Goal: Task Accomplishment & Management: Manage account settings

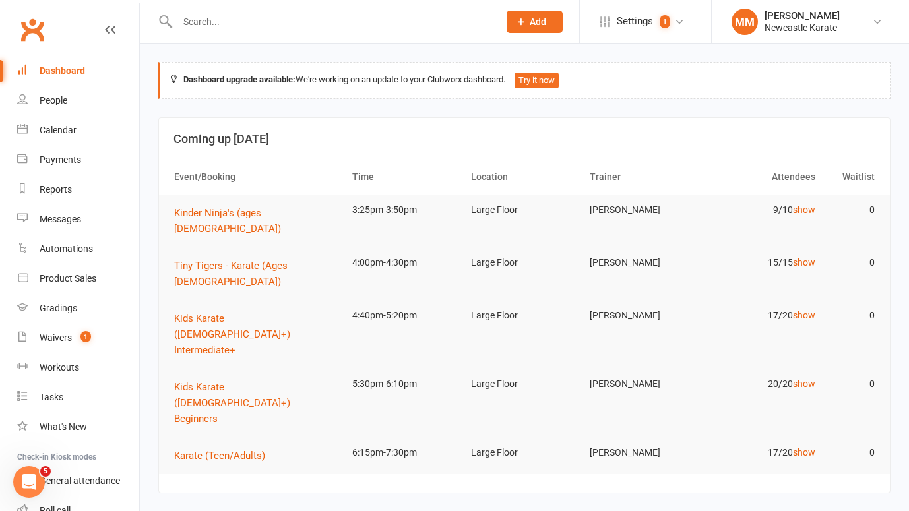
click at [37, 31] on link "Clubworx" at bounding box center [32, 29] width 33 height 33
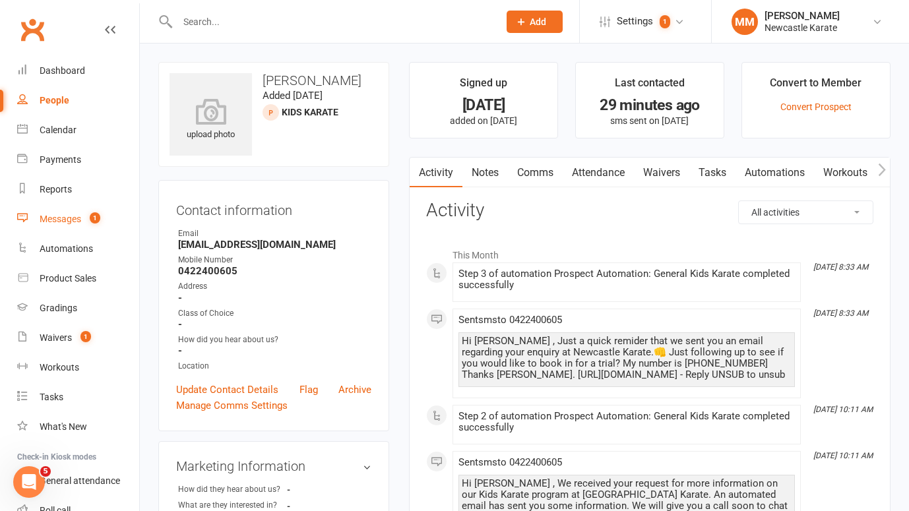
click at [63, 215] on div "Messages" at bounding box center [61, 219] width 42 height 11
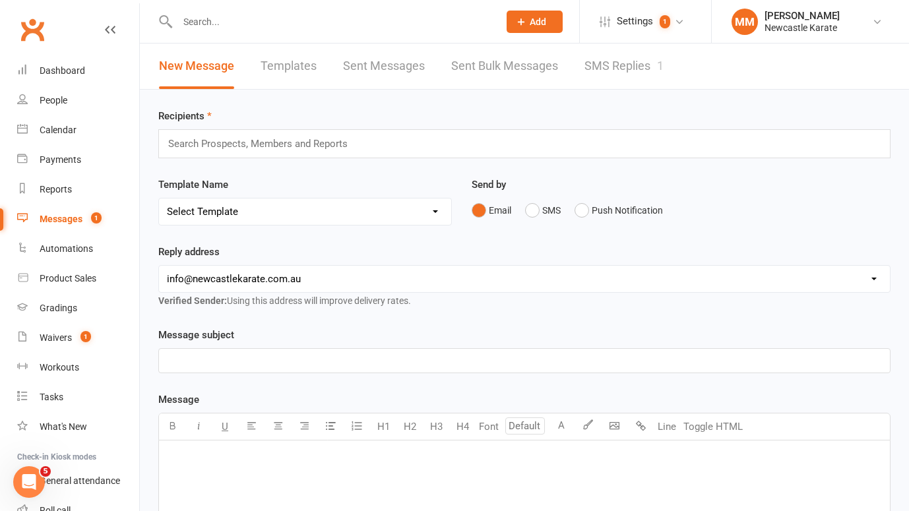
click at [603, 59] on link "SMS Replies 1" at bounding box center [623, 67] width 79 height 46
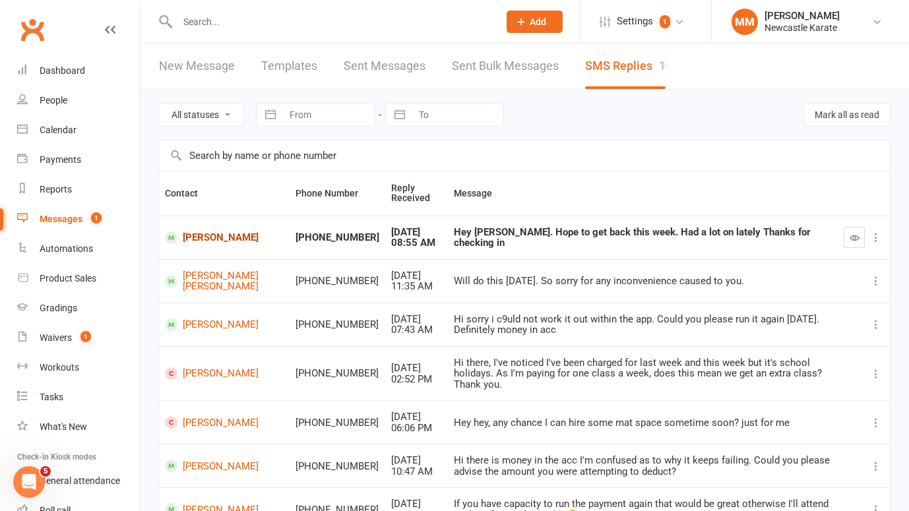
click at [214, 235] on link "Stuart Hector" at bounding box center [224, 238] width 119 height 13
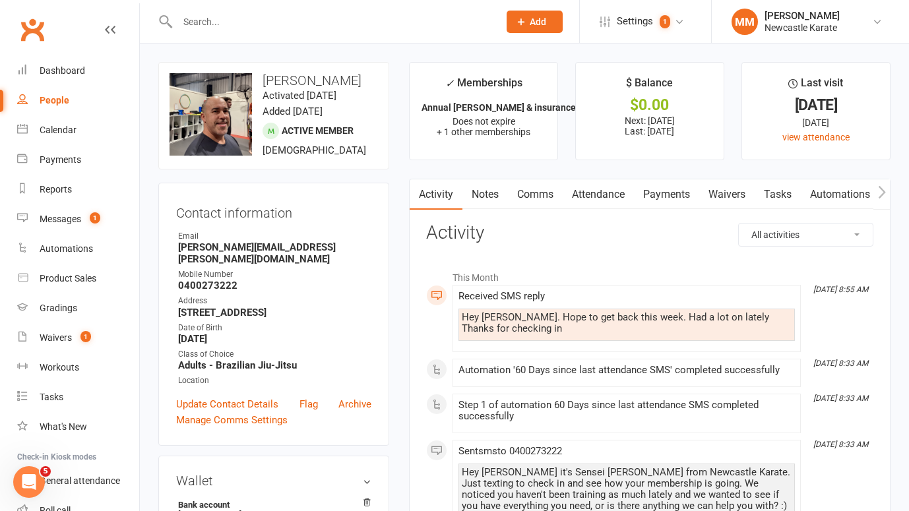
click at [542, 190] on link "Comms" at bounding box center [535, 194] width 55 height 30
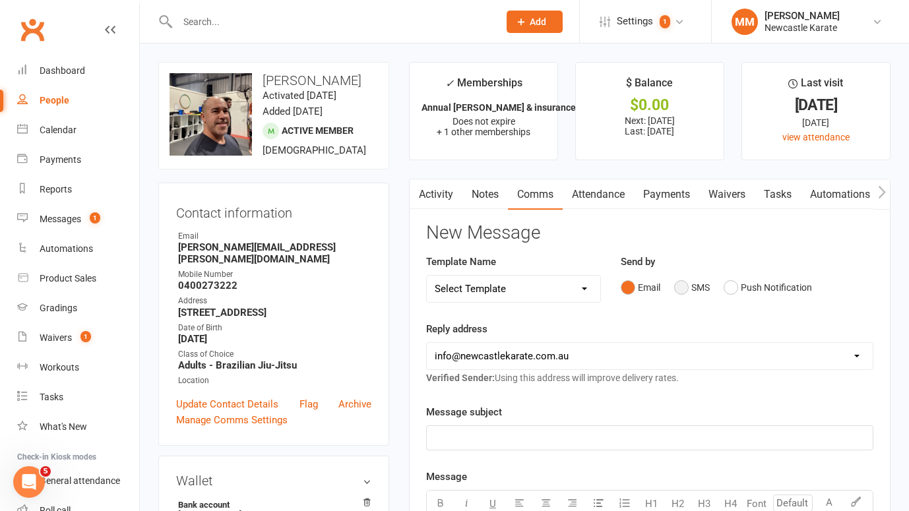
drag, startPoint x: 686, startPoint y: 286, endPoint x: 621, endPoint y: 335, distance: 81.9
click at [685, 286] on button "SMS" at bounding box center [692, 287] width 36 height 25
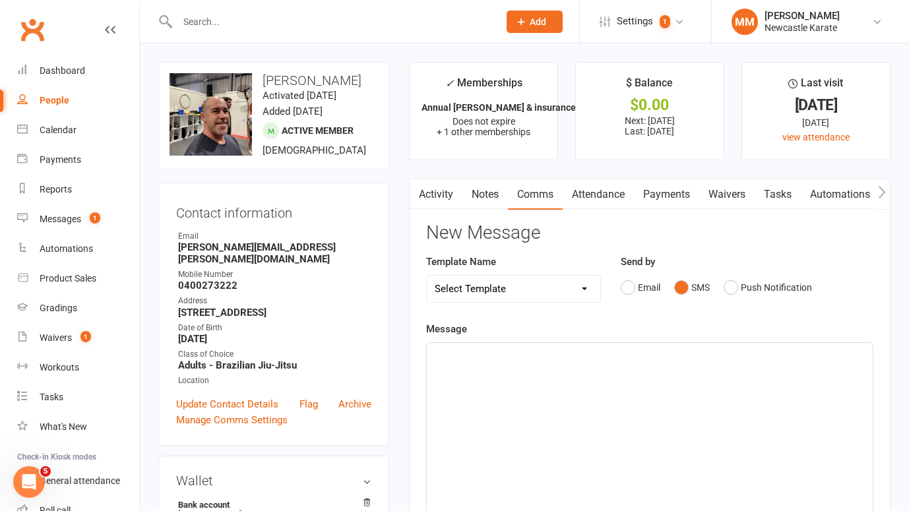
drag, startPoint x: 486, startPoint y: 385, endPoint x: 491, endPoint y: 376, distance: 10.6
click at [487, 385] on div "﻿" at bounding box center [650, 442] width 446 height 198
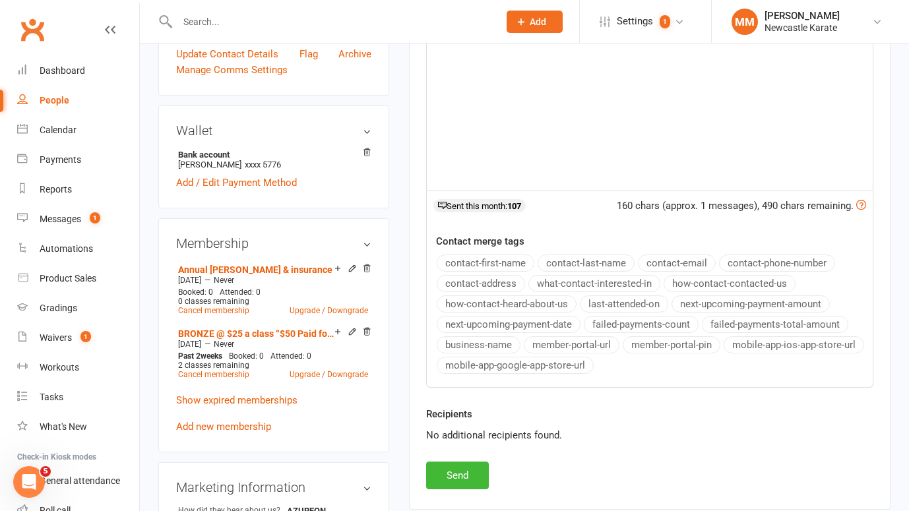
scroll to position [415, 0]
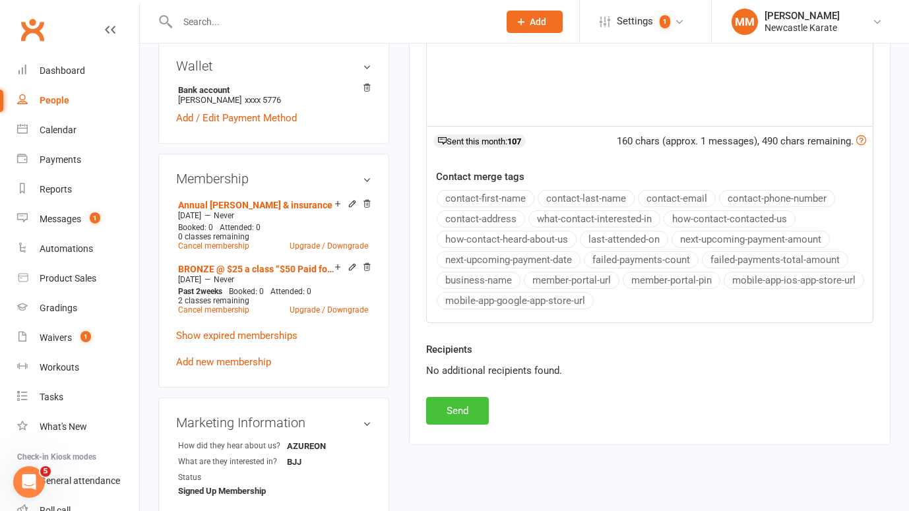
click at [470, 422] on button "Send" at bounding box center [457, 411] width 63 height 28
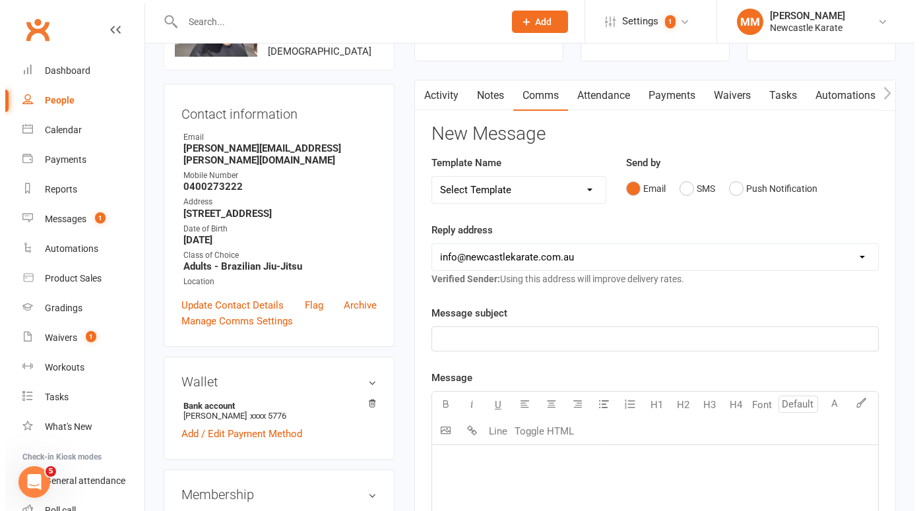
scroll to position [0, 0]
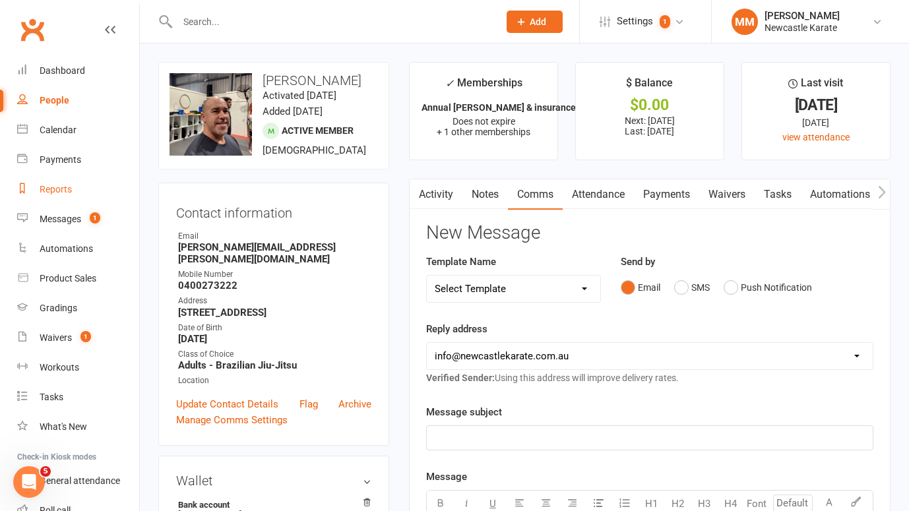
click at [53, 181] on link "Reports" at bounding box center [78, 190] width 122 height 30
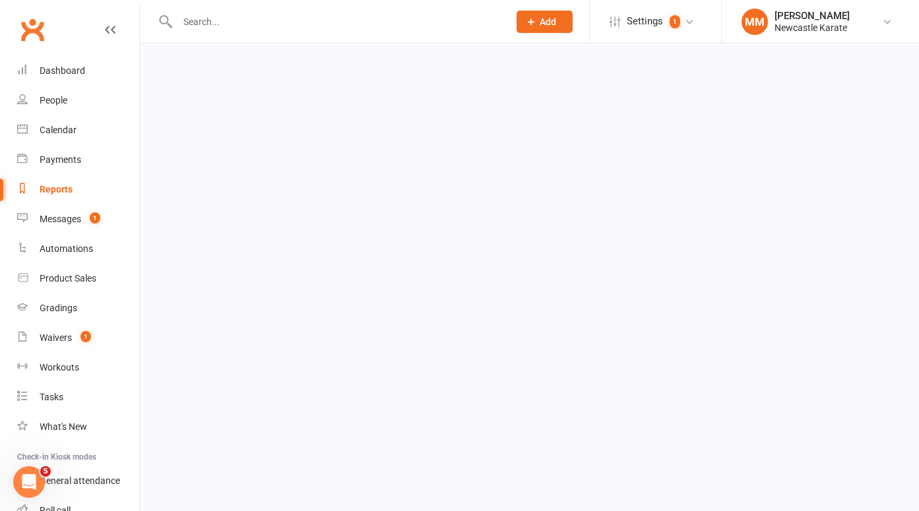
select select "100"
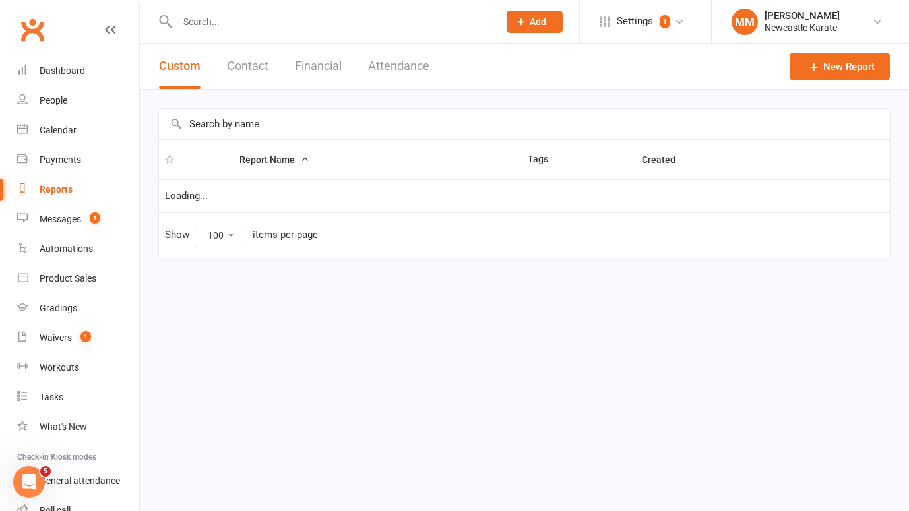
click at [329, 65] on button "Financial" at bounding box center [318, 67] width 47 height 46
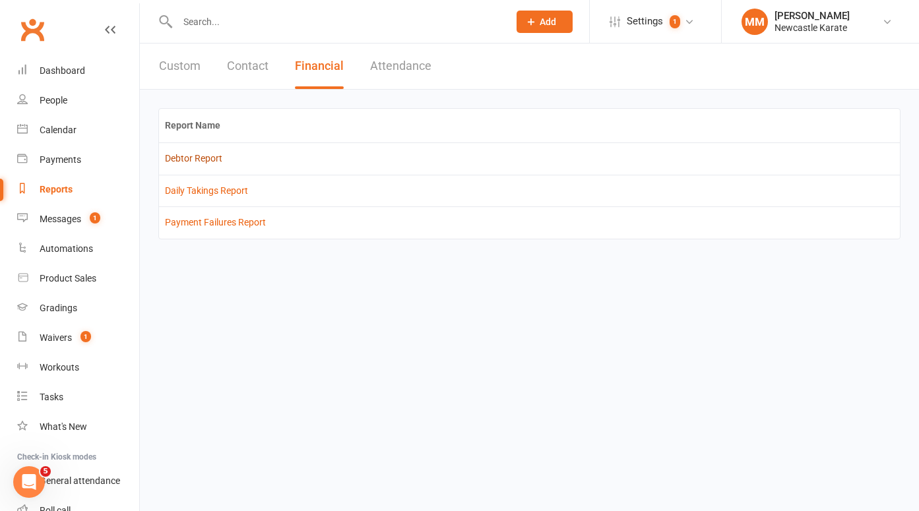
click at [197, 154] on link "Debtor Report" at bounding box center [193, 158] width 57 height 11
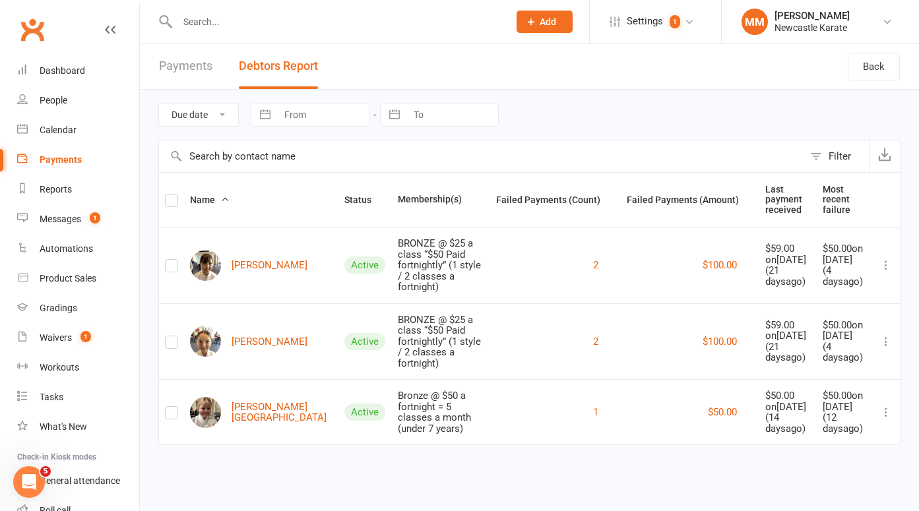
click at [36, 22] on link "Clubworx" at bounding box center [32, 29] width 33 height 33
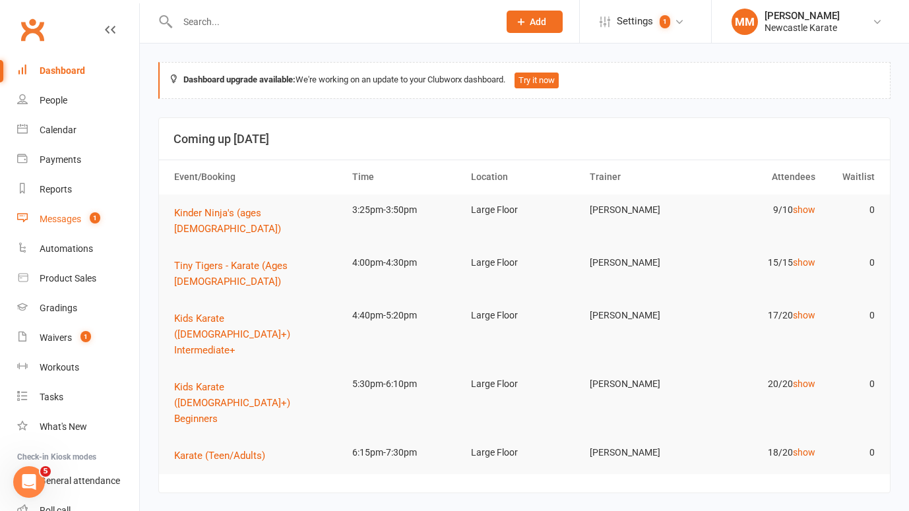
drag, startPoint x: 63, startPoint y: 215, endPoint x: 358, endPoint y: 190, distance: 295.9
click at [63, 214] on div "Messages" at bounding box center [61, 219] width 42 height 11
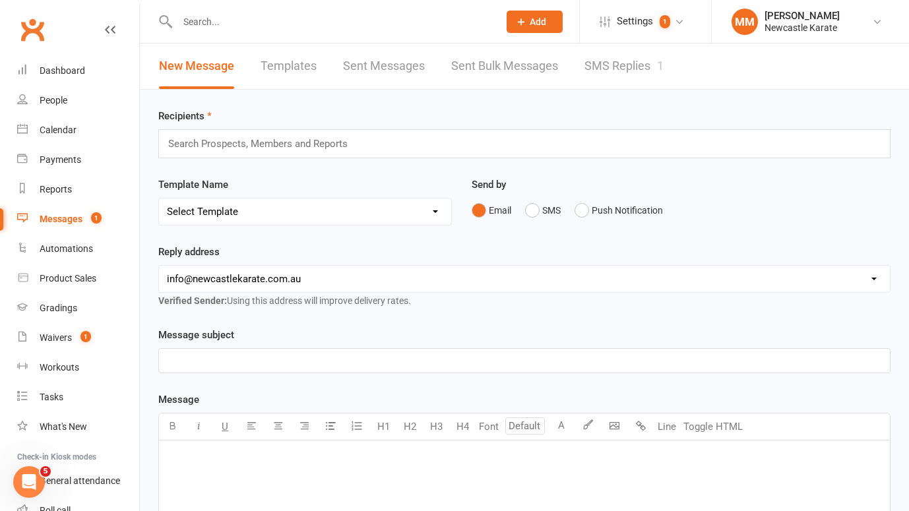
click at [635, 62] on link "SMS Replies 1" at bounding box center [623, 67] width 79 height 46
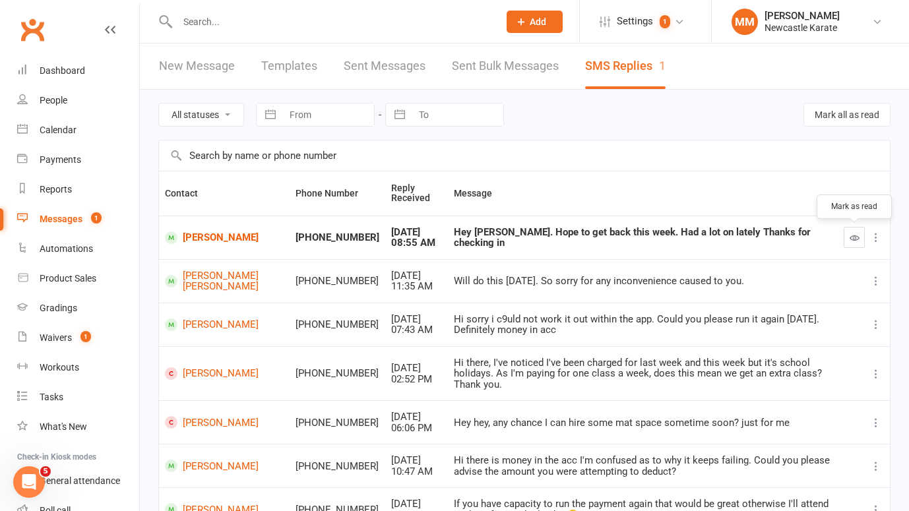
click at [850, 238] on icon "button" at bounding box center [855, 238] width 10 height 10
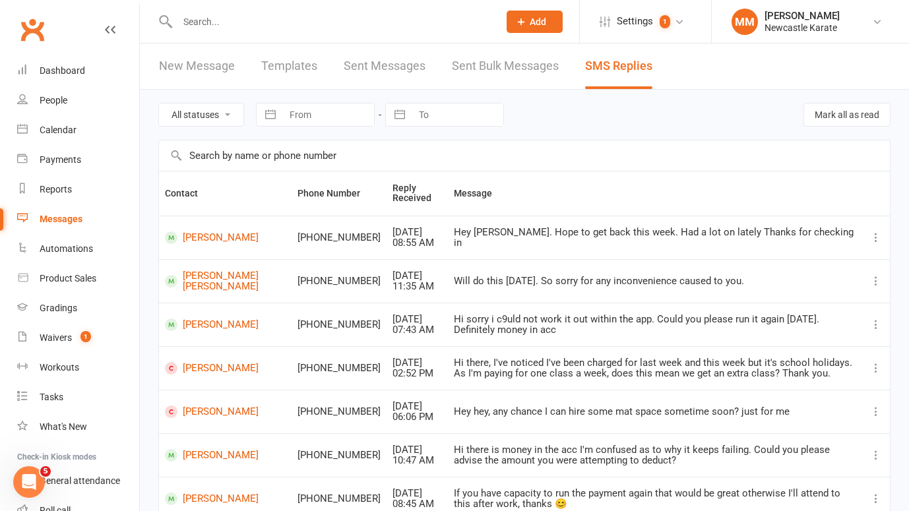
click at [226, 26] on input "text" at bounding box center [332, 22] width 316 height 18
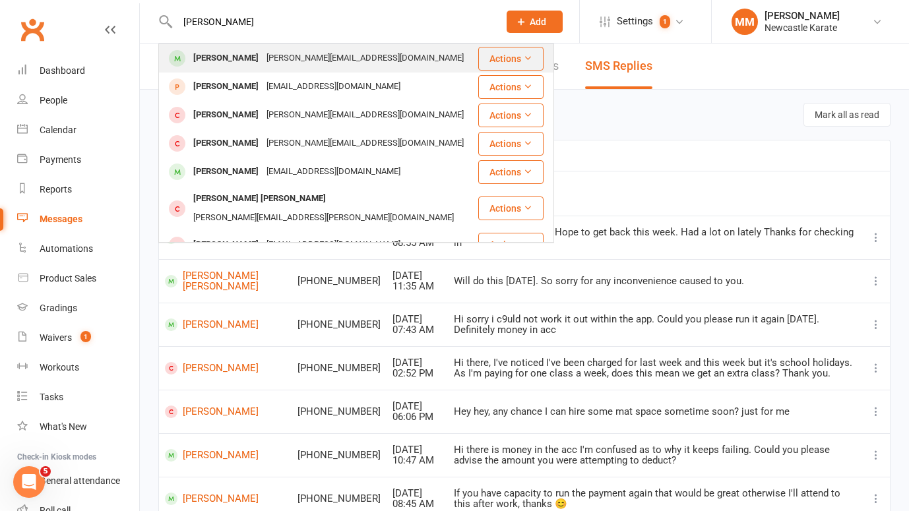
type input "Jack hodges"
click at [235, 52] on div "[PERSON_NAME]" at bounding box center [225, 58] width 73 height 19
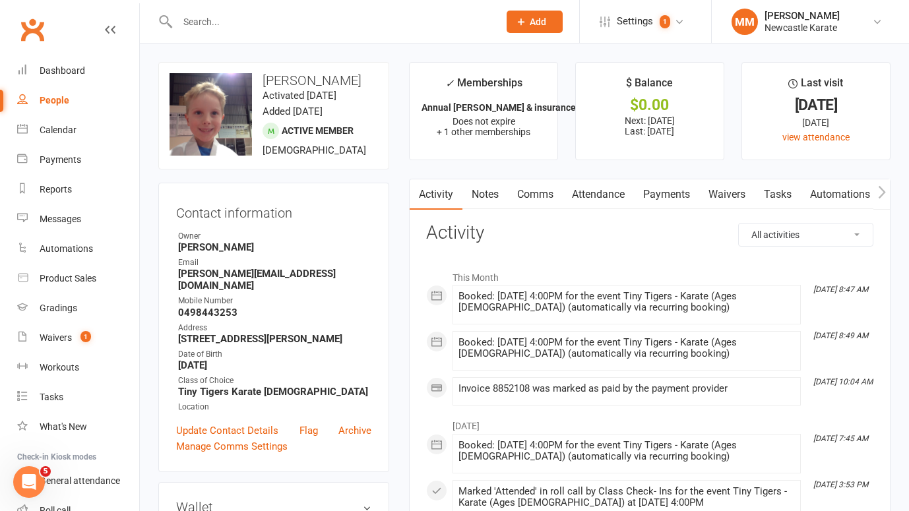
click at [668, 185] on link "Payments" at bounding box center [666, 194] width 65 height 30
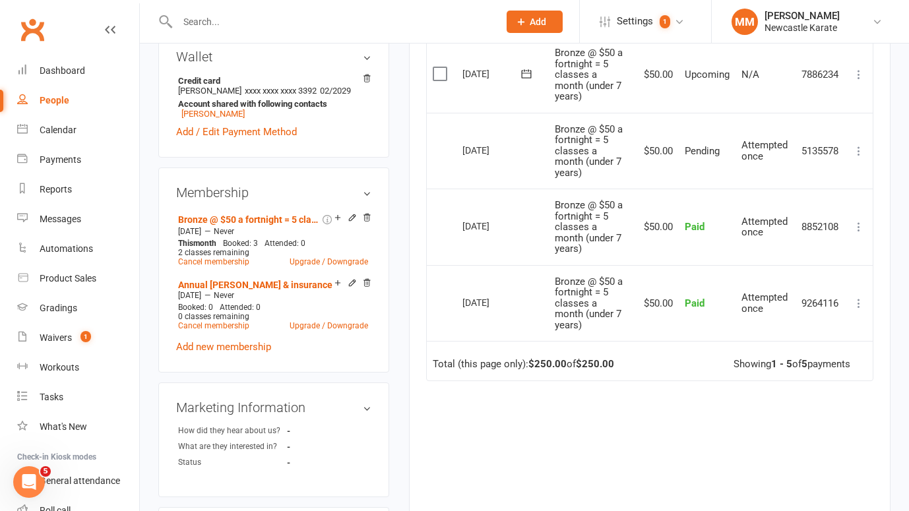
scroll to position [458, 0]
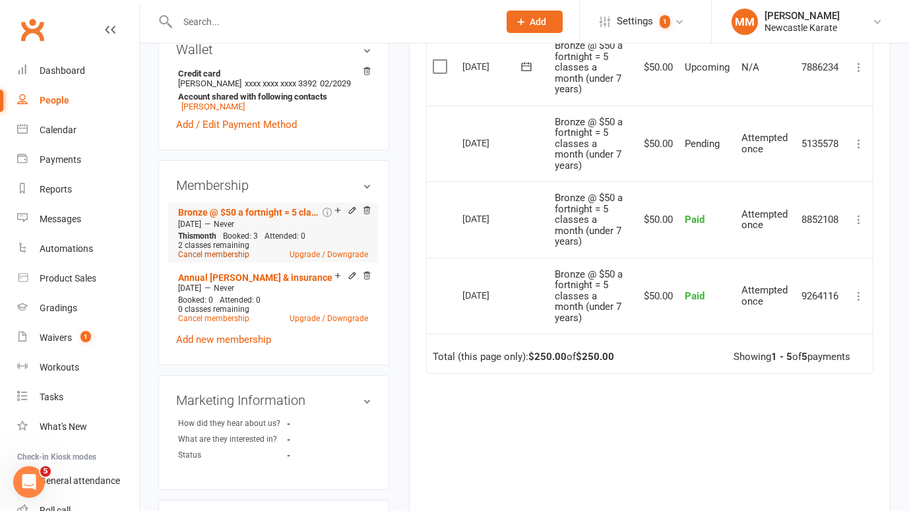
click at [225, 253] on link "Cancel membership" at bounding box center [213, 254] width 71 height 9
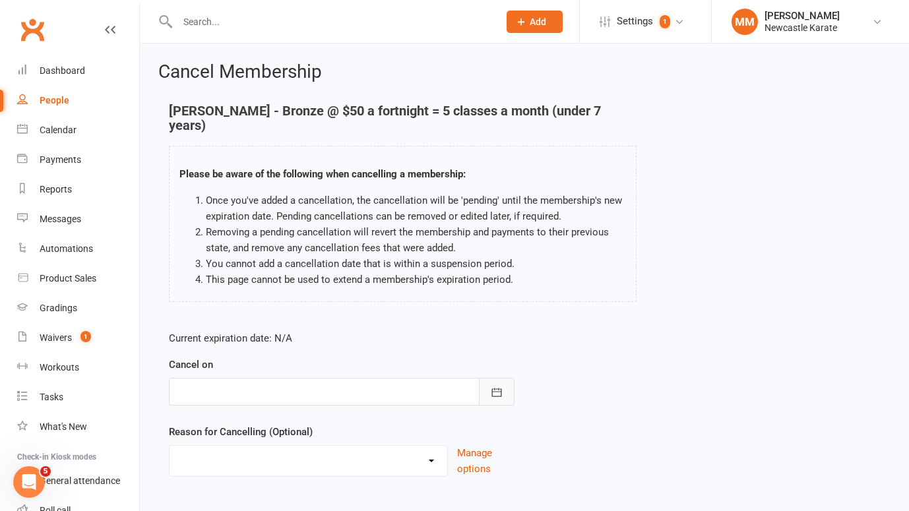
click at [490, 386] on icon "button" at bounding box center [496, 392] width 13 height 13
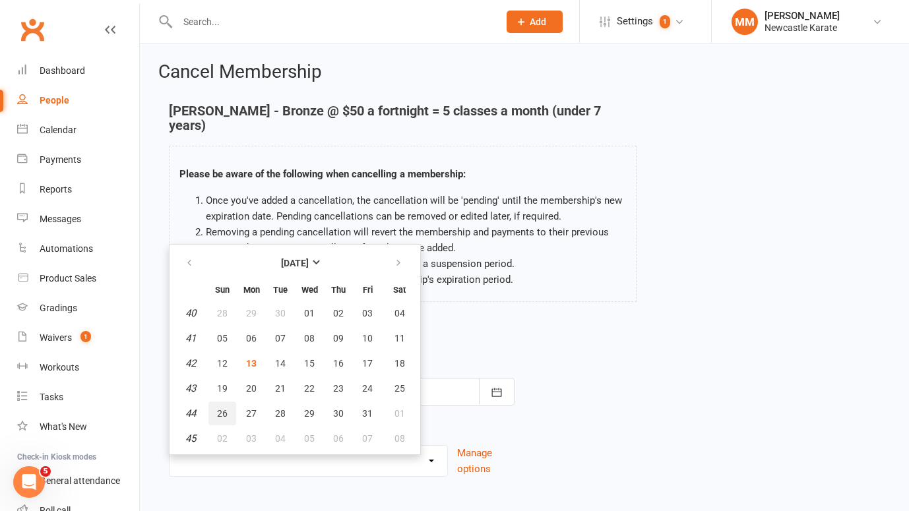
click at [218, 408] on span "26" at bounding box center [222, 413] width 11 height 11
type input "26 Oct 2025"
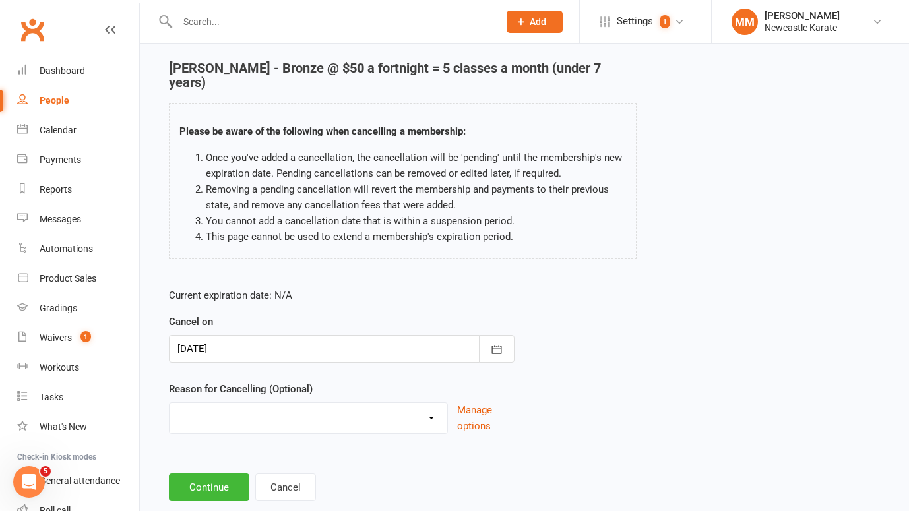
scroll to position [46, 0]
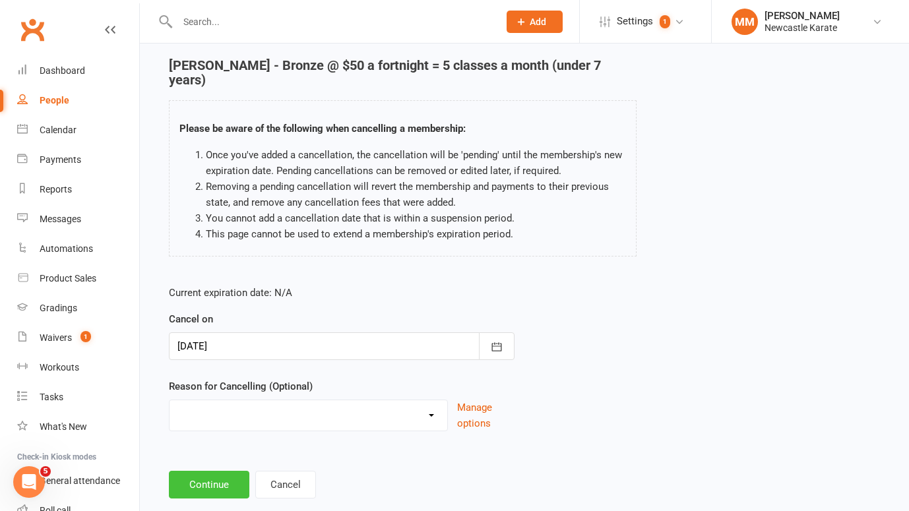
click at [207, 471] on button "Continue" at bounding box center [209, 485] width 80 height 28
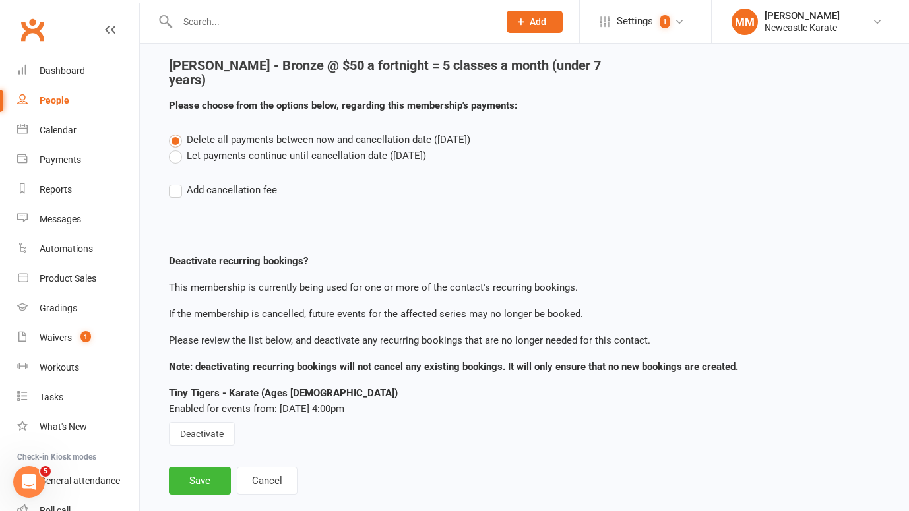
click at [220, 148] on label "Let payments continue until cancellation date (Oct 26, 2025)" at bounding box center [297, 156] width 257 height 16
click at [177, 148] on input "Let payments continue until cancellation date (Oct 26, 2025)" at bounding box center [173, 148] width 9 height 0
click at [203, 467] on button "Save" at bounding box center [200, 481] width 62 height 28
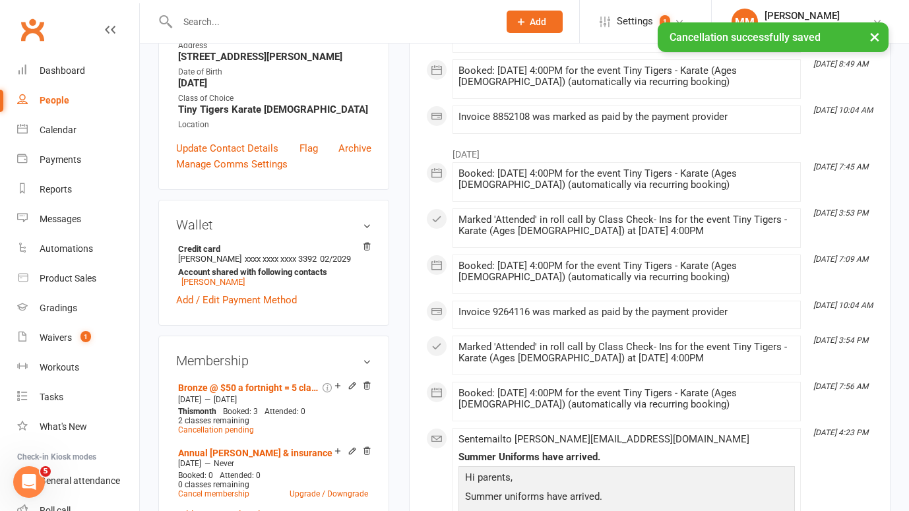
scroll to position [321, 0]
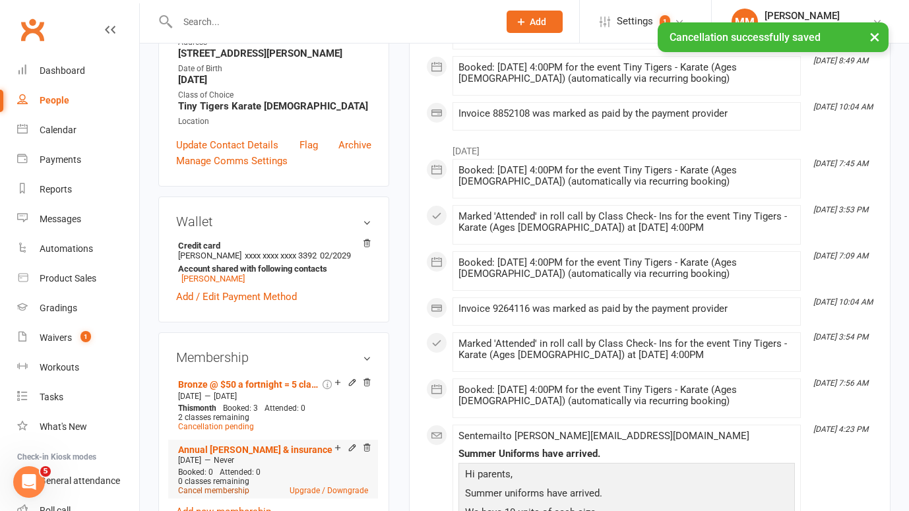
click at [228, 491] on link "Cancel membership" at bounding box center [213, 490] width 71 height 9
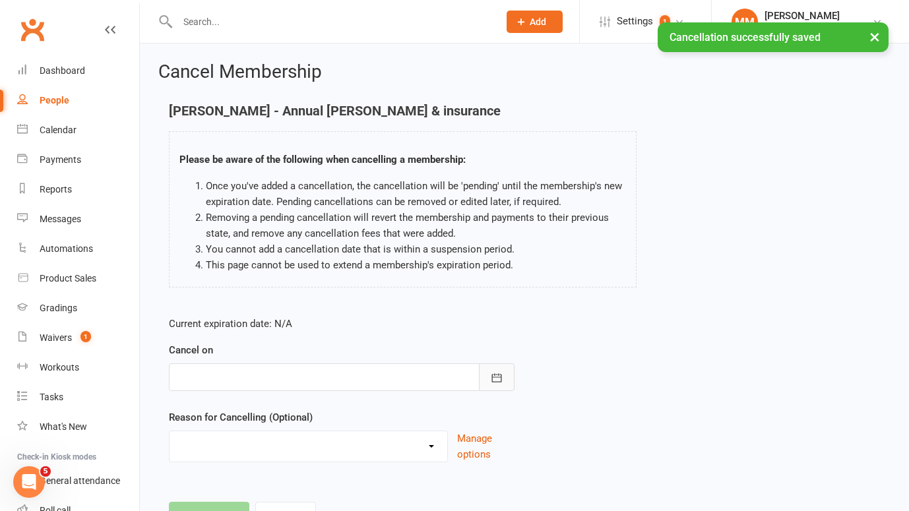
drag, startPoint x: 500, startPoint y: 370, endPoint x: 491, endPoint y: 369, distance: 8.6
click at [499, 370] on button "button" at bounding box center [497, 377] width 36 height 28
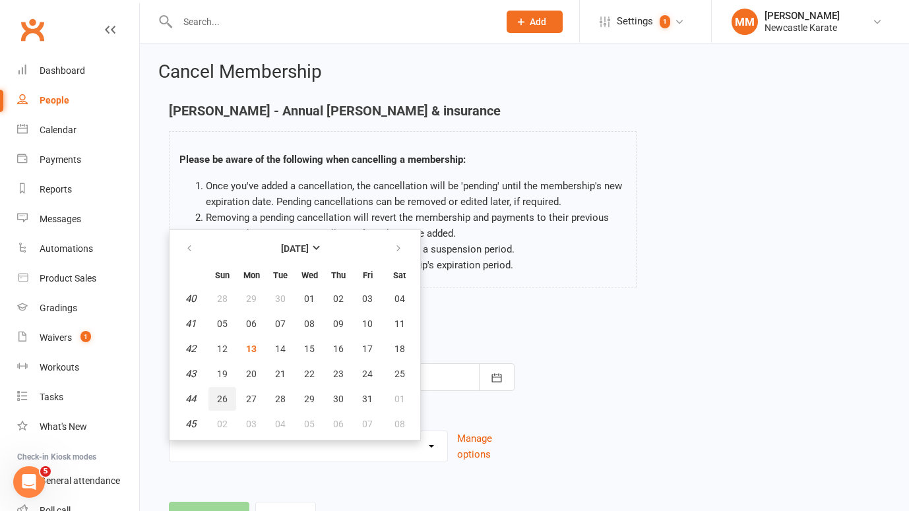
click at [222, 392] on button "26" at bounding box center [222, 399] width 28 height 24
type input "26 Oct 2025"
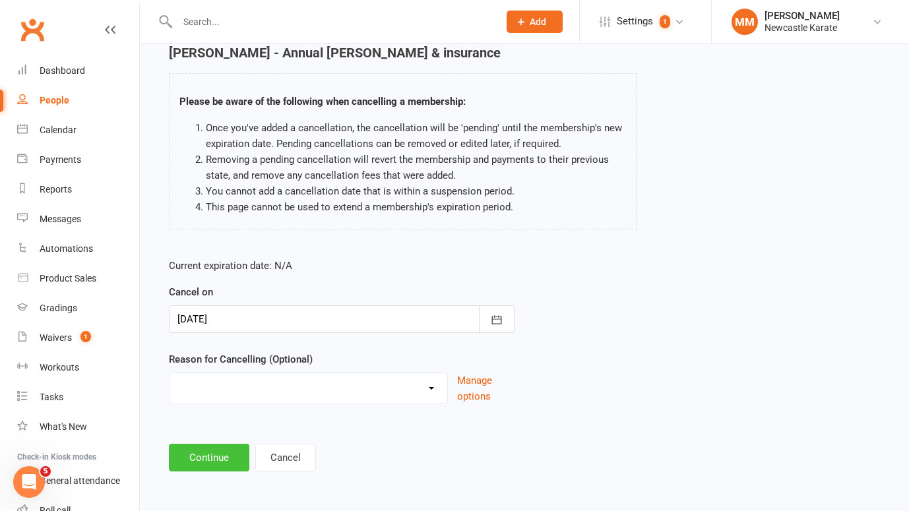
scroll to position [59, 0]
click at [213, 464] on button "Continue" at bounding box center [209, 457] width 80 height 28
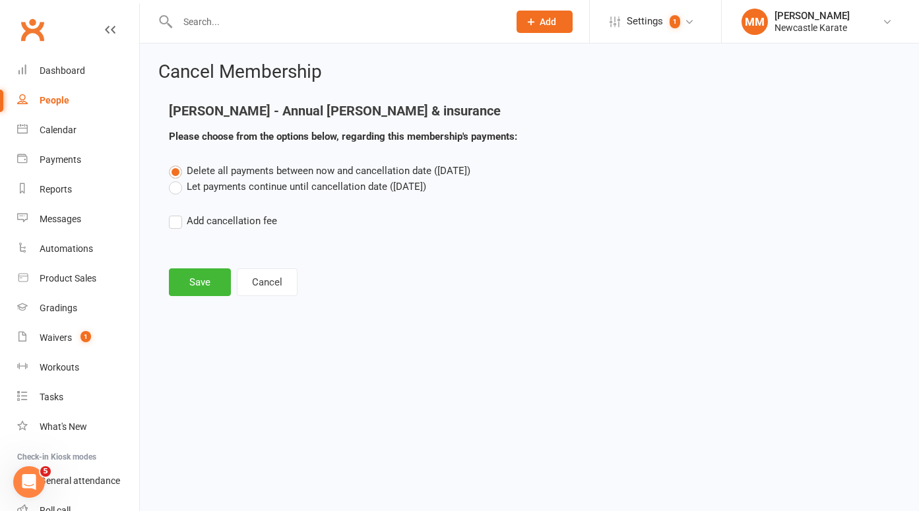
click at [212, 190] on label "Let payments continue until cancellation date (Oct 26, 2025)" at bounding box center [297, 187] width 257 height 16
click at [177, 179] on input "Let payments continue until cancellation date (Oct 26, 2025)" at bounding box center [173, 179] width 9 height 0
drag, startPoint x: 193, startPoint y: 281, endPoint x: 324, endPoint y: 271, distance: 131.7
click at [193, 281] on button "Save" at bounding box center [200, 282] width 62 height 28
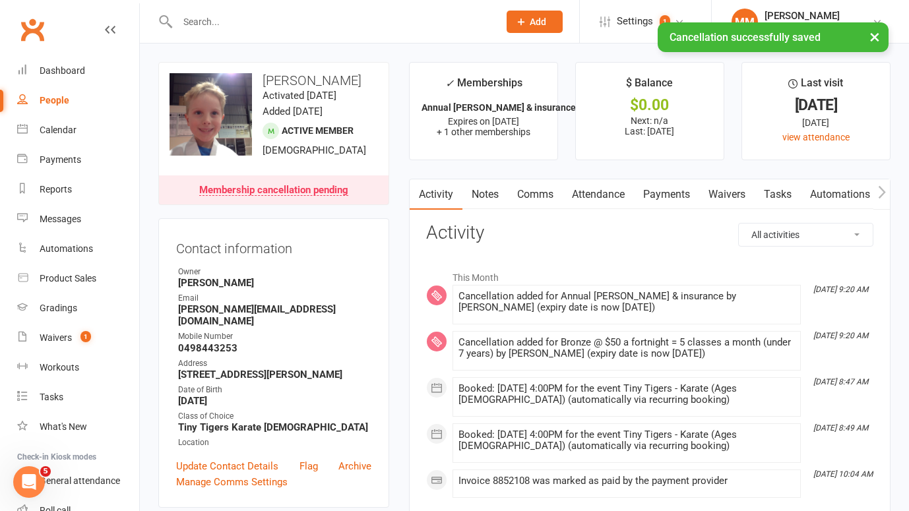
click at [610, 195] on link "Attendance" at bounding box center [598, 194] width 71 height 30
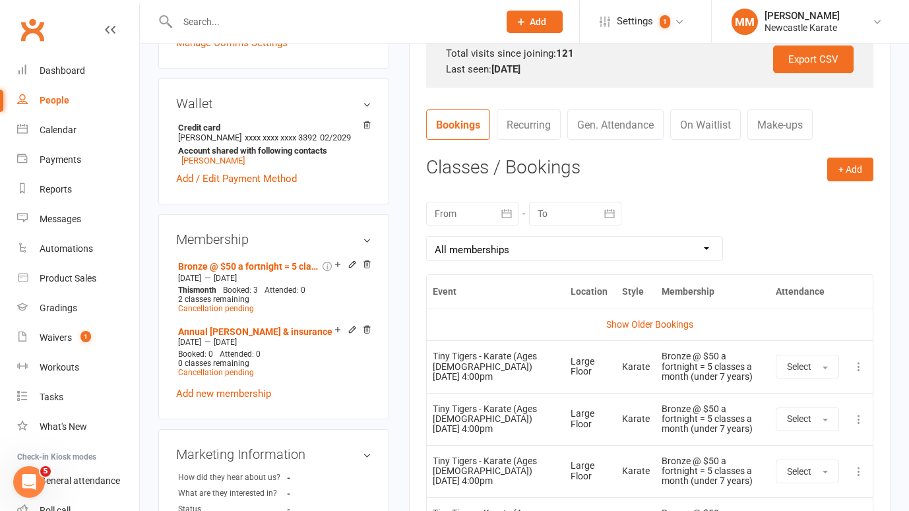
scroll to position [488, 0]
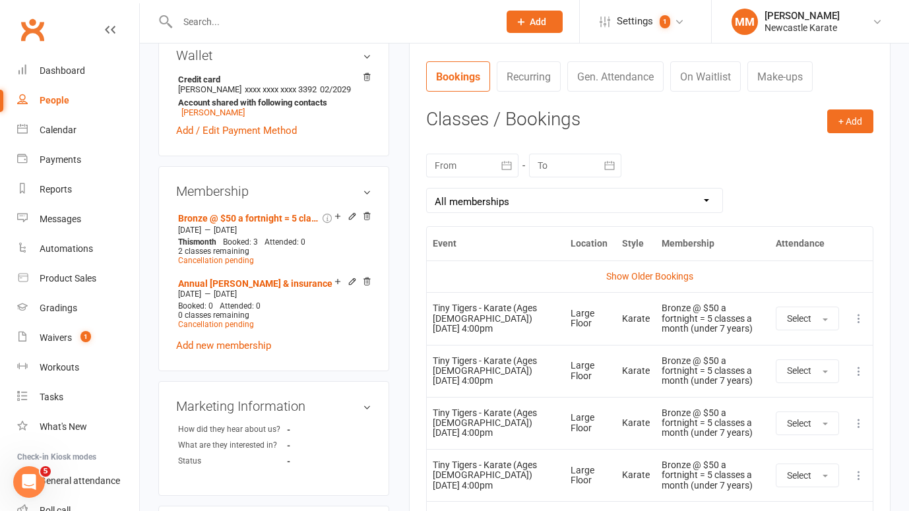
click at [862, 430] on icon at bounding box center [858, 423] width 13 height 13
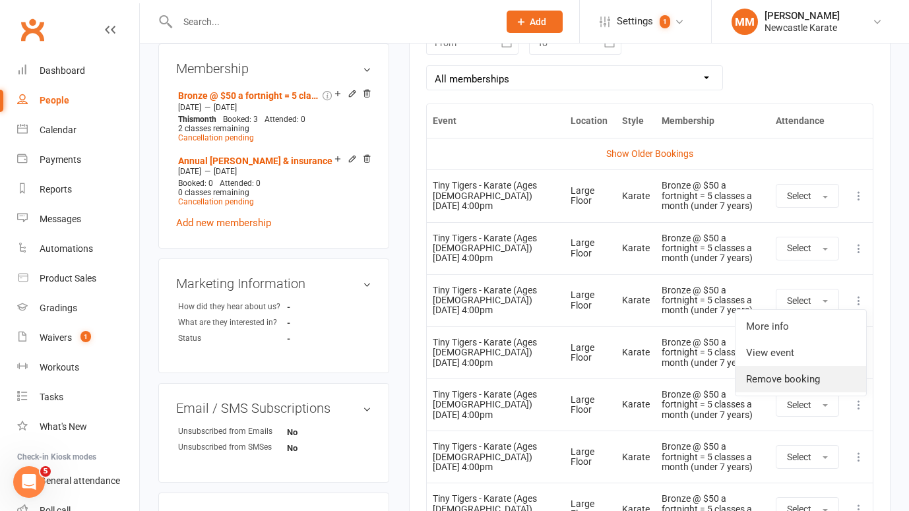
click at [779, 393] on link "Remove booking" at bounding box center [801, 379] width 131 height 26
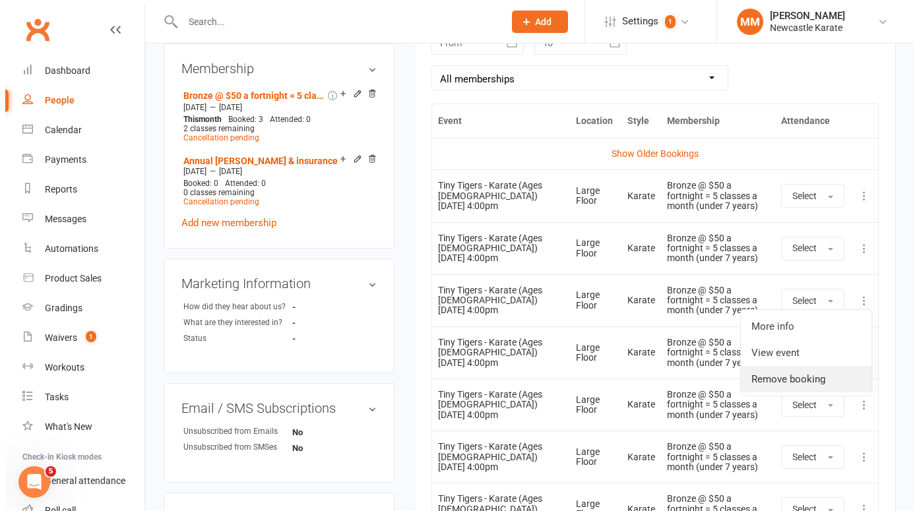
scroll to position [600, 0]
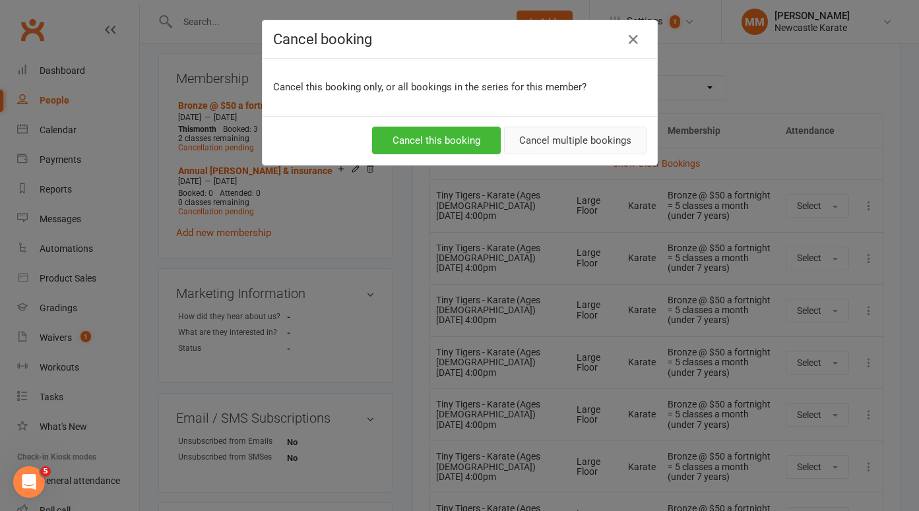
click at [567, 135] on button "Cancel multiple bookings" at bounding box center [575, 141] width 142 height 28
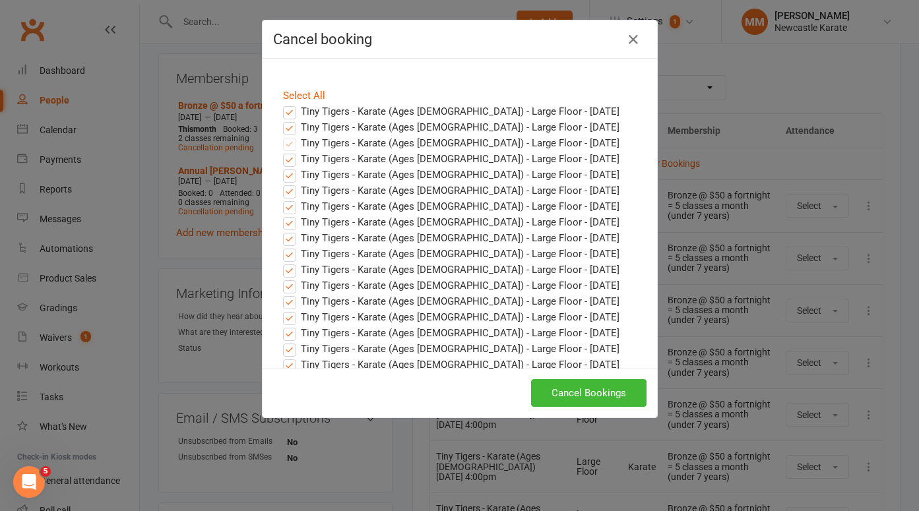
click at [285, 107] on label "Tiny Tigers - Karate (Ages 5-7) - Large Floor - Oct 13, 2025" at bounding box center [451, 112] width 336 height 16
click at [282, 104] on input "Tiny Tigers - Karate (Ages 5-7) - Large Floor - Oct 13, 2025" at bounding box center [277, 104] width 9 height 0
click at [287, 129] on label "Tiny Tigers - Karate (Ages 5-7) - Large Floor - Oct 20, 2025" at bounding box center [451, 127] width 336 height 16
click at [282, 119] on input "Tiny Tigers - Karate (Ages 5-7) - Large Floor - Oct 20, 2025" at bounding box center [277, 119] width 9 height 0
click at [577, 389] on button "Cancel Bookings" at bounding box center [588, 393] width 115 height 28
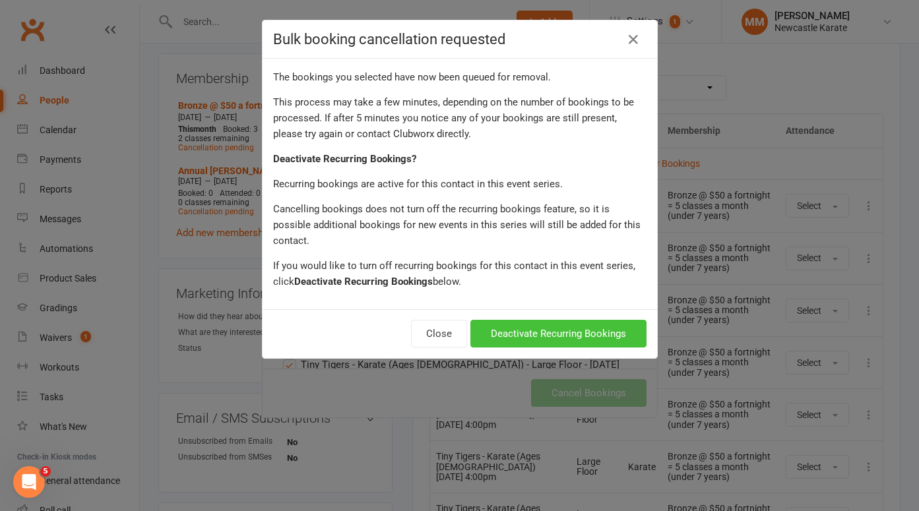
click at [590, 320] on button "Deactivate Recurring Bookings" at bounding box center [558, 334] width 176 height 28
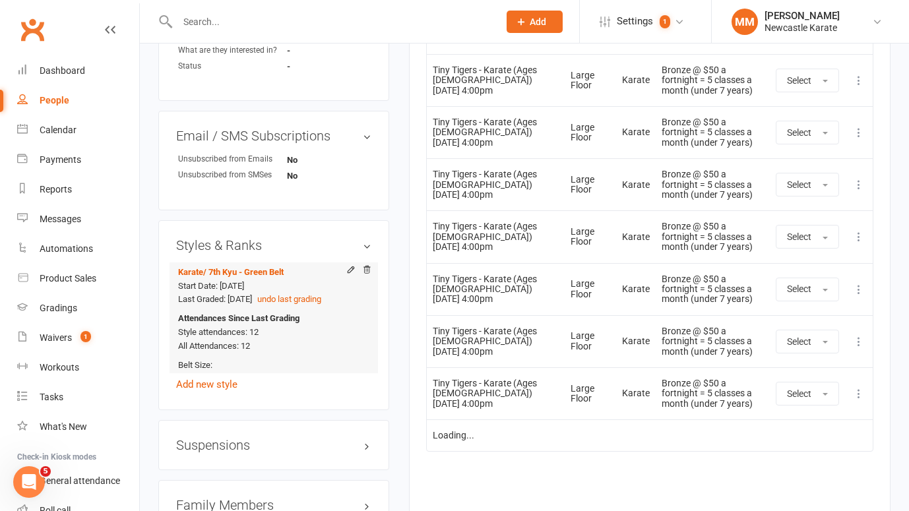
scroll to position [0, 0]
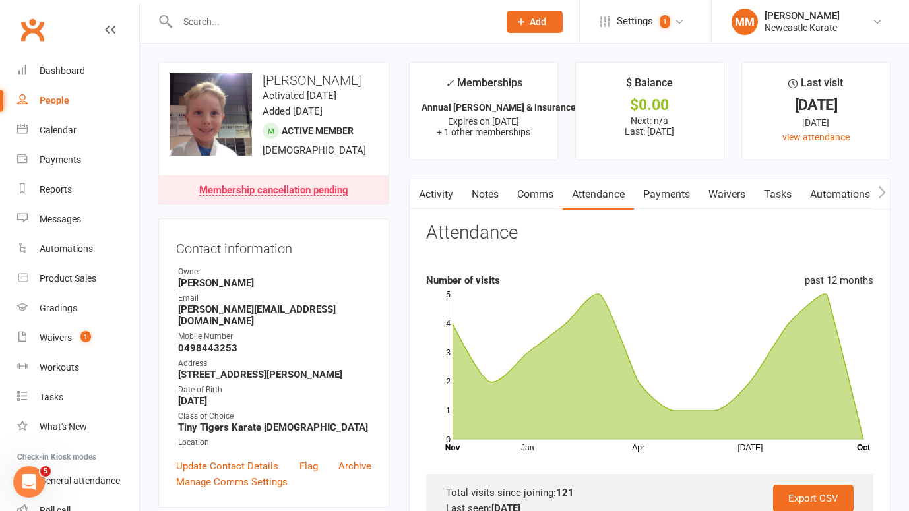
click at [38, 28] on link "Clubworx" at bounding box center [32, 29] width 33 height 33
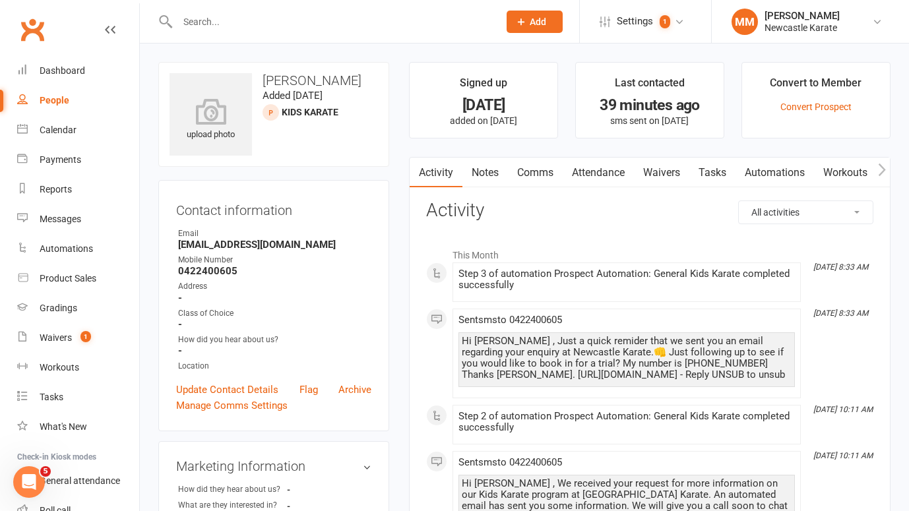
click at [501, 176] on link "Notes" at bounding box center [485, 173] width 46 height 30
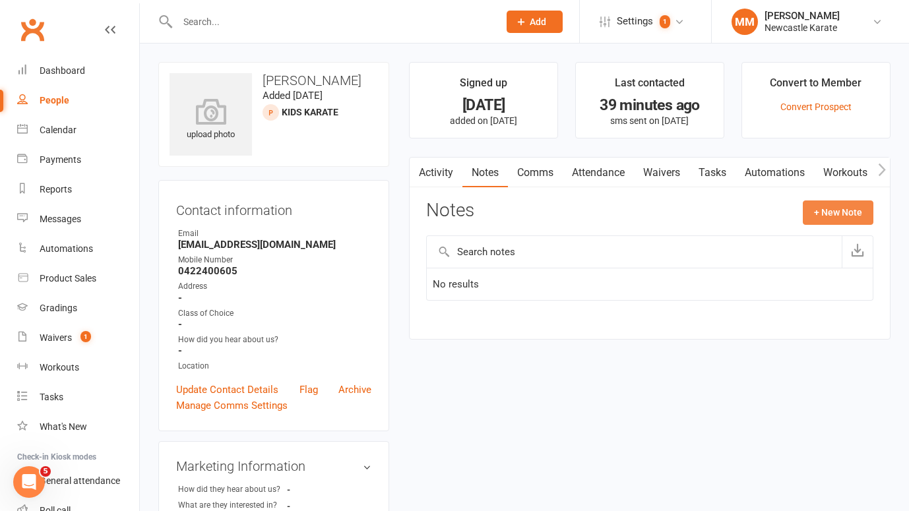
drag, startPoint x: 833, startPoint y: 197, endPoint x: 814, endPoint y: 211, distance: 23.5
click at [832, 197] on div "Activity Notes Comms Attendance Waivers Tasks Automations Workouts Assessments …" at bounding box center [650, 248] width 482 height 183
click at [827, 213] on button "+ New Note" at bounding box center [838, 213] width 71 height 24
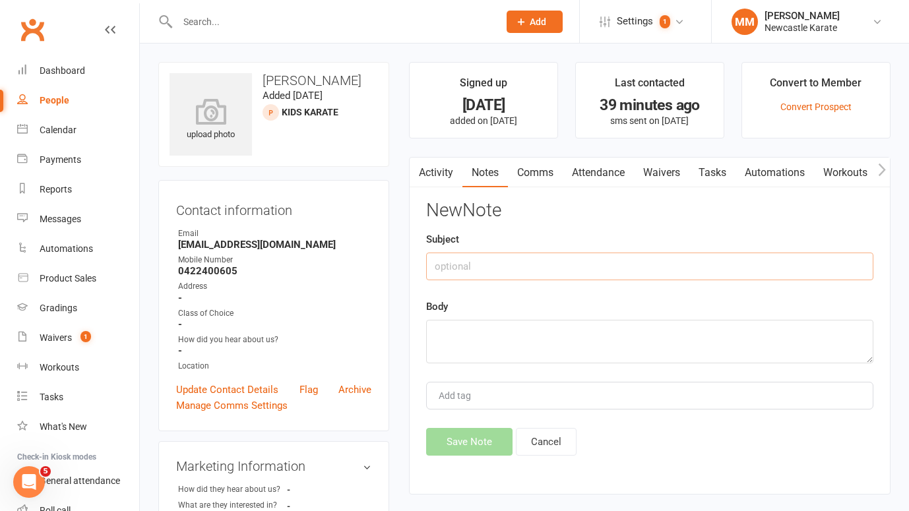
drag, startPoint x: 532, startPoint y: 263, endPoint x: 525, endPoint y: 260, distance: 7.1
click at [532, 263] on input "text" at bounding box center [649, 267] width 447 height 28
type input "called and spoke with Rochelle. Still deciding."
click at [529, 333] on textarea at bounding box center [649, 342] width 447 height 44
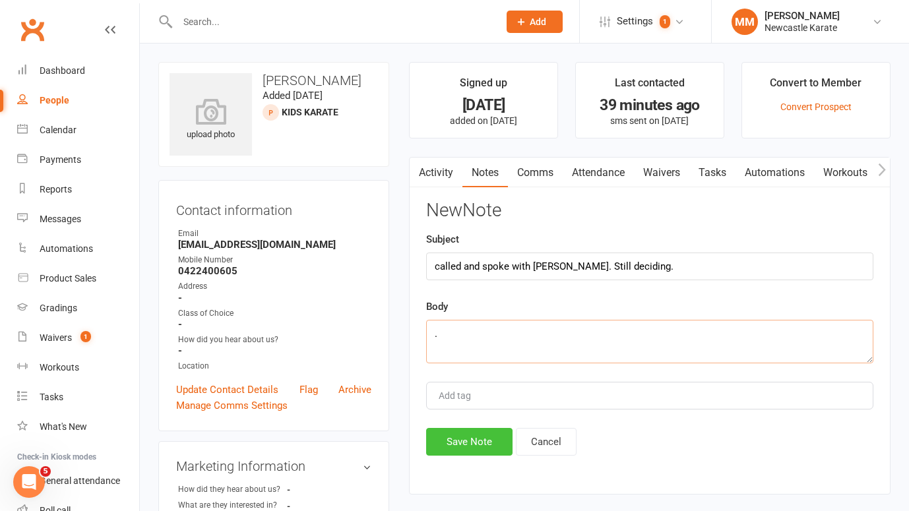
type textarea "."
click at [470, 441] on button "Save Note" at bounding box center [469, 442] width 86 height 28
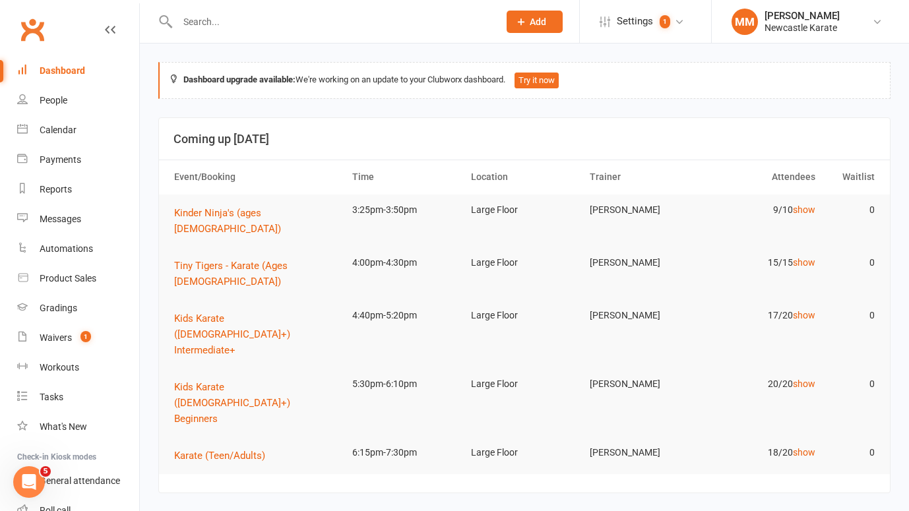
click at [32, 28] on link "Clubworx" at bounding box center [32, 29] width 33 height 33
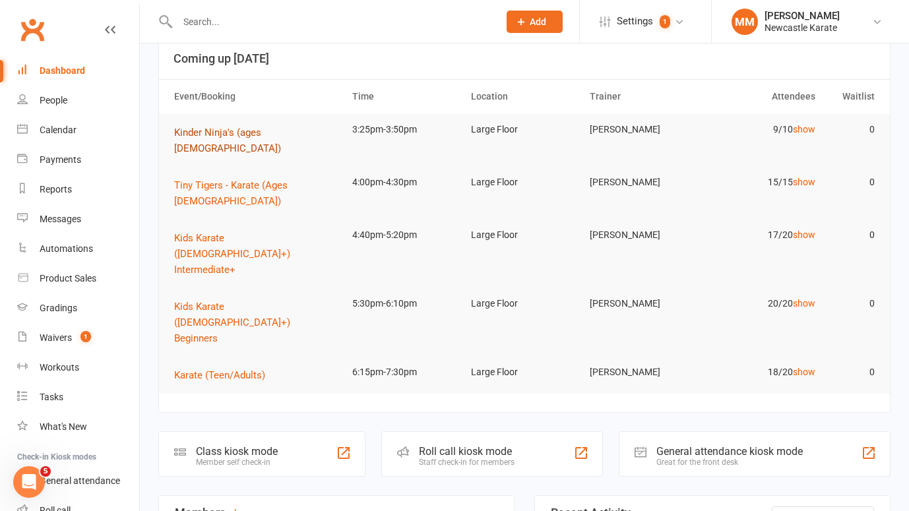
scroll to position [67, 0]
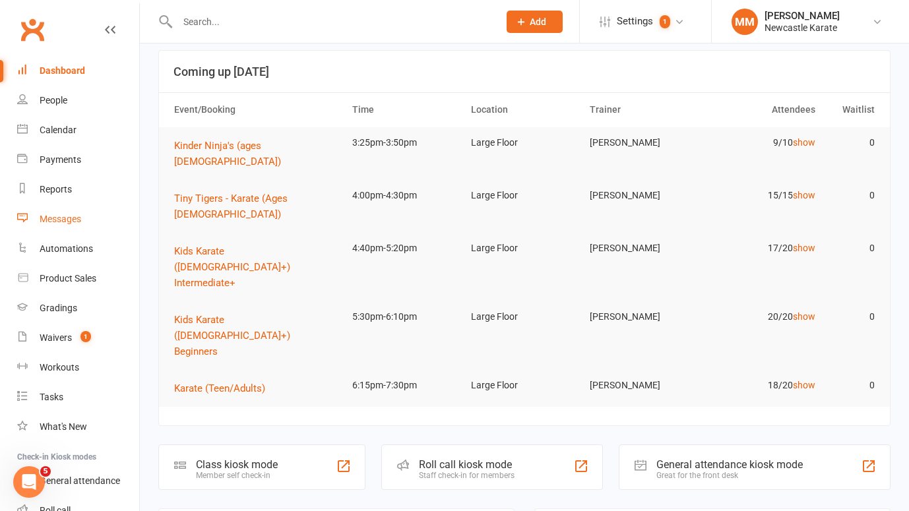
click at [65, 217] on div "Messages" at bounding box center [61, 219] width 42 height 11
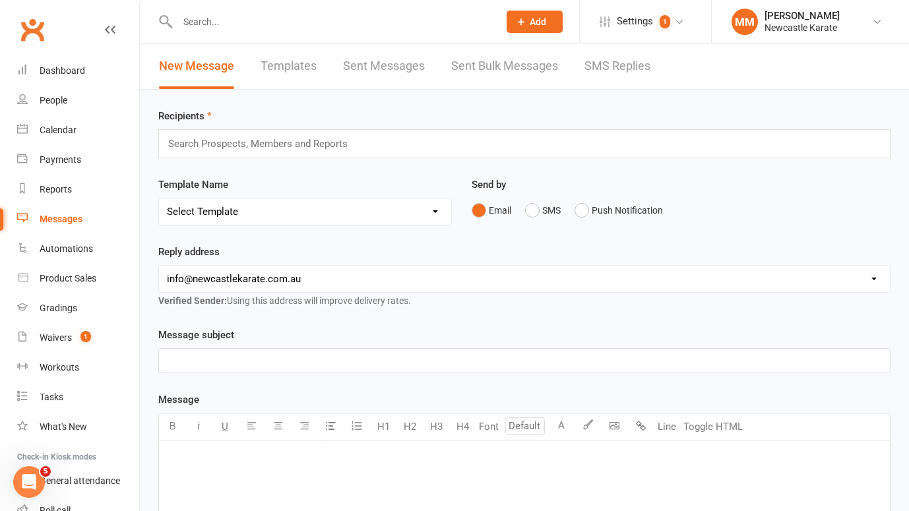
click at [269, 210] on select "Select Template [SMS] SMS 2 for 1 $39 [Email] An Enquiry - Juniors [Email] An E…" at bounding box center [305, 212] width 292 height 26
select select "65"
click at [159, 199] on select "Select Template [SMS] SMS 2 for 1 $39 [Email] An Enquiry - Juniors [Email] An E…" at bounding box center [305, 212] width 292 height 26
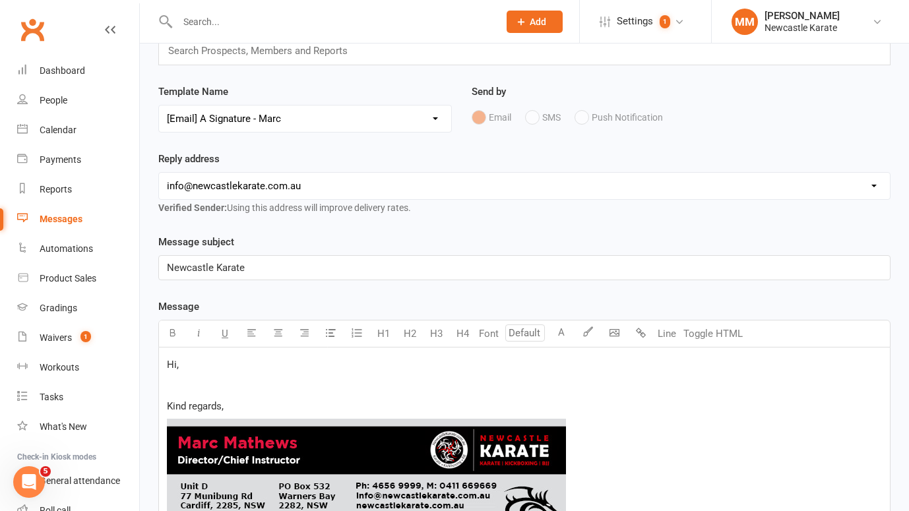
scroll to position [94, 0]
click at [205, 366] on p "Hi," at bounding box center [524, 364] width 715 height 16
drag, startPoint x: 198, startPoint y: 365, endPoint x: 166, endPoint y: 360, distance: 32.0
click at [161, 361] on div "Hi, Kind regards, ﻿ [URL][DOMAIN_NAME] [URL][DOMAIN_NAME]" at bounding box center [524, 483] width 731 height 272
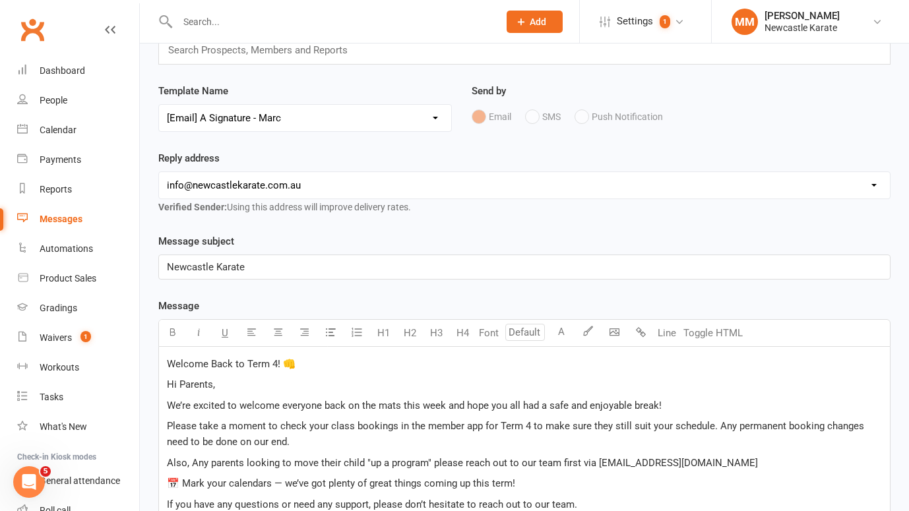
scroll to position [488, 0]
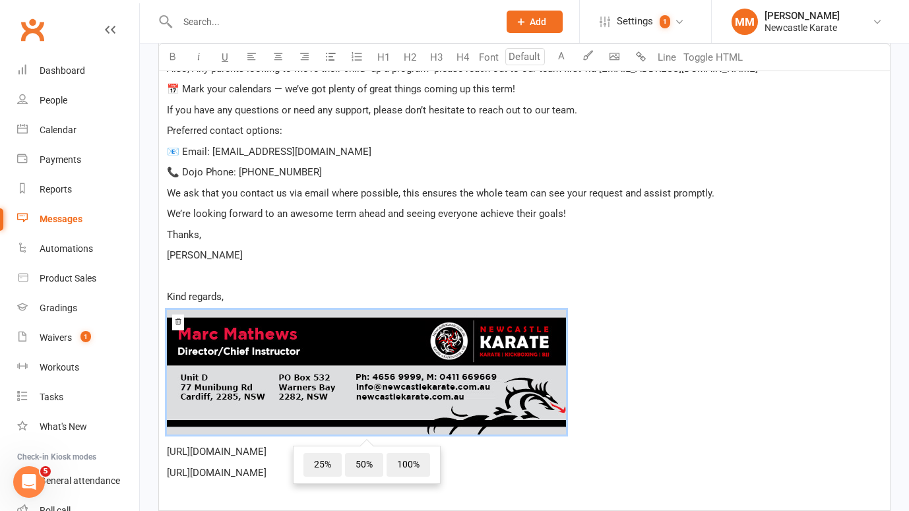
drag, startPoint x: 408, startPoint y: 479, endPoint x: 166, endPoint y: 295, distance: 304.7
click at [166, 295] on div "Welcome Back to Term 4! 👊 Hi Parents, We’re excited to welcome everyone back on…" at bounding box center [524, 232] width 731 height 558
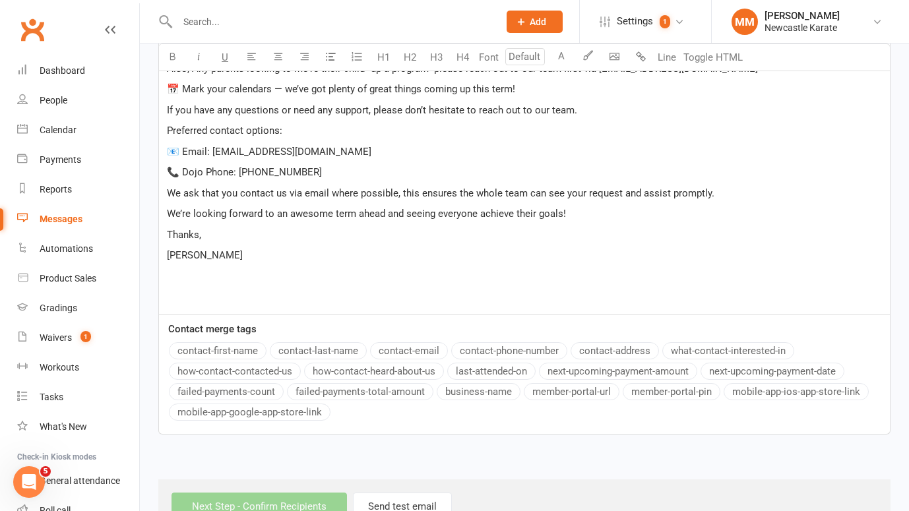
click at [262, 257] on p "Shihan Marc" at bounding box center [524, 255] width 715 height 16
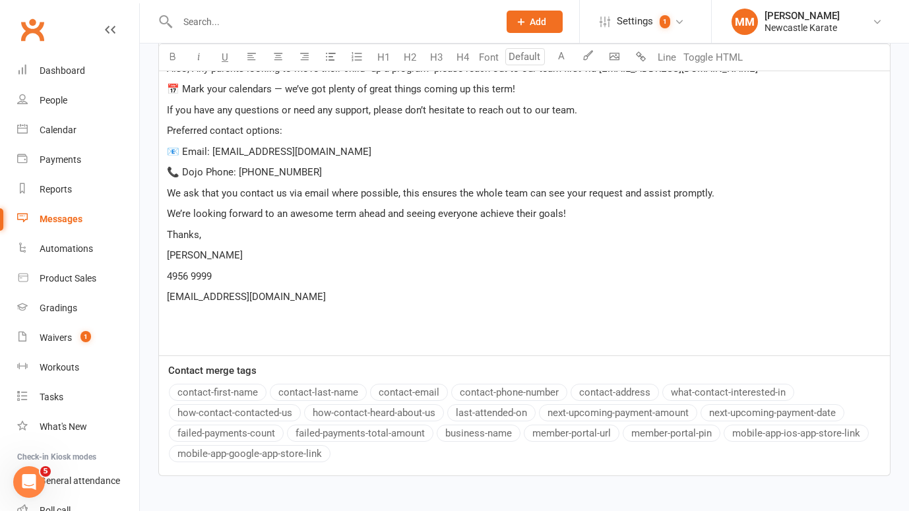
drag, startPoint x: 166, startPoint y: 279, endPoint x: 199, endPoint y: 266, distance: 35.5
click at [166, 279] on div "Welcome Back to Term 4! 👊 Hi Parents, We’re excited to welcome everyone back on…" at bounding box center [524, 154] width 731 height 403
drag, startPoint x: 166, startPoint y: 275, endPoint x: 176, endPoint y: 266, distance: 13.5
click at [168, 274] on span "Ph: 4956 9999" at bounding box center [217, 276] width 100 height 12
click at [167, 290] on p "info@newcastlekarate.com.au" at bounding box center [524, 297] width 715 height 16
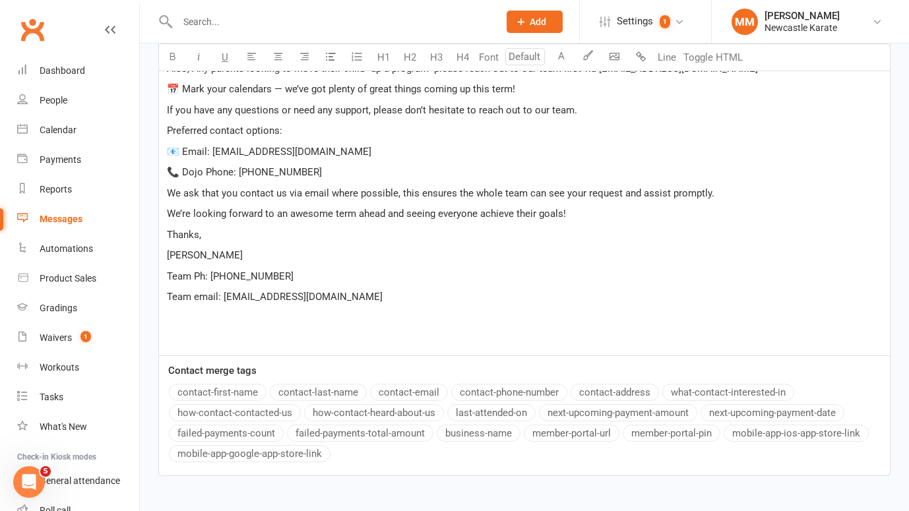
drag, startPoint x: 197, startPoint y: 298, endPoint x: 234, endPoint y: 280, distance: 40.7
click at [197, 297] on span "Team email: info@newcastlekarate.com.au" at bounding box center [275, 297] width 216 height 12
click at [377, 217] on span "We’re looking forward to an awesome term ahead and seeing everyone achieve thei…" at bounding box center [366, 214] width 399 height 12
click at [394, 298] on p "Team Email: info@newcastlekarate.com.au" at bounding box center [524, 297] width 715 height 16
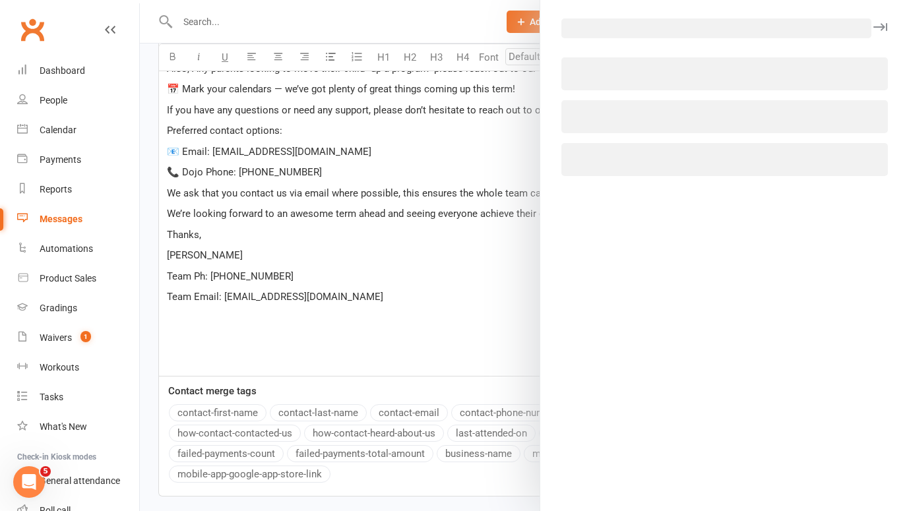
click at [613, 56] on body "Prospect Member Non-attending contact Class / event Appointment Grading event T…" at bounding box center [454, 55] width 909 height 1081
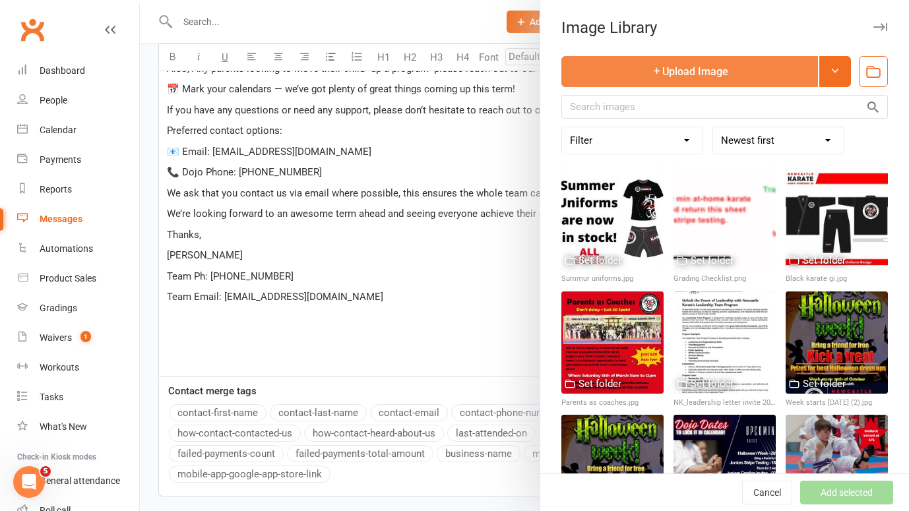
click at [650, 67] on button "Upload Image" at bounding box center [689, 71] width 257 height 31
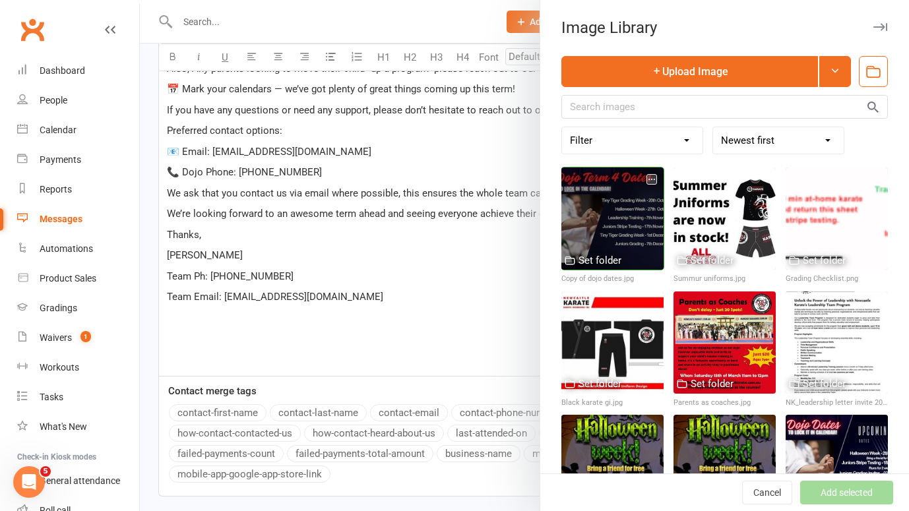
click at [590, 190] on div at bounding box center [612, 219] width 102 height 102
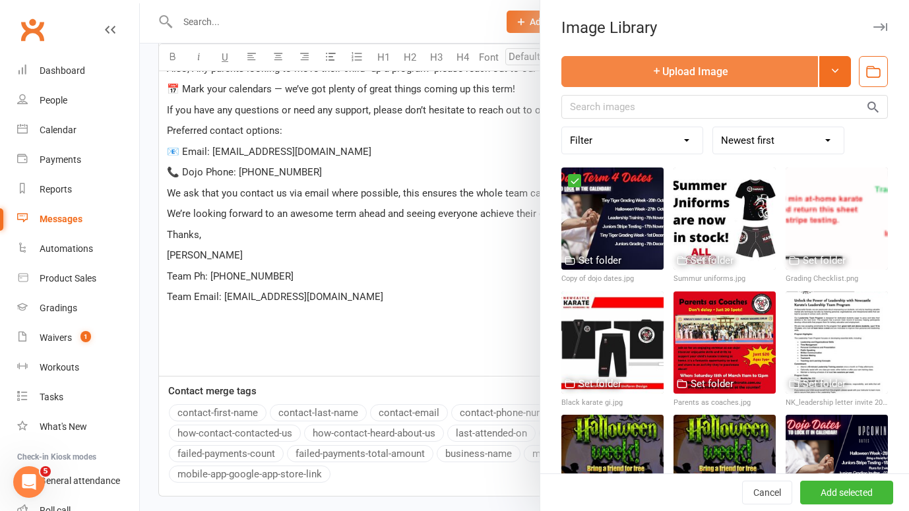
click at [714, 74] on button "Upload Image" at bounding box center [689, 71] width 257 height 31
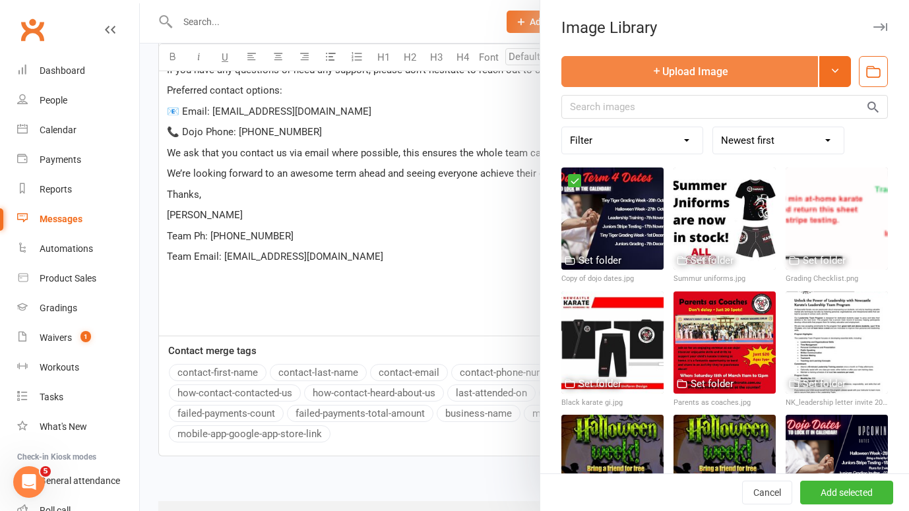
scroll to position [532, 0]
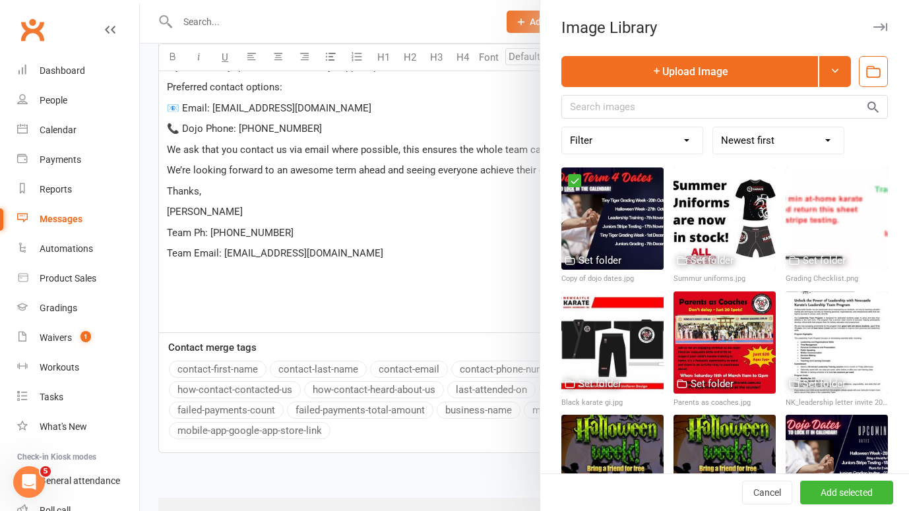
click at [376, 249] on div at bounding box center [524, 255] width 769 height 511
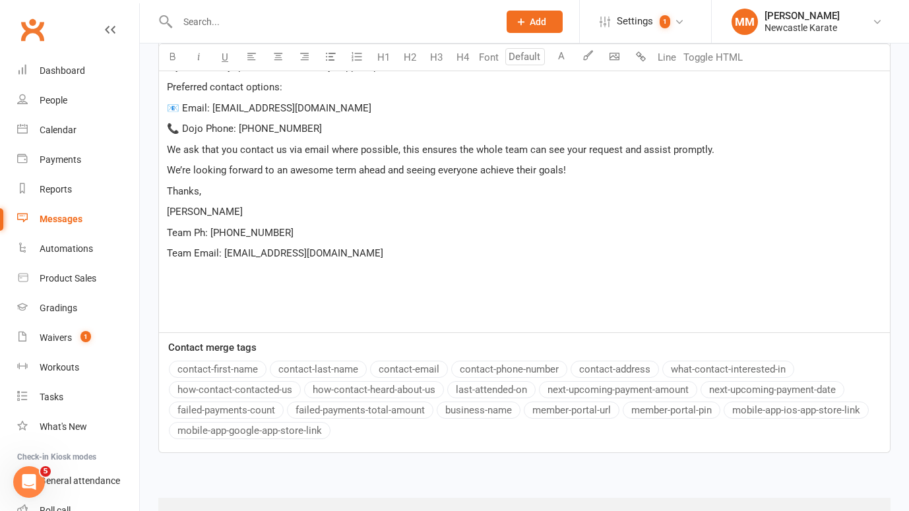
click at [362, 257] on p "Team Email: info@newcastlekarate.com.au" at bounding box center [524, 253] width 715 height 16
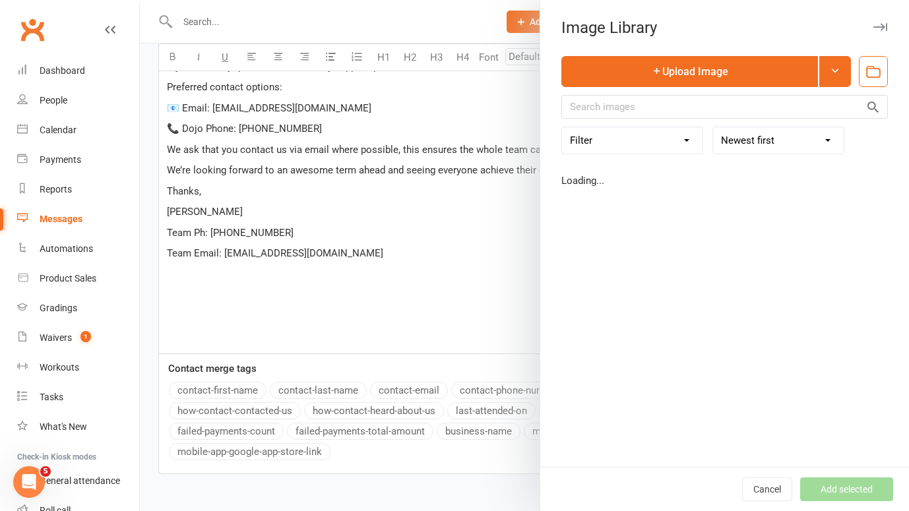
click at [616, 54] on body "Prospect Member Non-attending contact Class / event Appointment Grading event T…" at bounding box center [454, 23] width 909 height 1102
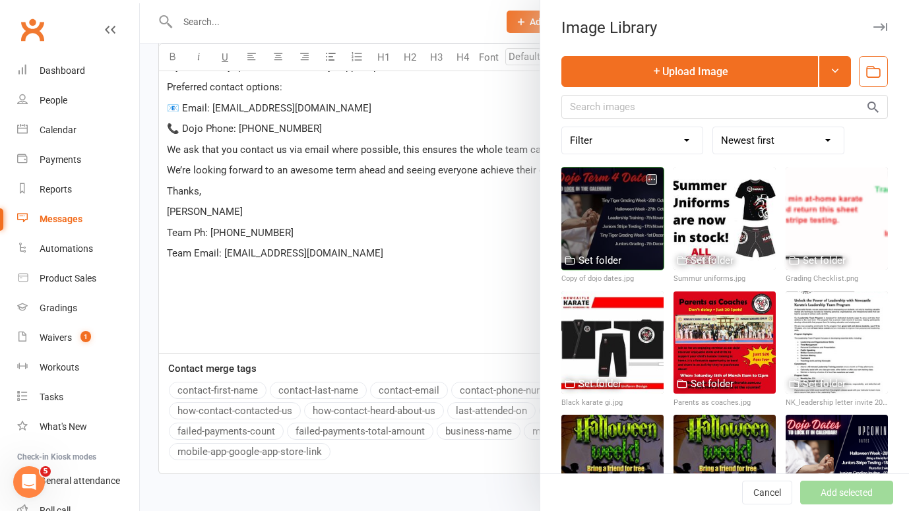
click at [613, 189] on div at bounding box center [612, 219] width 102 height 102
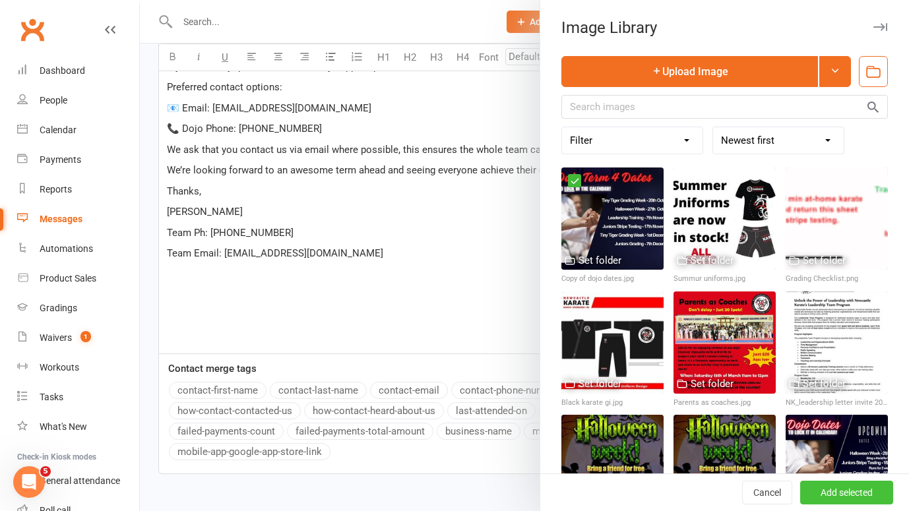
click at [827, 493] on button "Add selected" at bounding box center [846, 493] width 93 height 24
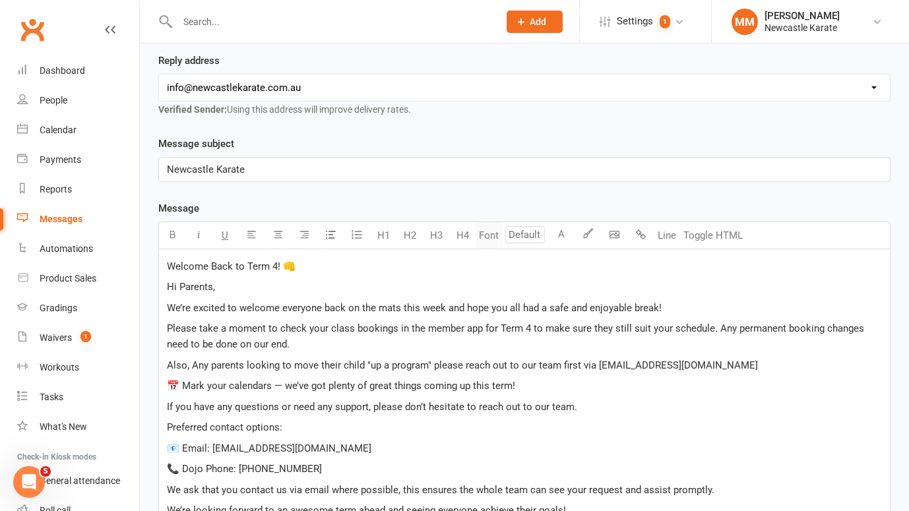
scroll to position [193, 0]
drag, startPoint x: 281, startPoint y: 328, endPoint x: 453, endPoint y: 332, distance: 172.2
click at [453, 332] on span "Please take a moment to check your class bookings in the member app for Term 4 …" at bounding box center [517, 335] width 700 height 28
click at [335, 330] on span "Please take a moment to check your class bookings in the member app for Term 4 …" at bounding box center [517, 335] width 700 height 28
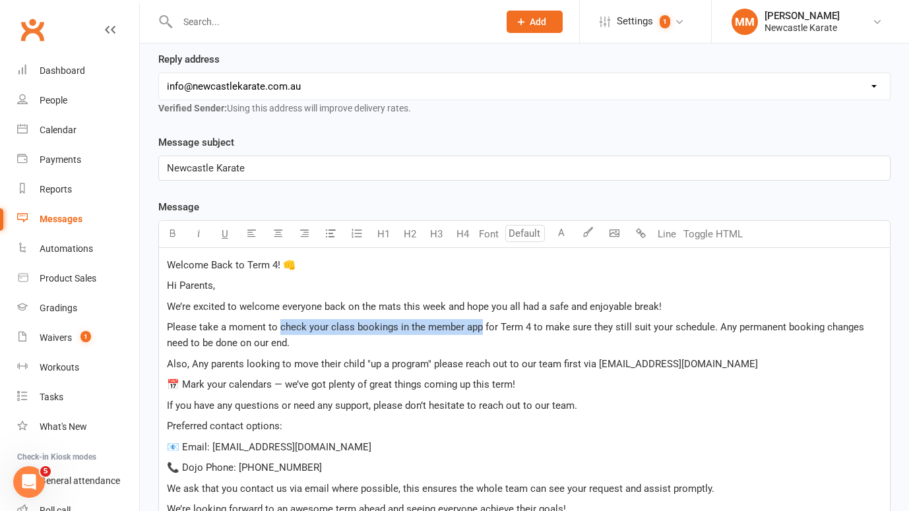
drag, startPoint x: 278, startPoint y: 328, endPoint x: 478, endPoint y: 327, distance: 199.9
click at [479, 327] on span "Please take a moment to check your class bookings in the member app for Term 4 …" at bounding box center [517, 335] width 700 height 28
click at [173, 230] on icon "button" at bounding box center [173, 233] width 10 height 10
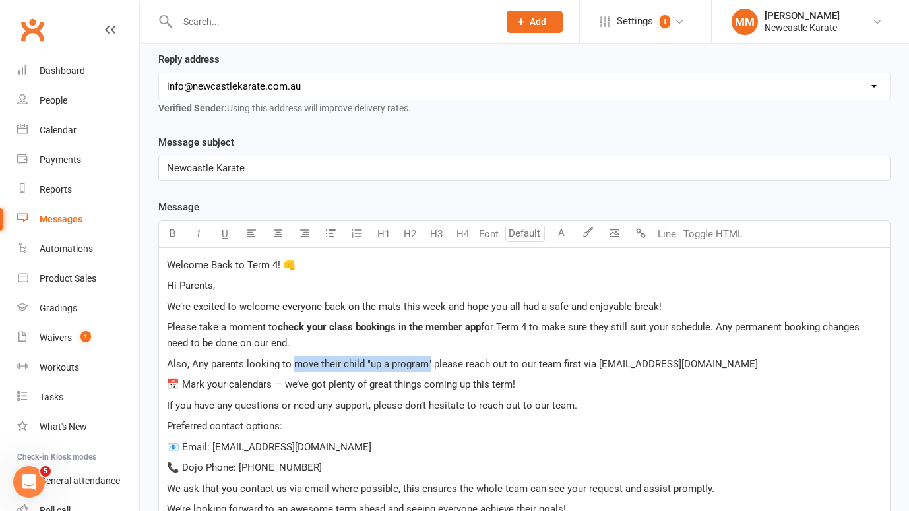
drag, startPoint x: 294, startPoint y: 363, endPoint x: 428, endPoint y: 362, distance: 134.6
click at [428, 362] on span "Also, Any parents looking to move their child "up a program" please reach out t…" at bounding box center [462, 364] width 591 height 12
click at [168, 228] on icon "button" at bounding box center [173, 233] width 10 height 10
click at [512, 356] on p "Also, Any parents looking to move their child "up a program" please reach out t…" at bounding box center [524, 364] width 715 height 16
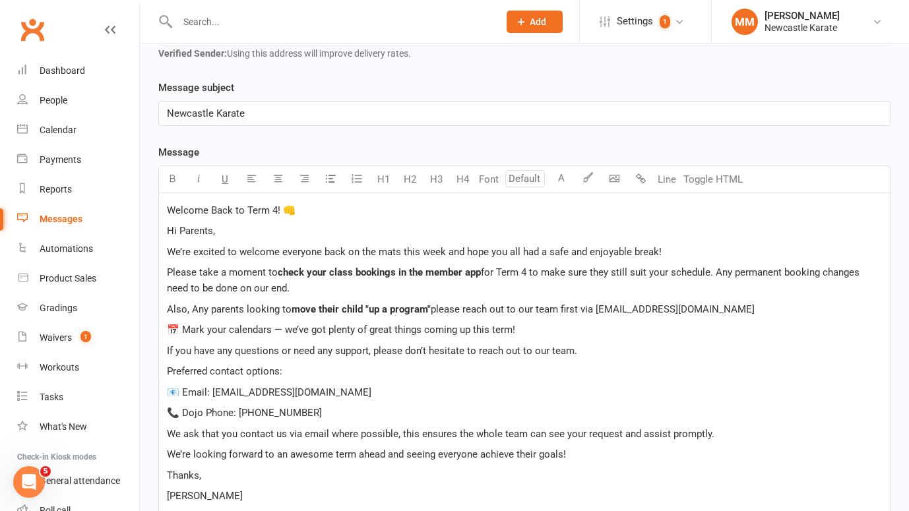
scroll to position [250, 0]
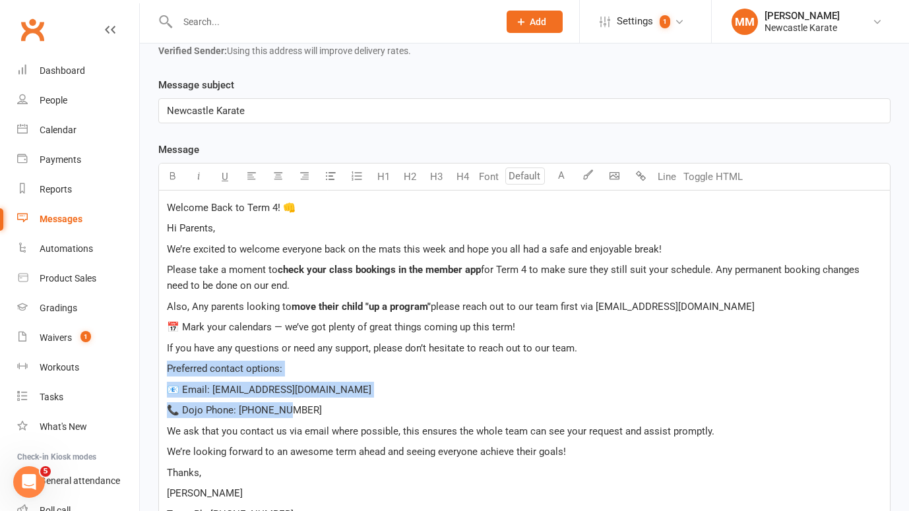
drag, startPoint x: 294, startPoint y: 409, endPoint x: 187, endPoint y: 348, distance: 123.8
drag, startPoint x: 174, startPoint y: 174, endPoint x: 305, endPoint y: 245, distance: 149.9
click at [174, 174] on icon "button" at bounding box center [173, 176] width 10 height 10
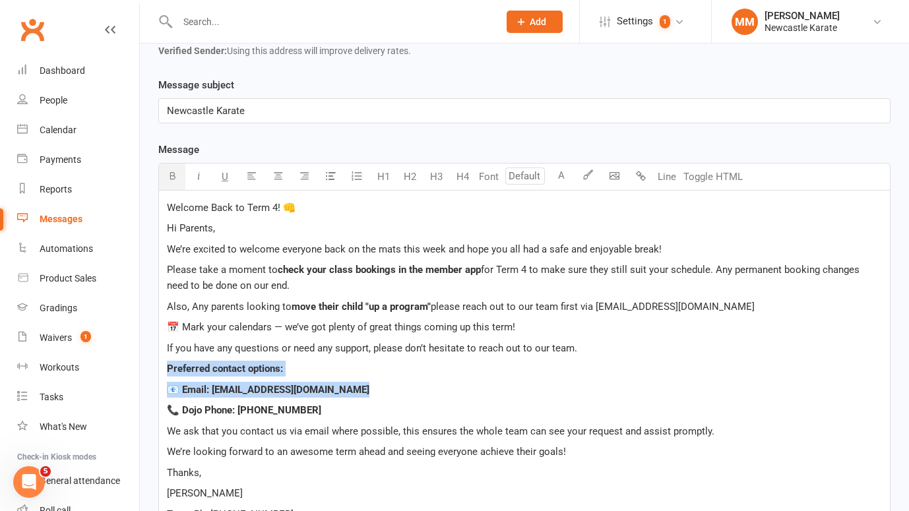
click at [544, 373] on p "Preferred contact options:" at bounding box center [524, 369] width 715 height 16
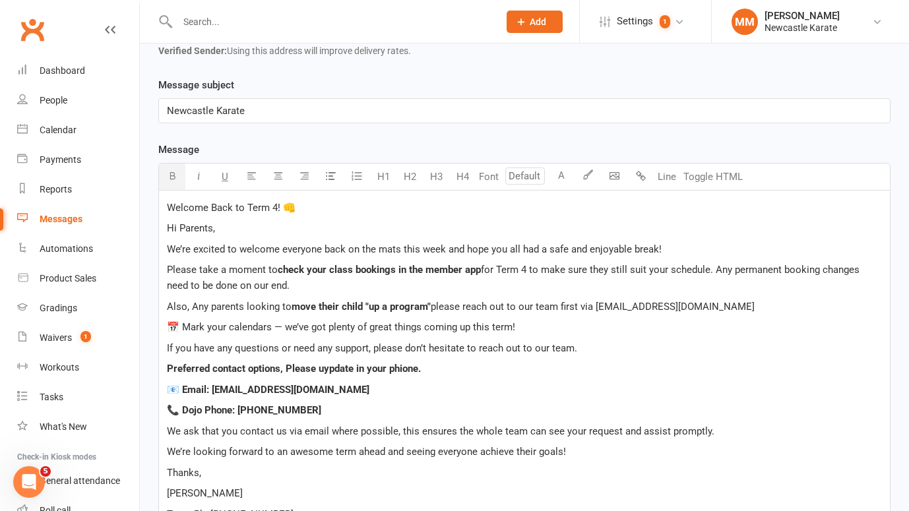
click at [403, 367] on span "Preferred contact options, Please uypdate in your phione." at bounding box center [294, 369] width 254 height 12
drag, startPoint x: 331, startPoint y: 370, endPoint x: 354, endPoint y: 359, distance: 25.1
click at [332, 369] on span "Preferred contact options, Please uypdate in your phone." at bounding box center [292, 369] width 251 height 12
click at [328, 369] on span "Preferred contact options, Please uydate in your phone." at bounding box center [290, 369] width 246 height 12
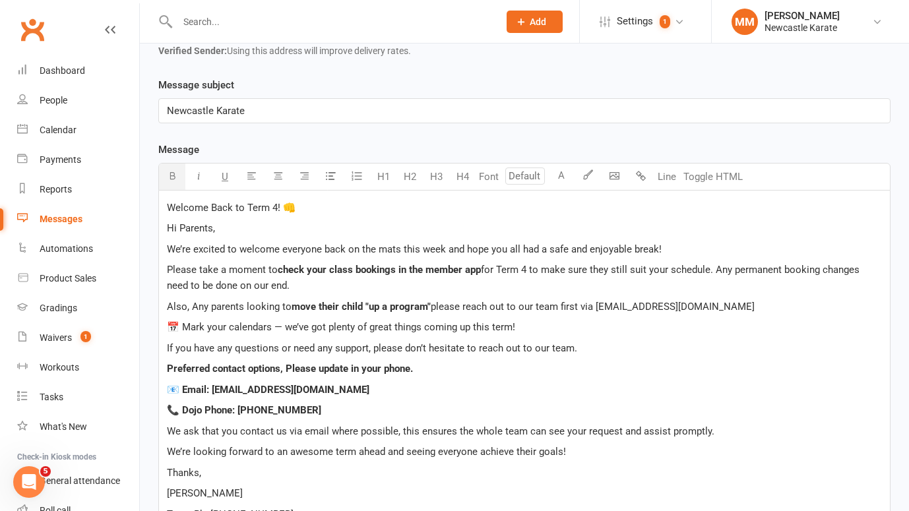
click at [212, 366] on span "Preferred contact options, Please update in your phone." at bounding box center [290, 369] width 246 height 12
drag, startPoint x: 408, startPoint y: 371, endPoint x: 435, endPoint y: 365, distance: 27.6
click at [435, 365] on span "Preferred team contact options, Please update in your phone." at bounding box center [302, 369] width 271 height 12
click at [565, 313] on p "Also, Any parents looking to move their child "up a program" please reach out t…" at bounding box center [524, 307] width 715 height 16
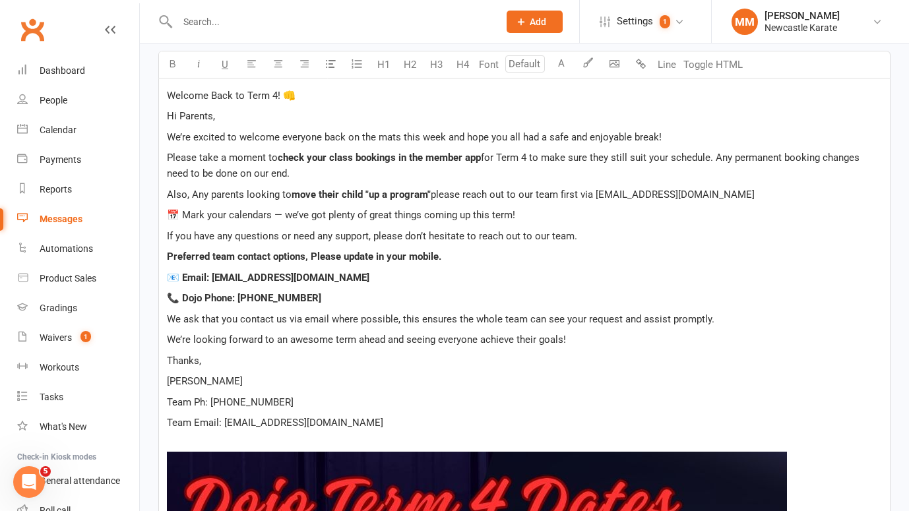
scroll to position [251, 0]
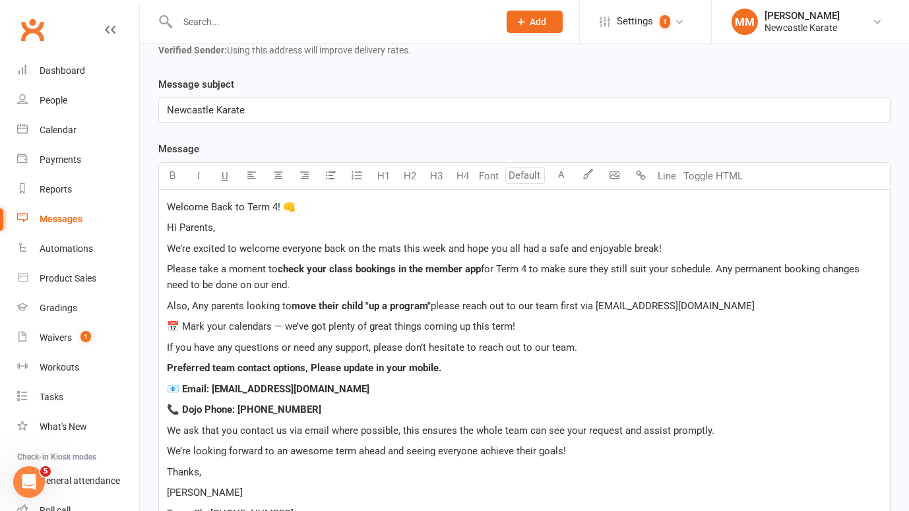
click at [250, 100] on div "Newcastle Karate" at bounding box center [524, 110] width 731 height 24
click at [274, 104] on p "Newcastle Karate" at bounding box center [524, 110] width 715 height 16
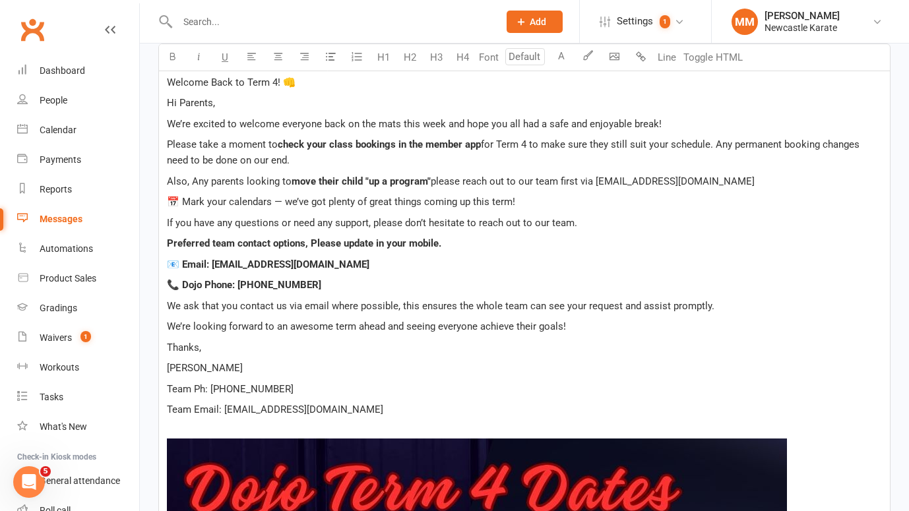
scroll to position [0, 0]
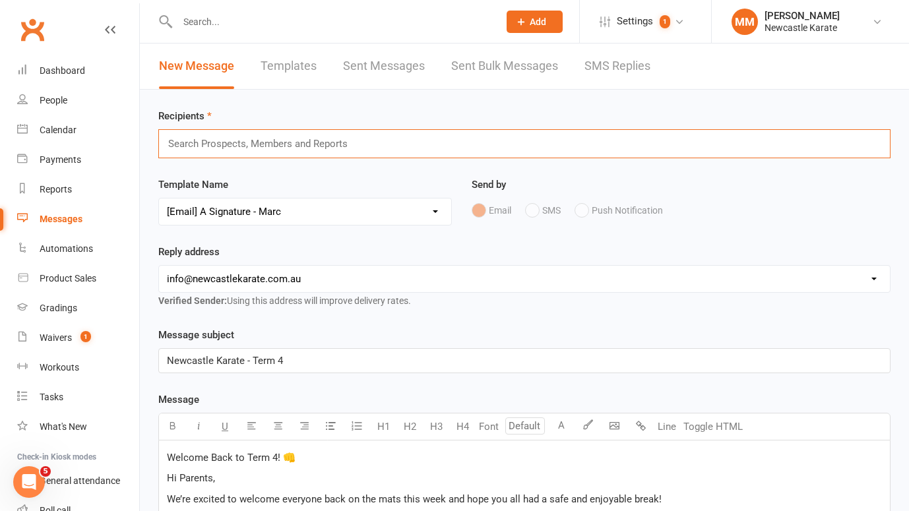
click at [197, 139] on input "text" at bounding box center [263, 143] width 193 height 17
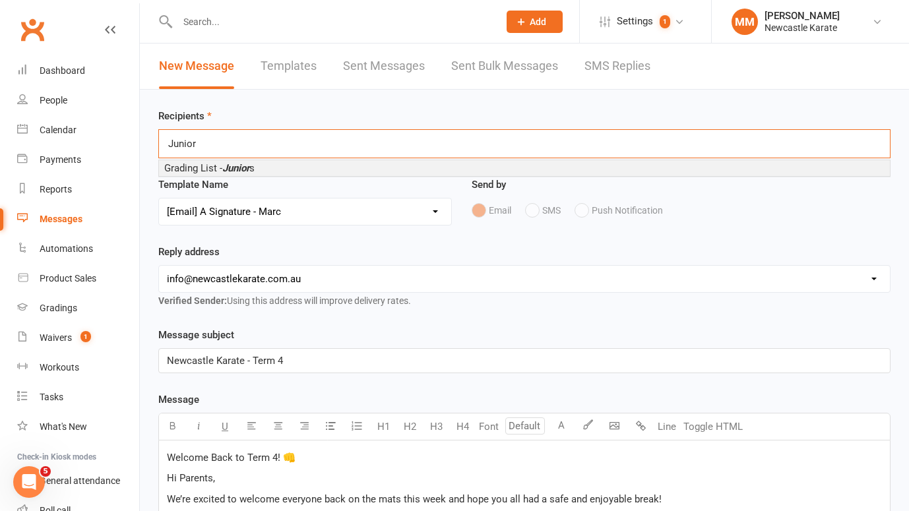
type input "Junior"
click at [223, 168] on span "Grading List - Junior s" at bounding box center [209, 168] width 90 height 12
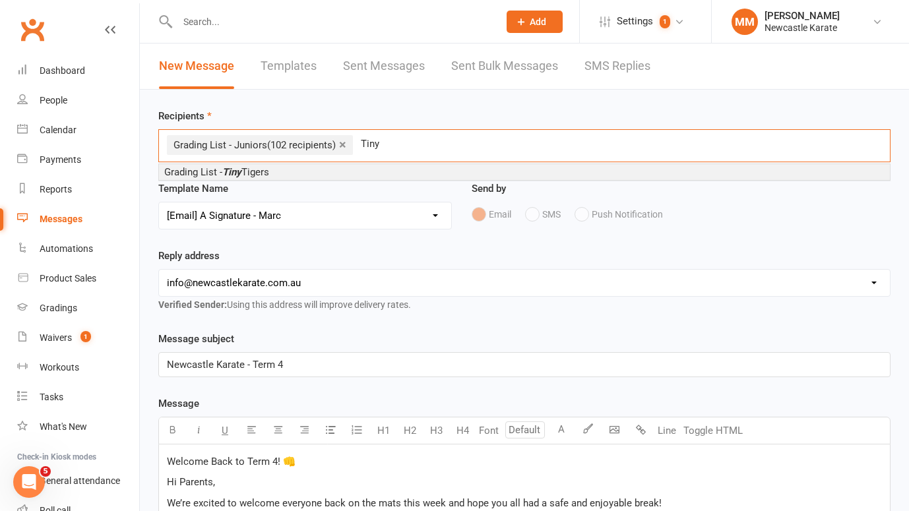
type input "Tiny"
click at [235, 172] on em "Tiny" at bounding box center [231, 172] width 19 height 12
type input "Ninj"
click at [270, 171] on em "Ninj" at bounding box center [262, 172] width 18 height 12
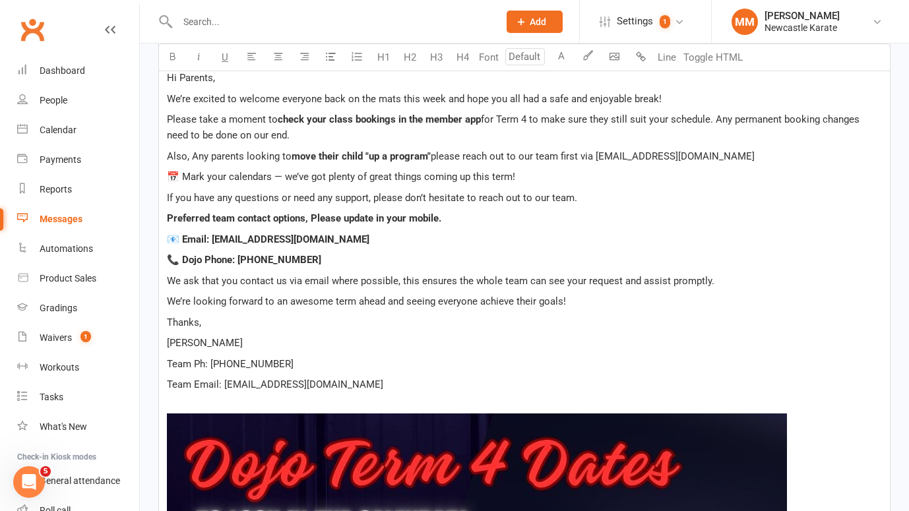
scroll to position [429, 0]
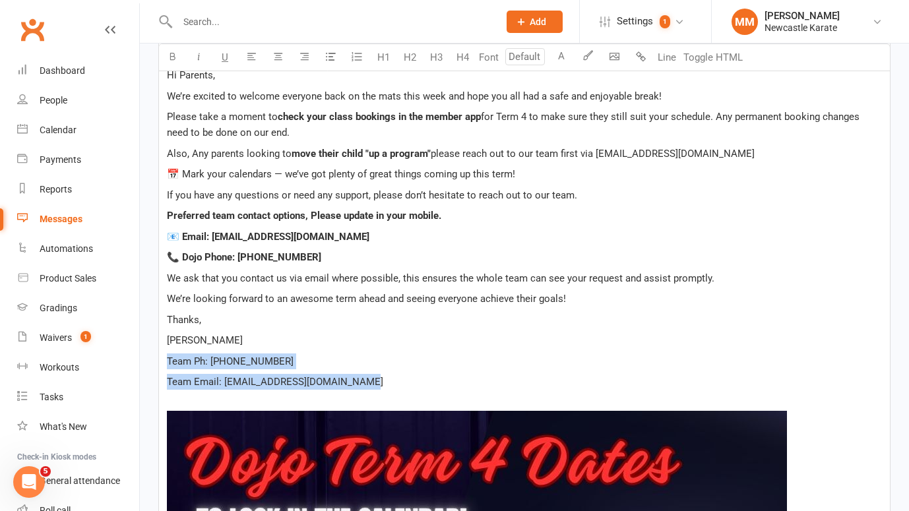
drag, startPoint x: 379, startPoint y: 383, endPoint x: 164, endPoint y: 365, distance: 216.5
click at [174, 47] on button "button" at bounding box center [172, 57] width 26 height 26
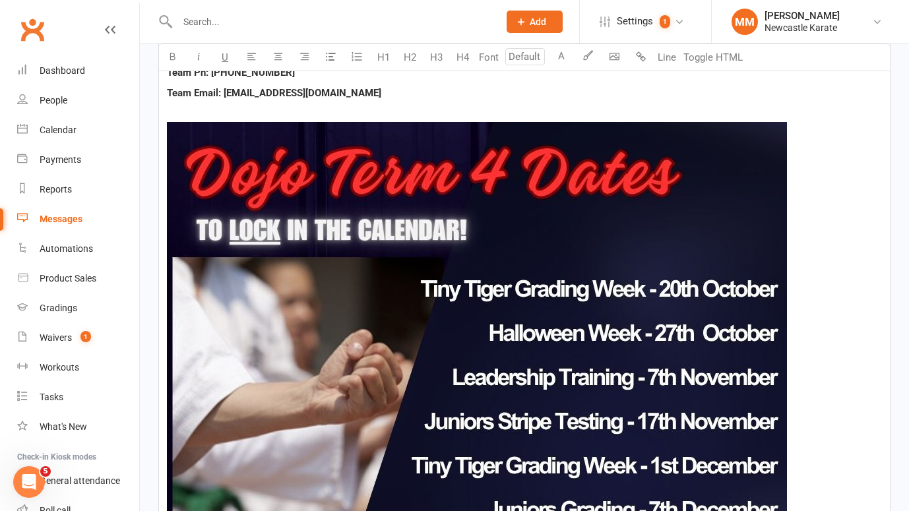
scroll to position [1157, 0]
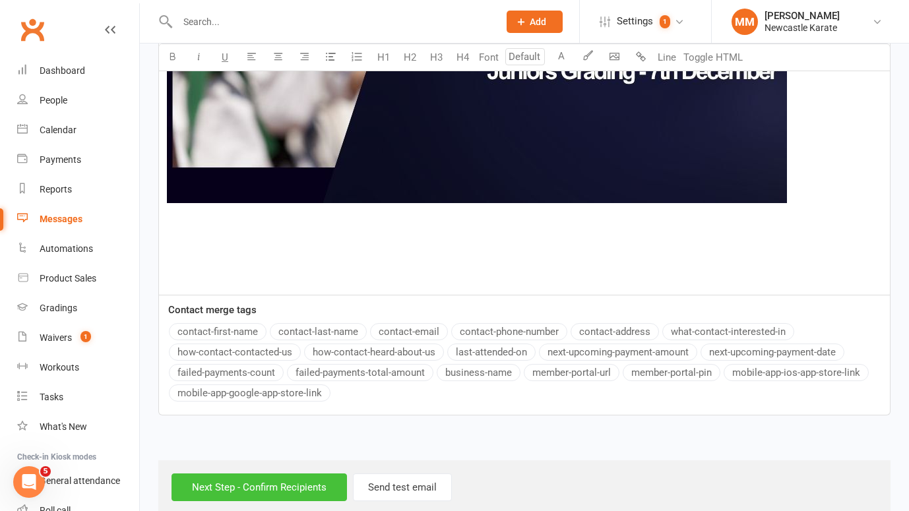
click at [296, 477] on input "Next Step - Confirm Recipients" at bounding box center [259, 488] width 175 height 28
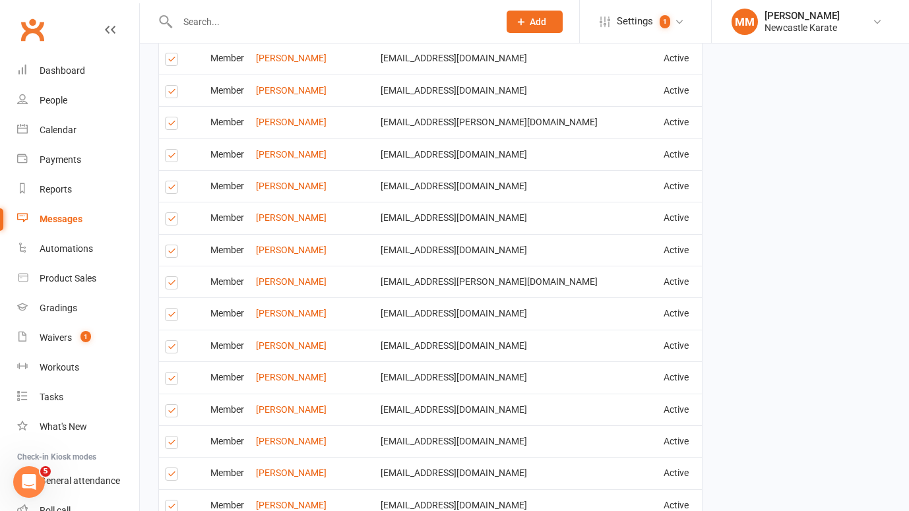
scroll to position [2282, 0]
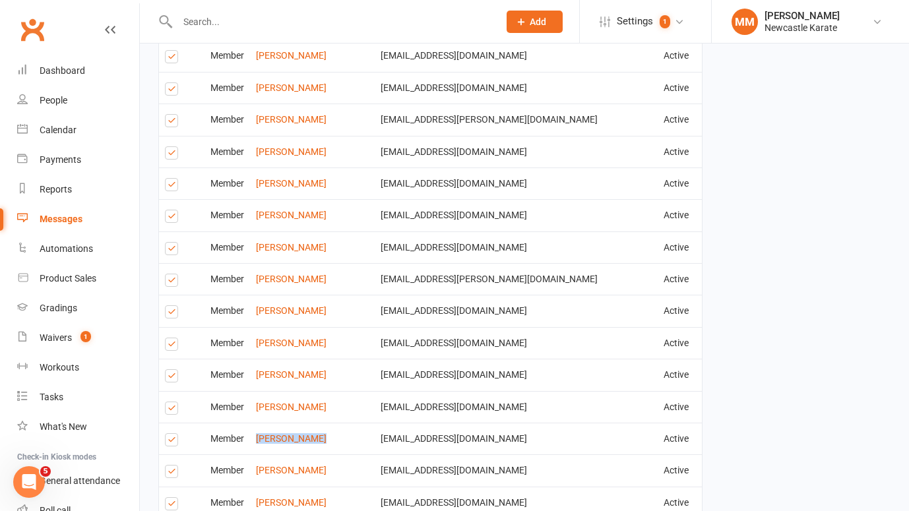
click at [172, 442] on label at bounding box center [174, 442] width 18 height 0
click at [172, 434] on input "checkbox" at bounding box center [169, 434] width 9 height 0
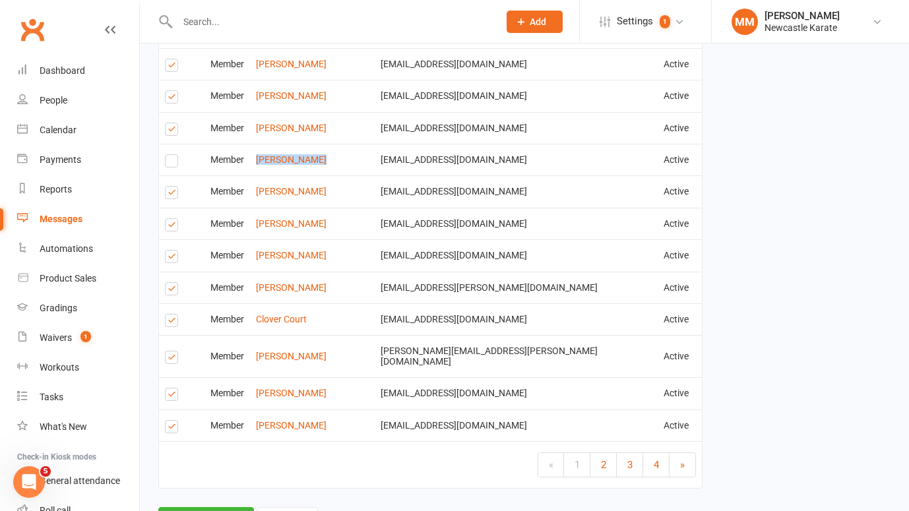
scroll to position [2562, 0]
click at [610, 453] on link "2" at bounding box center [603, 465] width 26 height 24
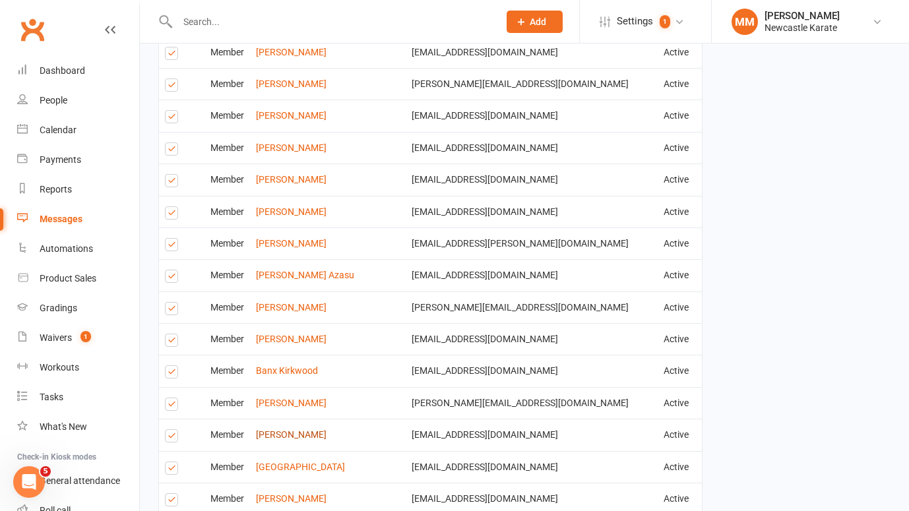
scroll to position [2246, 0]
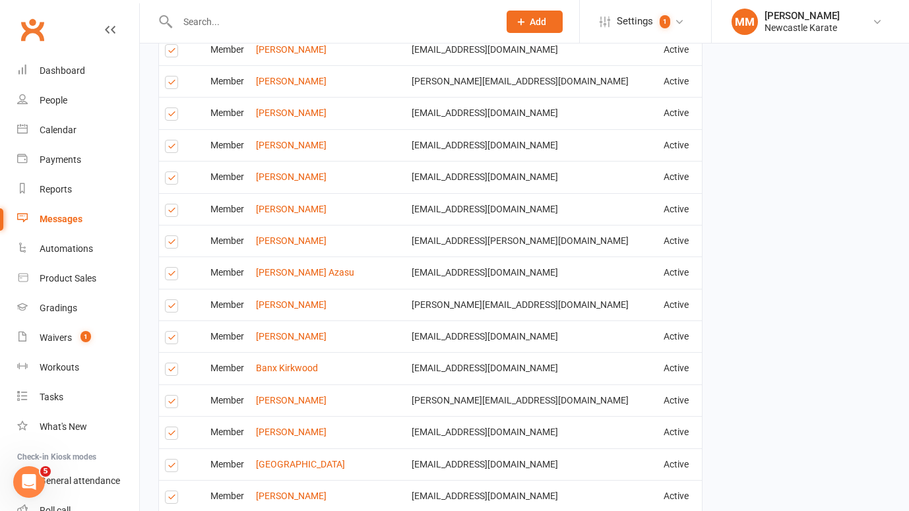
click at [170, 244] on label at bounding box center [174, 244] width 18 height 0
click at [170, 236] on input "checkbox" at bounding box center [169, 236] width 9 height 0
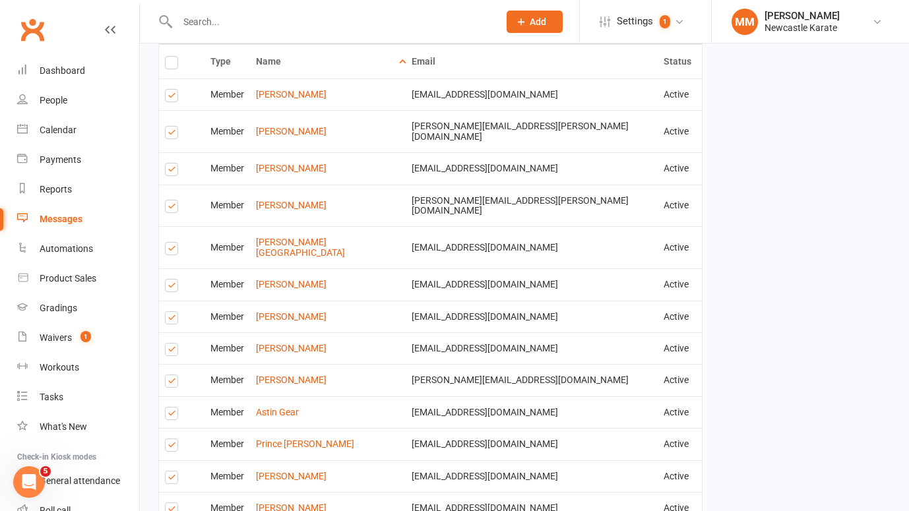
scroll to position [1175, 0]
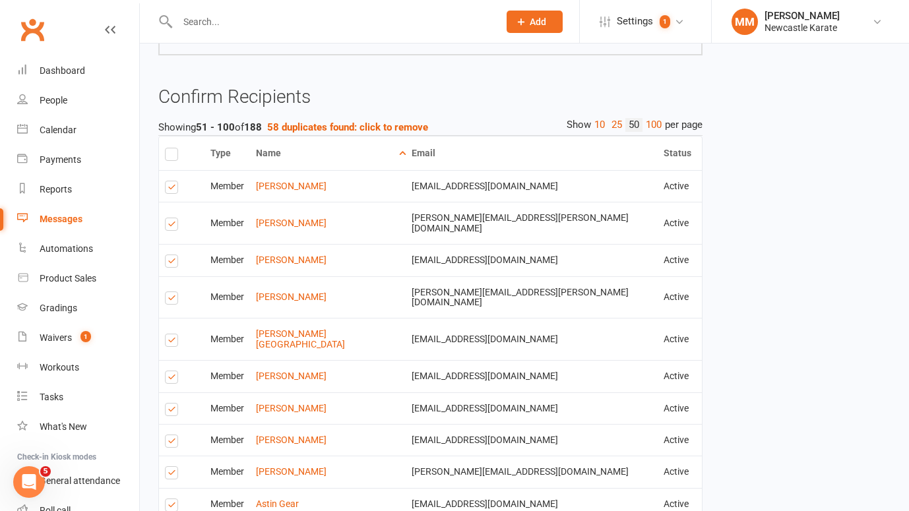
click at [170, 263] on label at bounding box center [174, 263] width 18 height 0
click at [170, 255] on input "checkbox" at bounding box center [169, 255] width 9 height 0
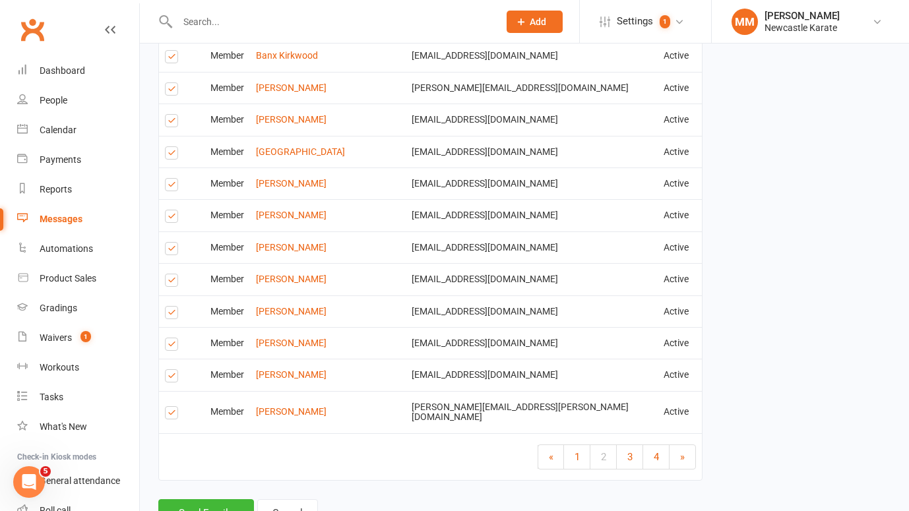
scroll to position [2562, 0]
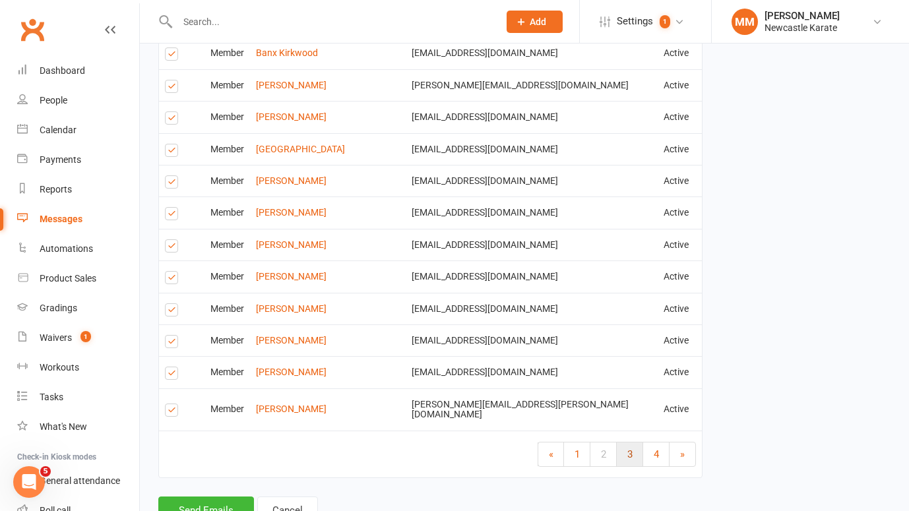
click at [629, 449] on span "3" at bounding box center [629, 455] width 5 height 12
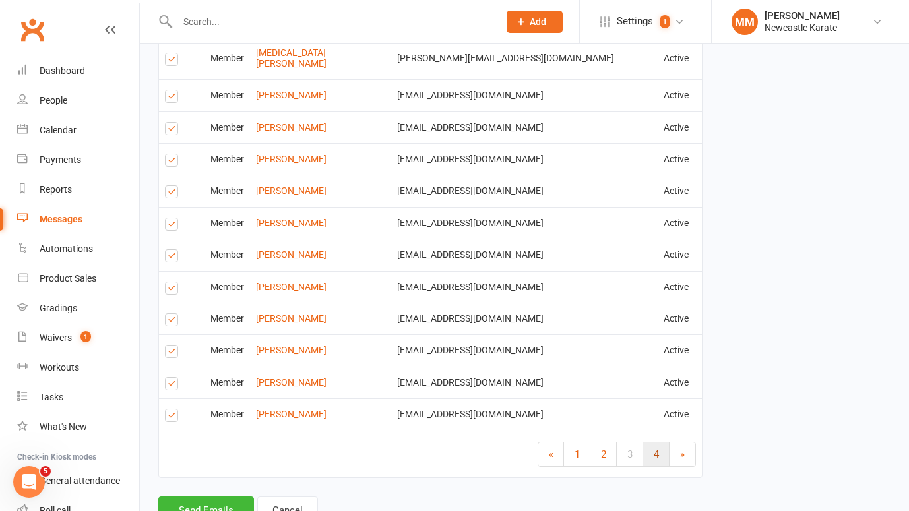
click at [656, 449] on span "4" at bounding box center [656, 455] width 5 height 12
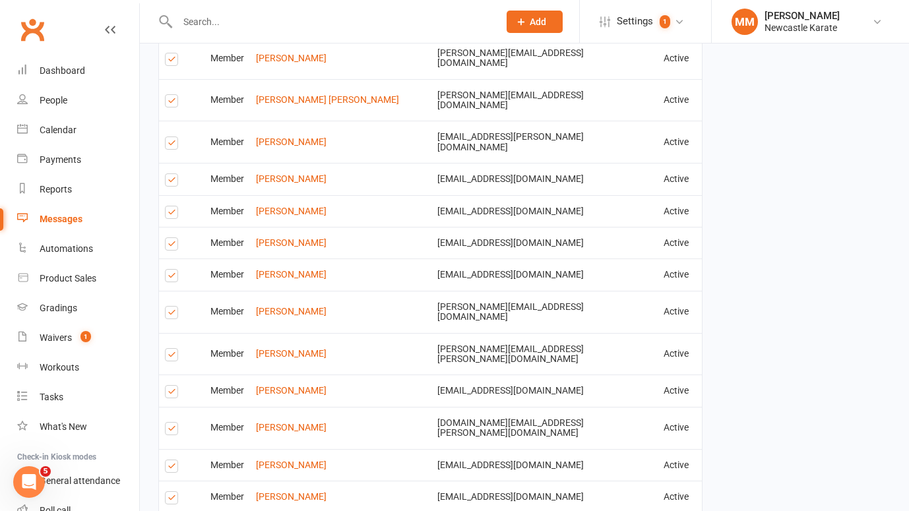
scroll to position [1879, 0]
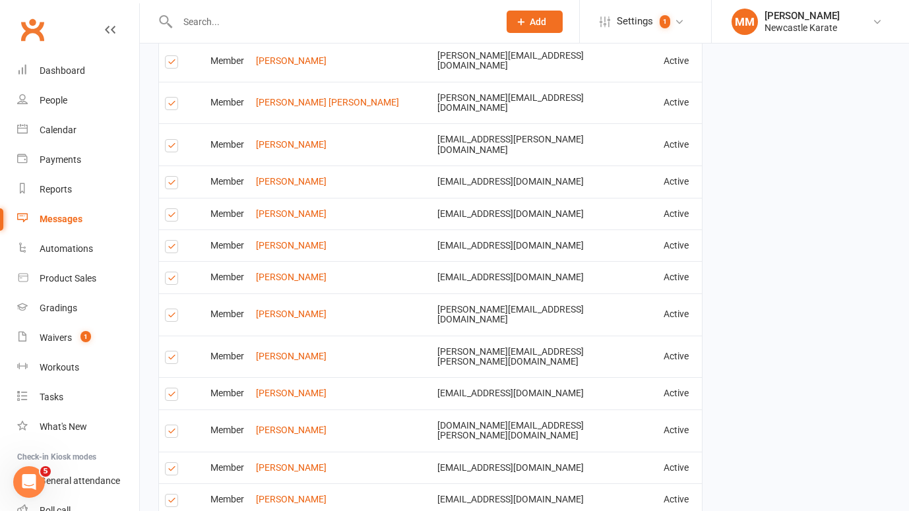
click at [174, 317] on label at bounding box center [174, 317] width 18 height 0
click at [174, 309] on input "checkbox" at bounding box center [169, 309] width 9 height 0
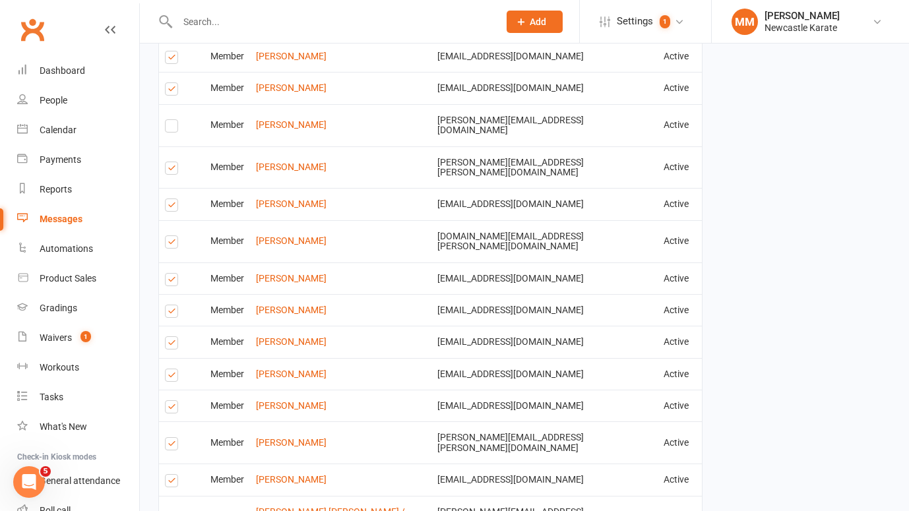
scroll to position [2006, 0]
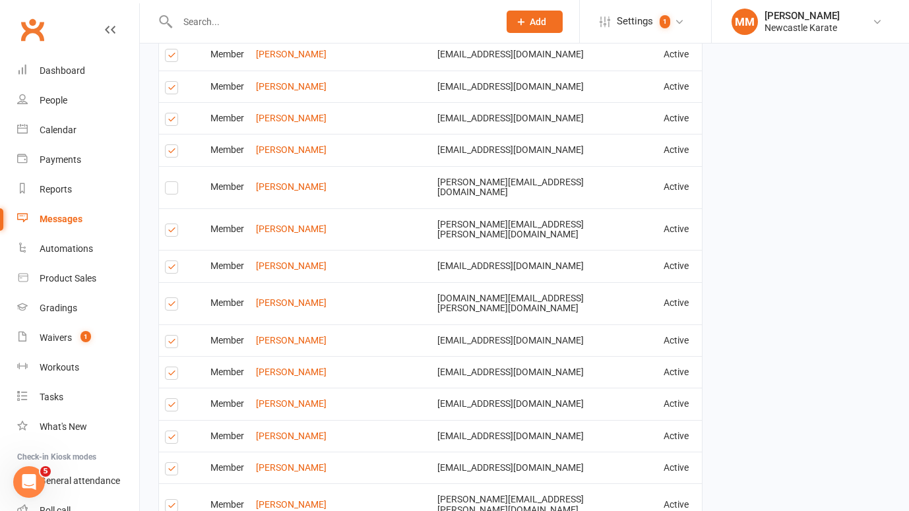
click at [174, 407] on label at bounding box center [174, 407] width 18 height 0
click at [174, 399] on input "checkbox" at bounding box center [169, 399] width 9 height 0
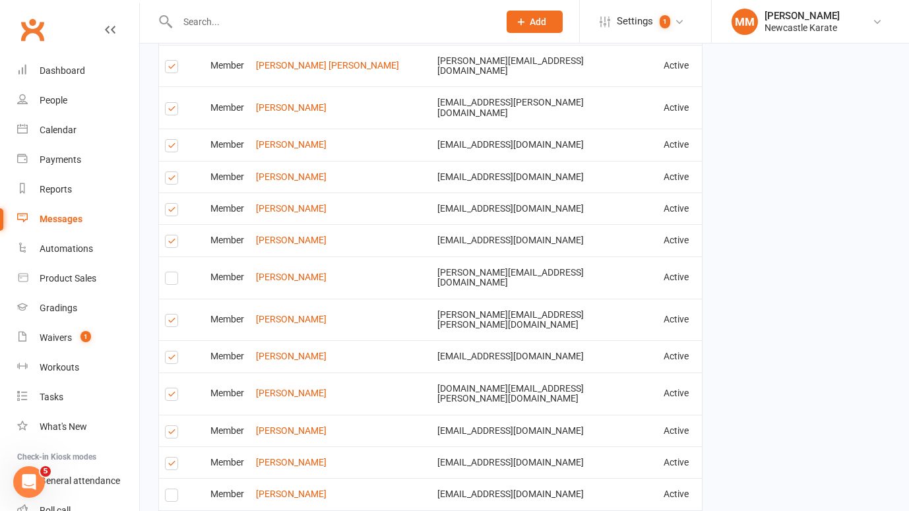
scroll to position [2178, 0]
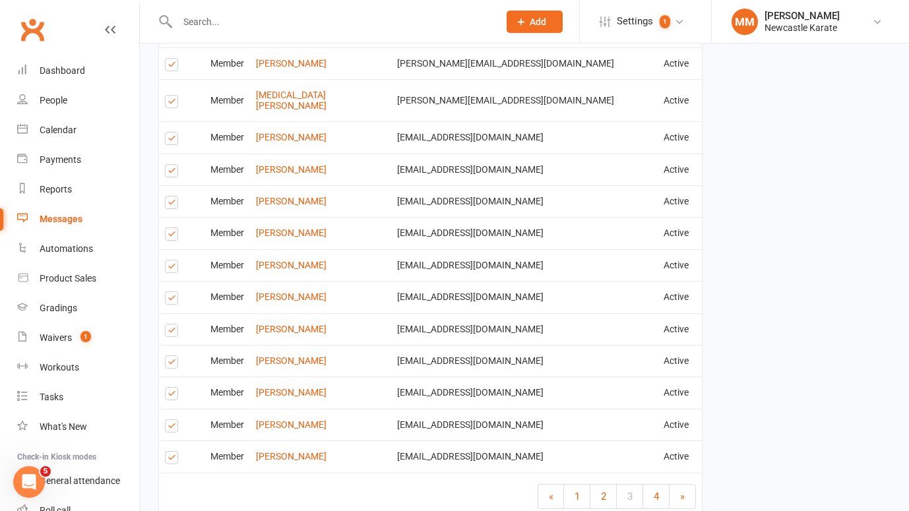
scroll to position [2519, 0]
click at [170, 174] on label at bounding box center [174, 174] width 18 height 0
click at [170, 166] on input "checkbox" at bounding box center [169, 166] width 9 height 0
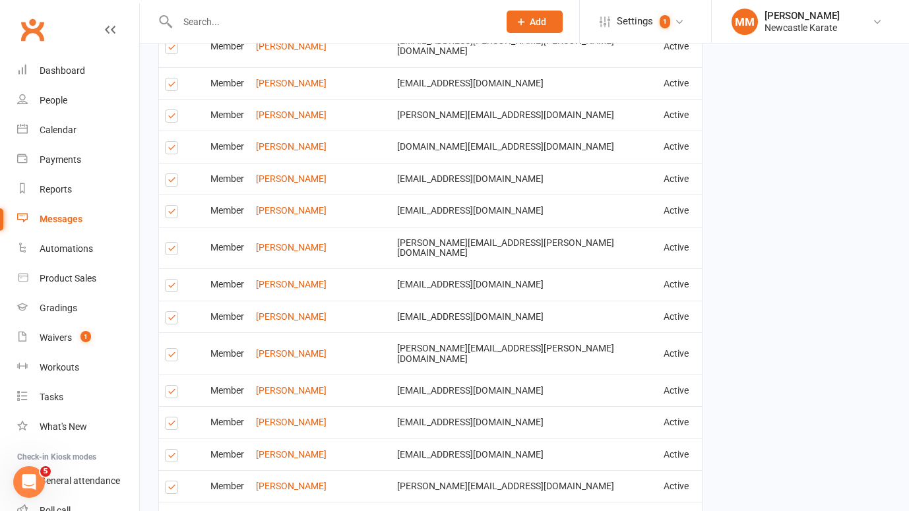
scroll to position [2562, 0]
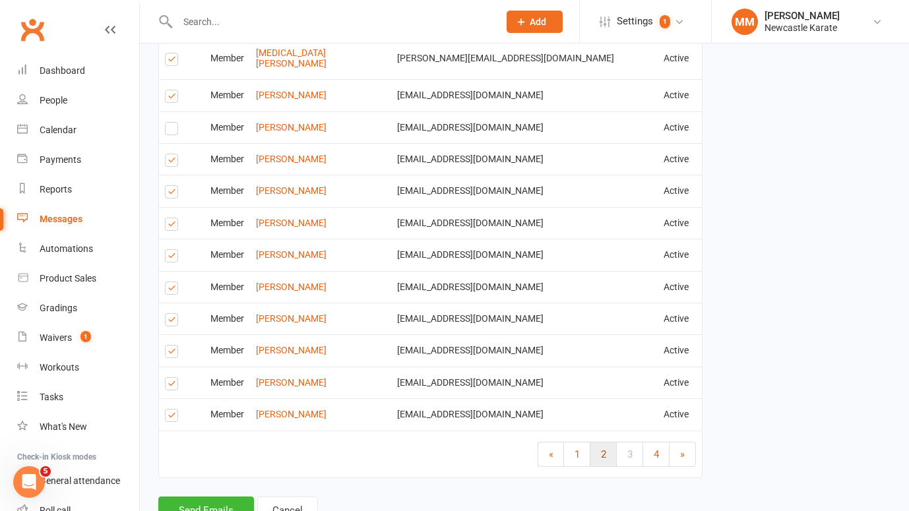
click at [601, 449] on span "2" at bounding box center [603, 455] width 5 height 12
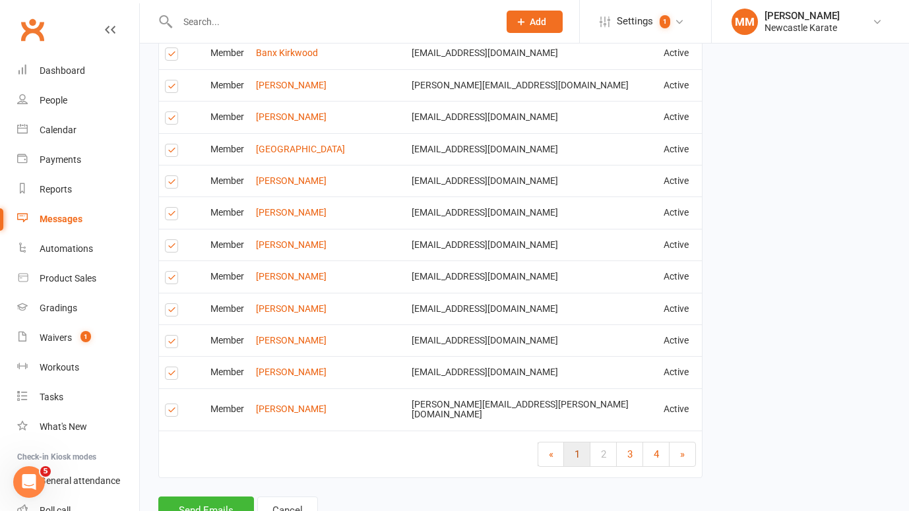
click at [575, 449] on span "1" at bounding box center [577, 455] width 5 height 12
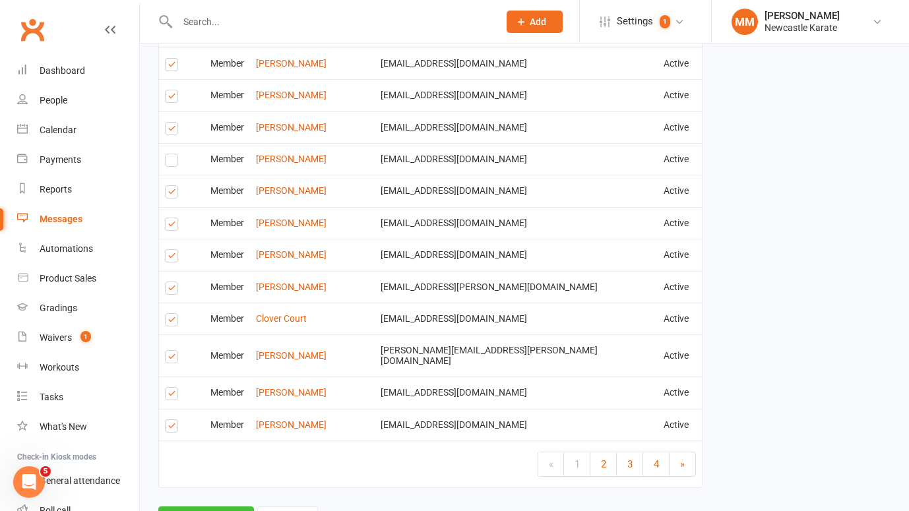
click at [202, 507] on button "Send Emails" at bounding box center [206, 521] width 96 height 28
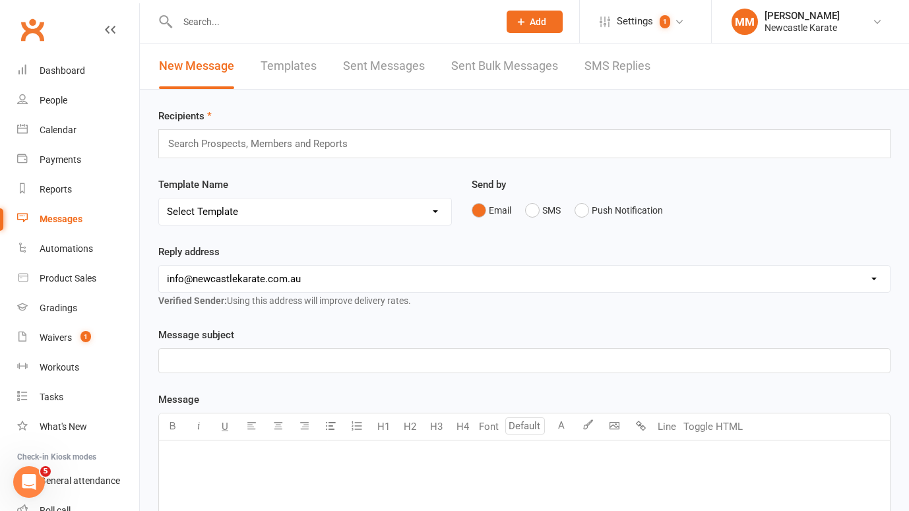
click at [228, 17] on input "text" at bounding box center [332, 22] width 316 height 18
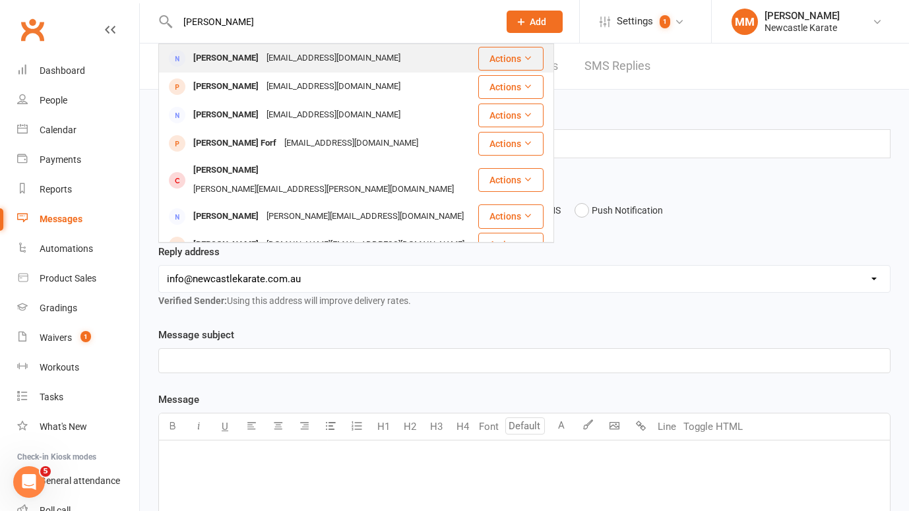
type input "Kristy mcarthy"
click at [263, 57] on div "auroracaspian@gmail.com" at bounding box center [334, 58] width 142 height 19
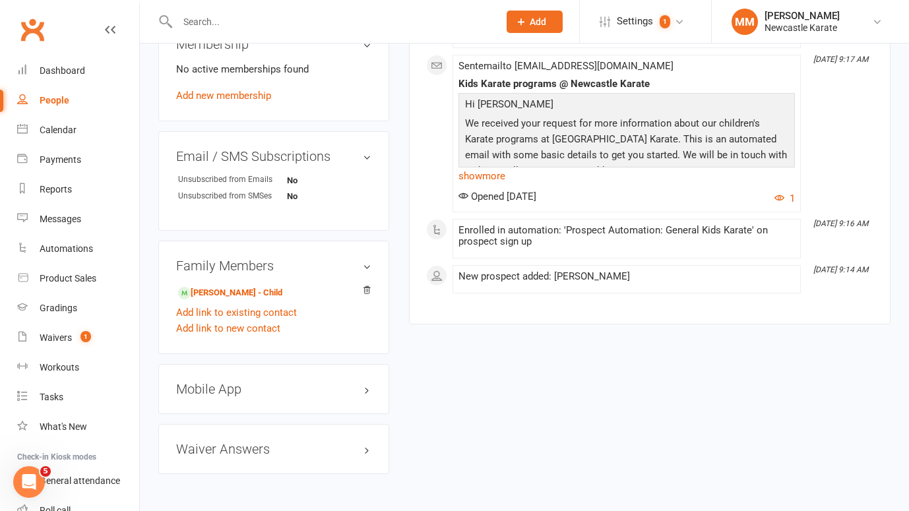
scroll to position [640, 0]
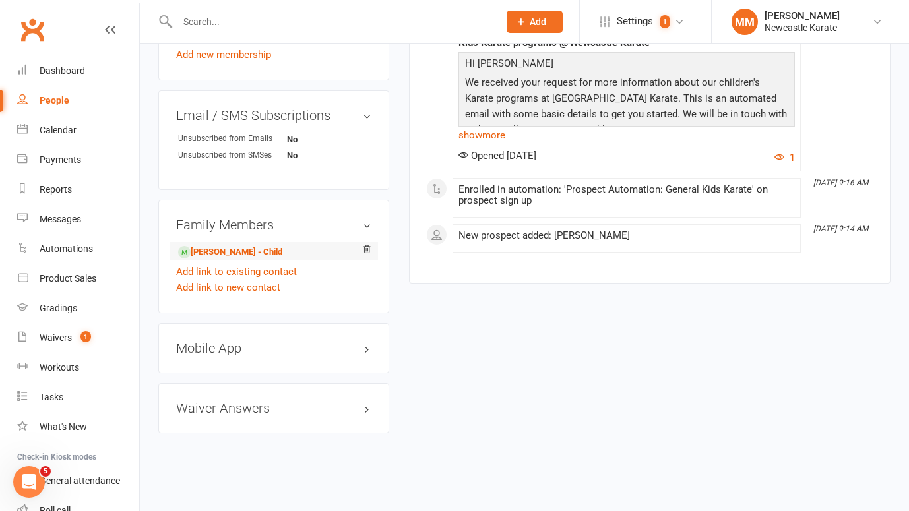
click at [224, 243] on li "Arthur McCarthy - Child" at bounding box center [273, 251] width 195 height 18
click at [254, 249] on link "Arthur McCarthy - Child" at bounding box center [230, 252] width 104 height 14
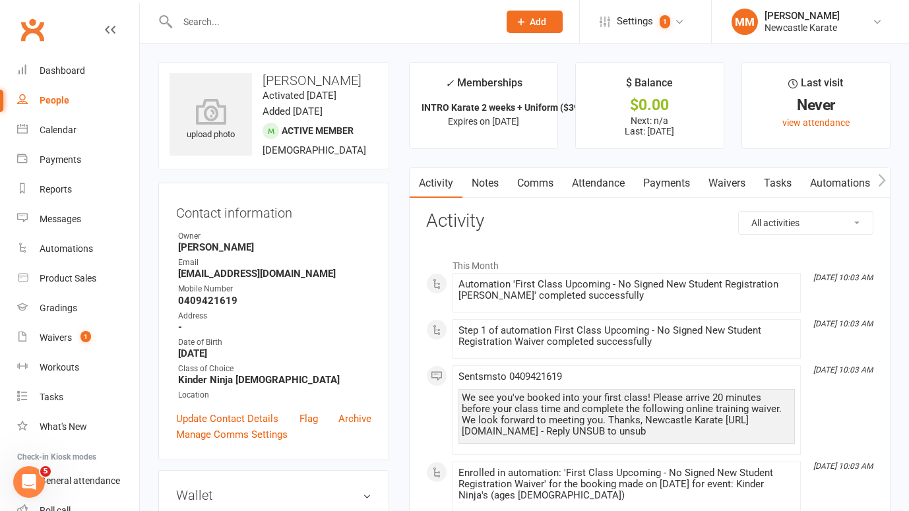
click at [599, 175] on link "Attendance" at bounding box center [598, 183] width 71 height 30
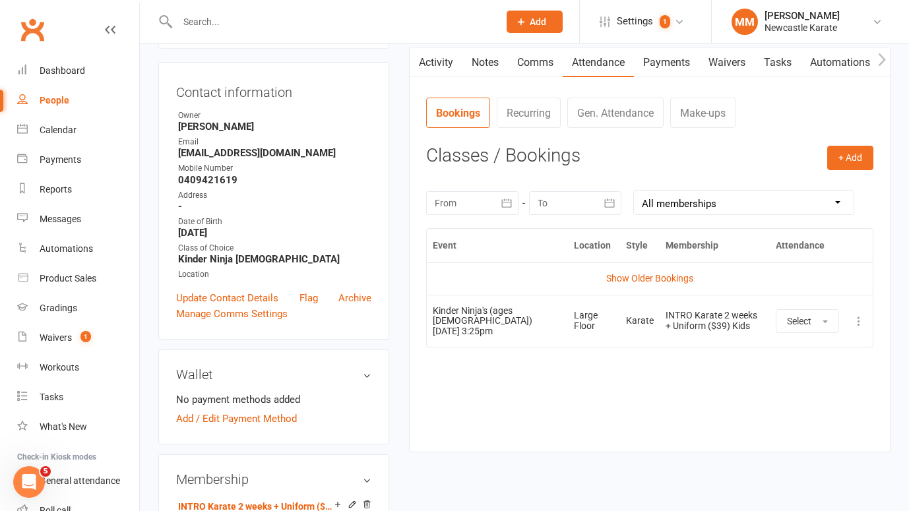
scroll to position [120, 0]
click at [204, 22] on input "text" at bounding box center [332, 22] width 316 height 18
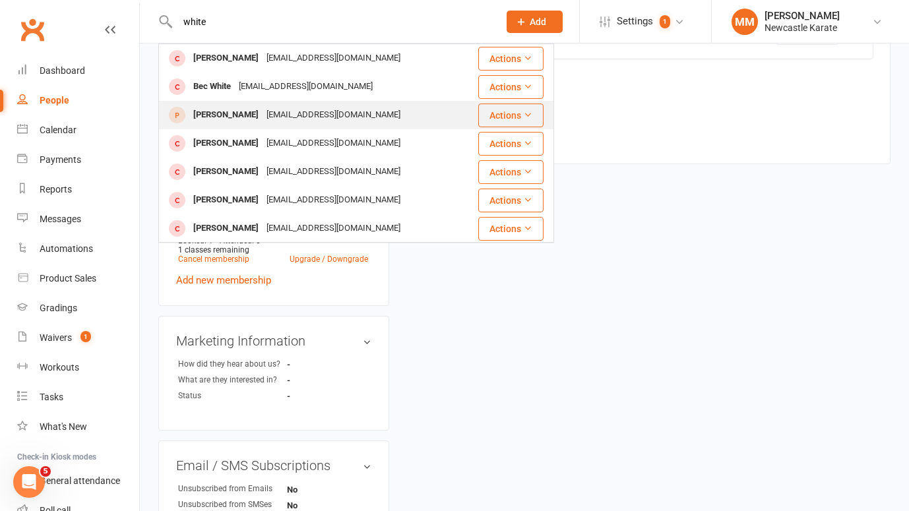
scroll to position [462, 0]
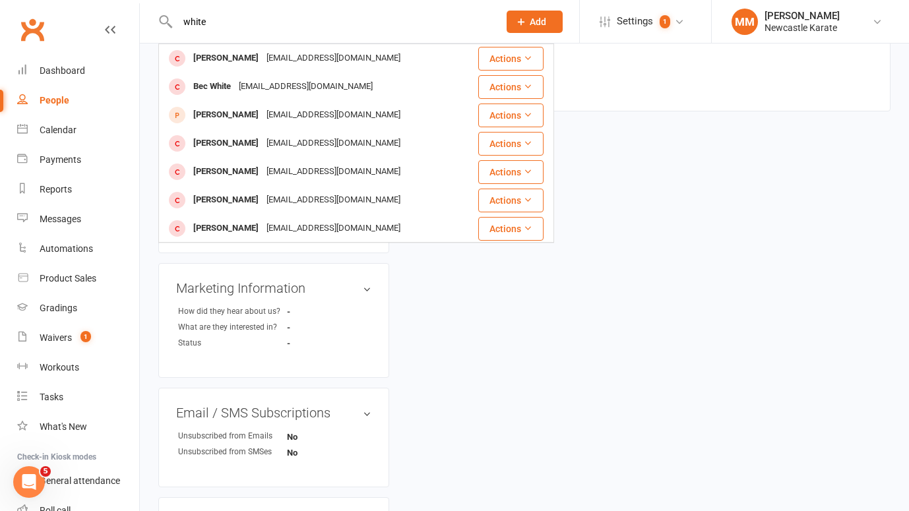
click at [183, 18] on input "white" at bounding box center [332, 22] width 316 height 18
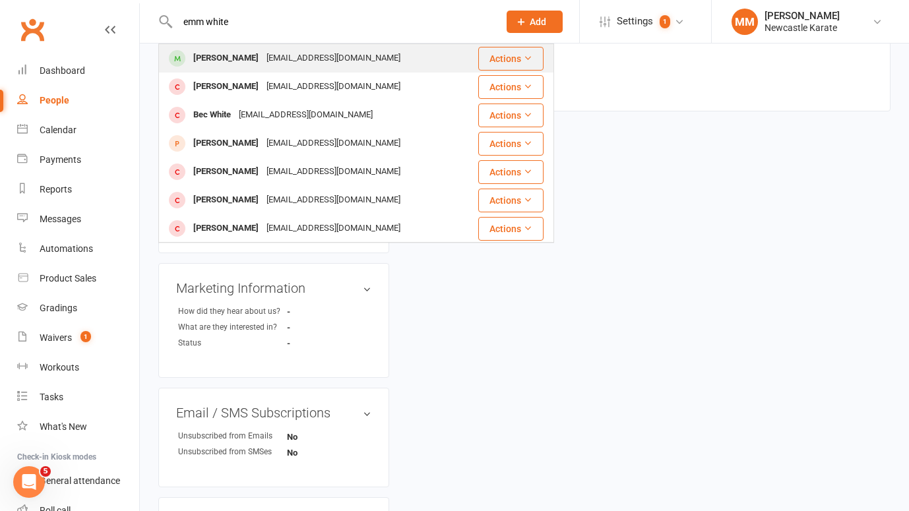
type input "emm white"
click at [225, 51] on div "Emmett White" at bounding box center [225, 58] width 73 height 19
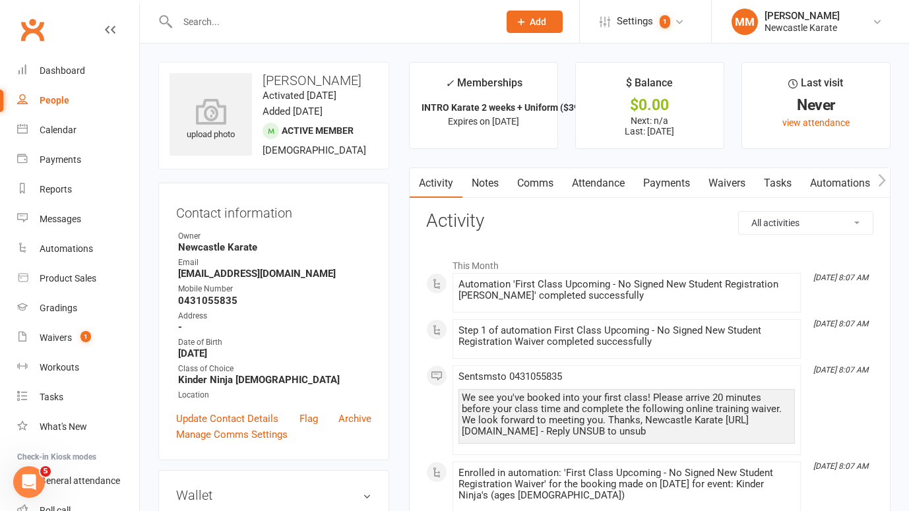
click at [596, 184] on link "Attendance" at bounding box center [598, 183] width 71 height 30
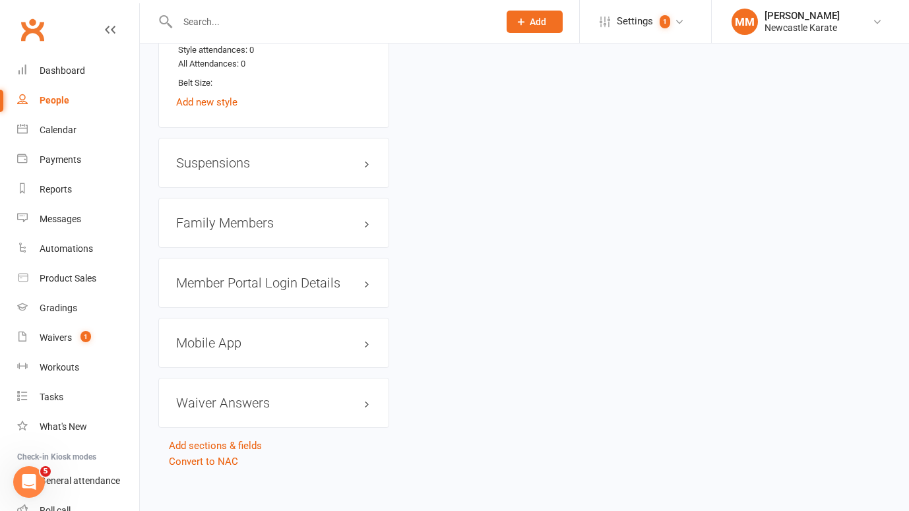
scroll to position [1032, 0]
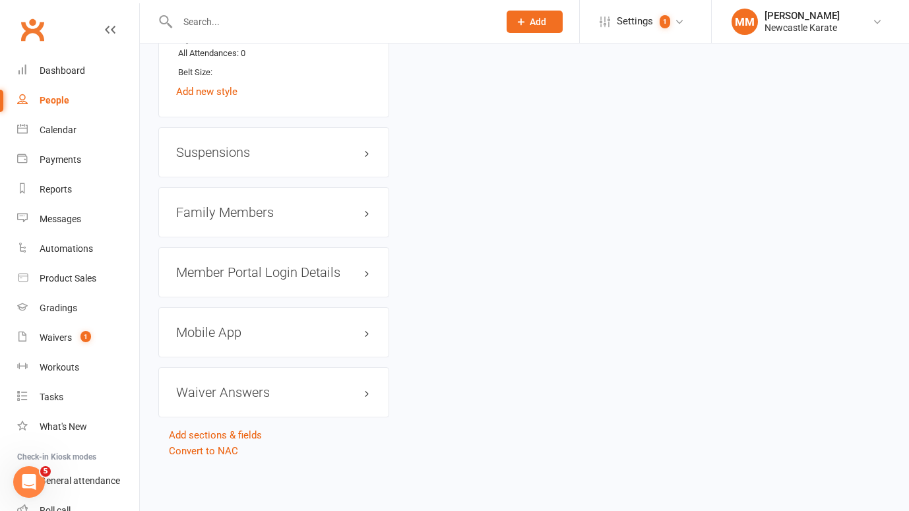
click at [230, 340] on h3 "Mobile App" at bounding box center [273, 332] width 195 height 15
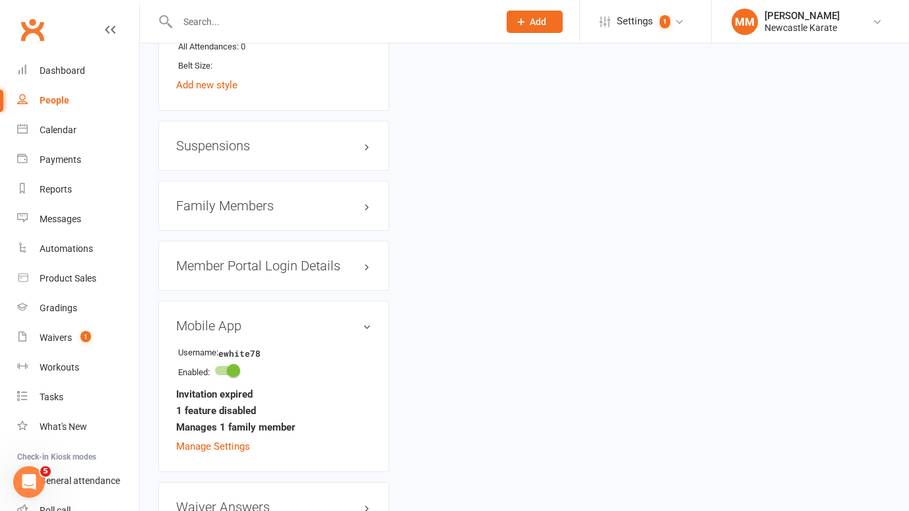
scroll to position [1110, 0]
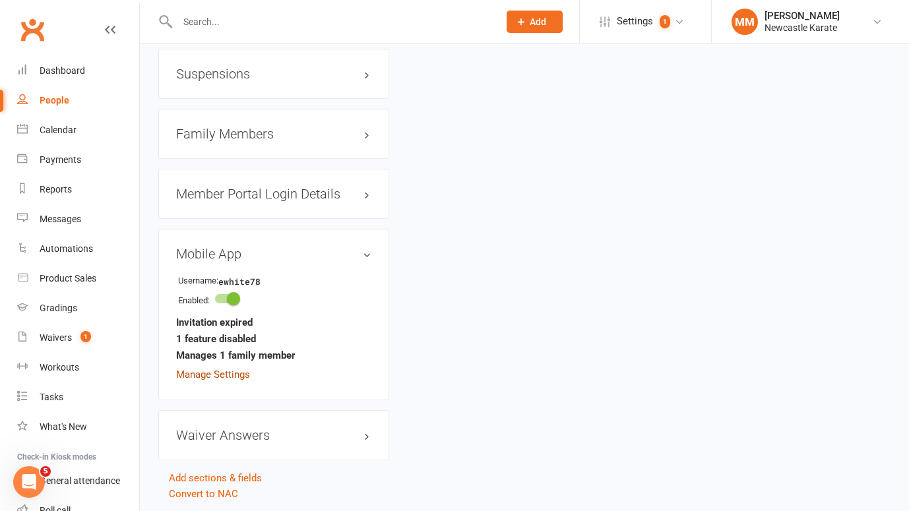
drag, startPoint x: 219, startPoint y: 407, endPoint x: 263, endPoint y: 390, distance: 47.4
click at [220, 381] on link "Manage Settings" at bounding box center [213, 375] width 74 height 12
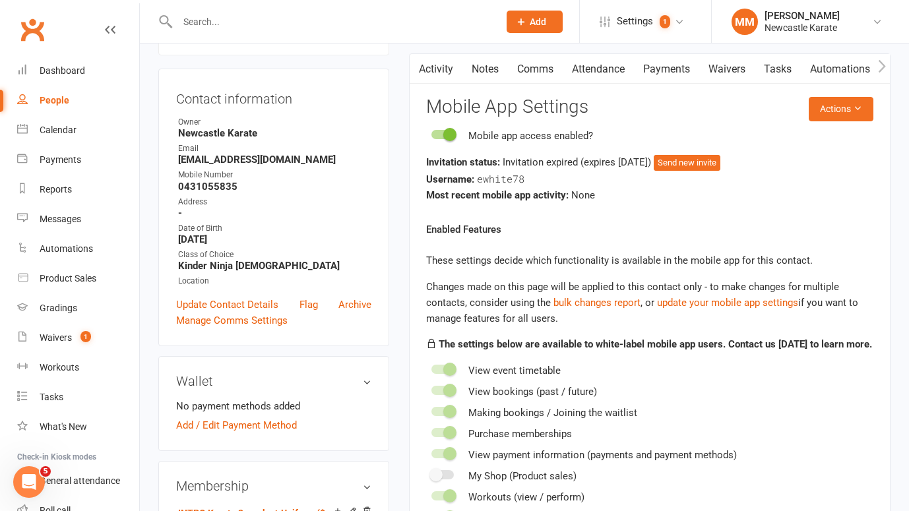
scroll to position [102, 0]
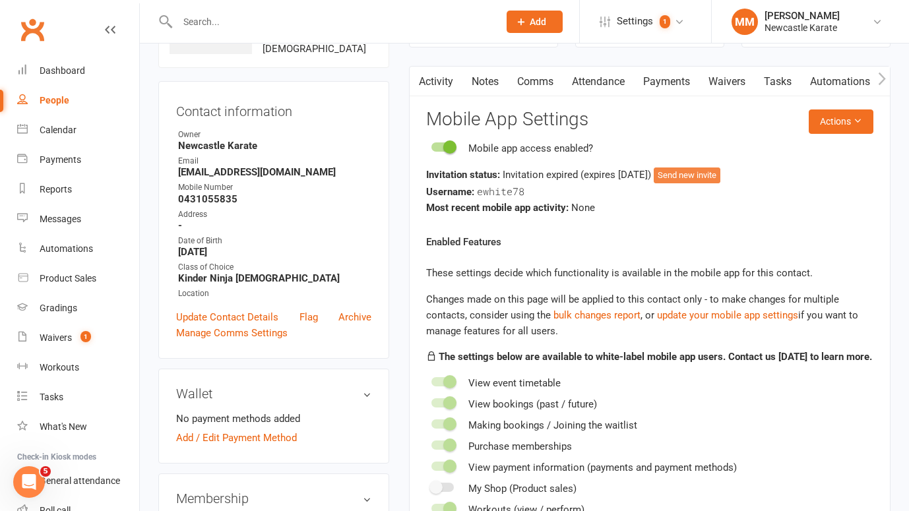
click at [709, 174] on button "Send new invite" at bounding box center [687, 176] width 67 height 16
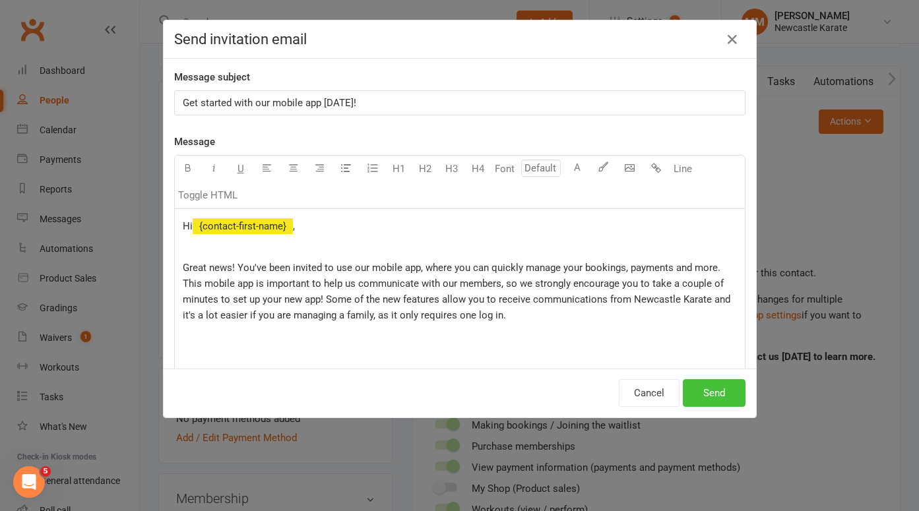
click at [718, 385] on button "Send" at bounding box center [714, 393] width 63 height 28
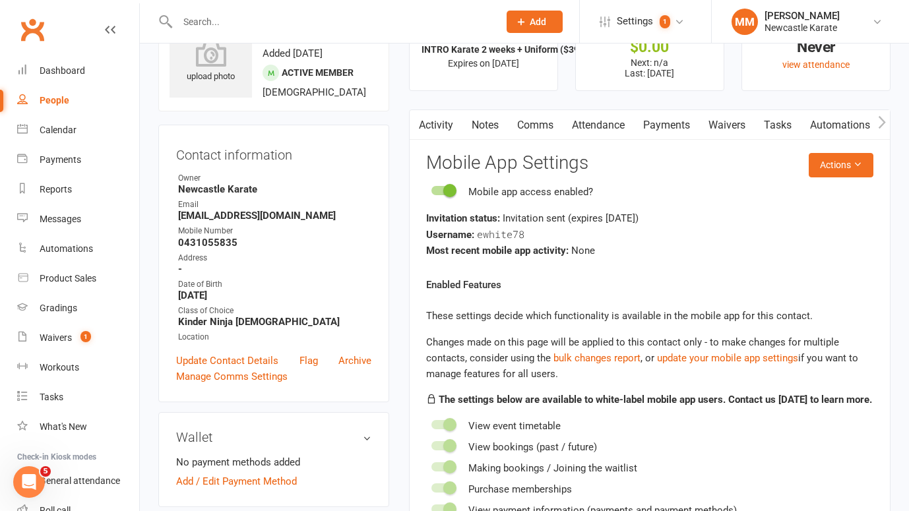
scroll to position [0, 0]
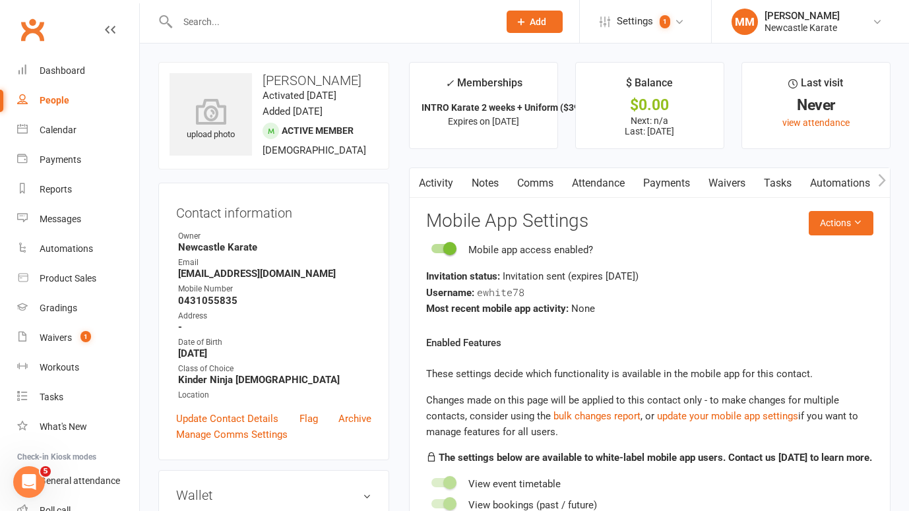
click at [436, 182] on link "Activity" at bounding box center [436, 183] width 53 height 30
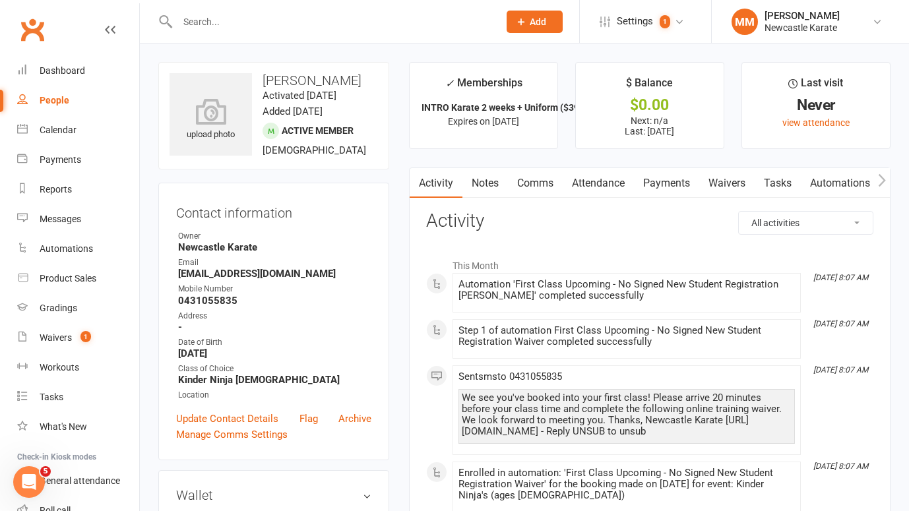
click at [30, 24] on link "Clubworx" at bounding box center [32, 29] width 33 height 33
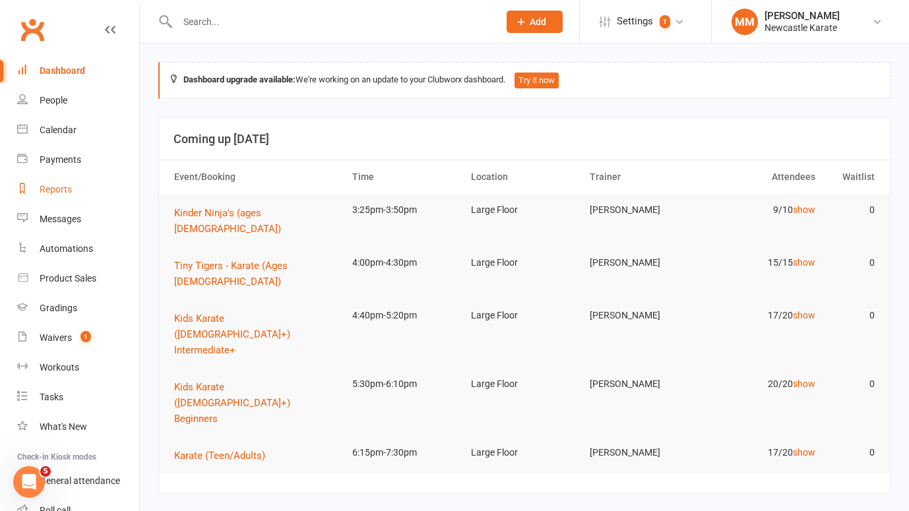
click at [66, 187] on div "Reports" at bounding box center [56, 189] width 32 height 11
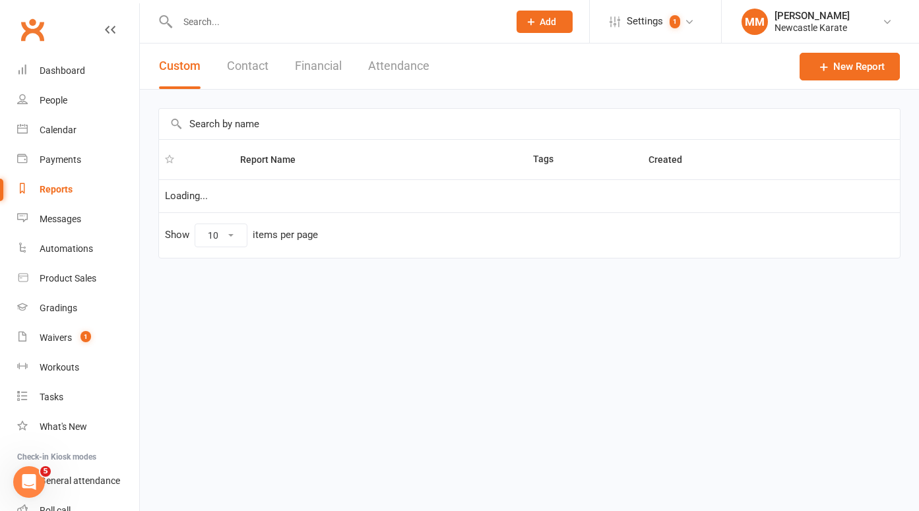
select select "100"
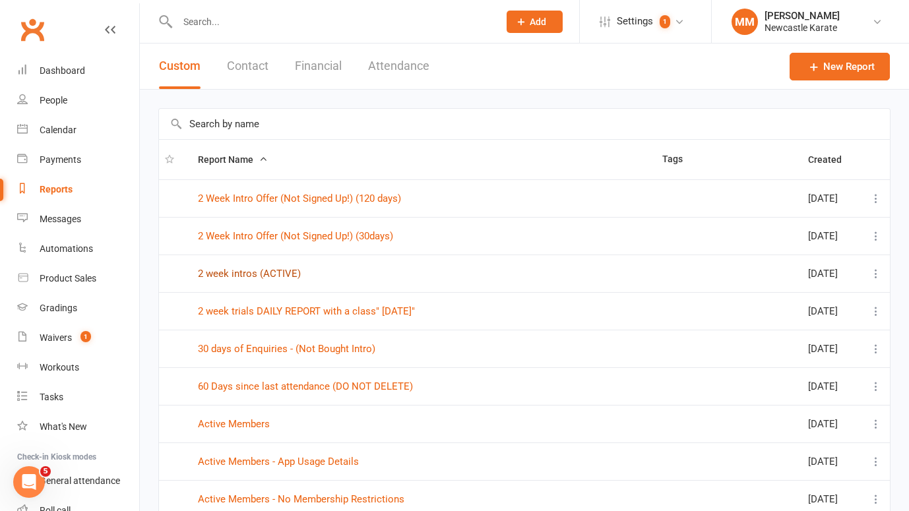
click at [253, 274] on link "2 week intros (ACTIVE)" at bounding box center [249, 274] width 103 height 12
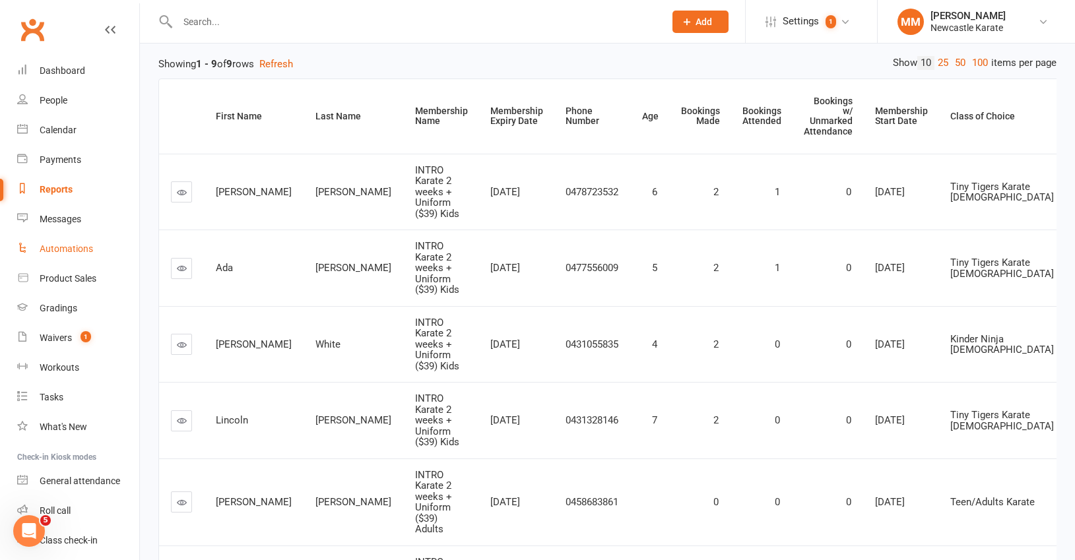
scroll to position [397, 0]
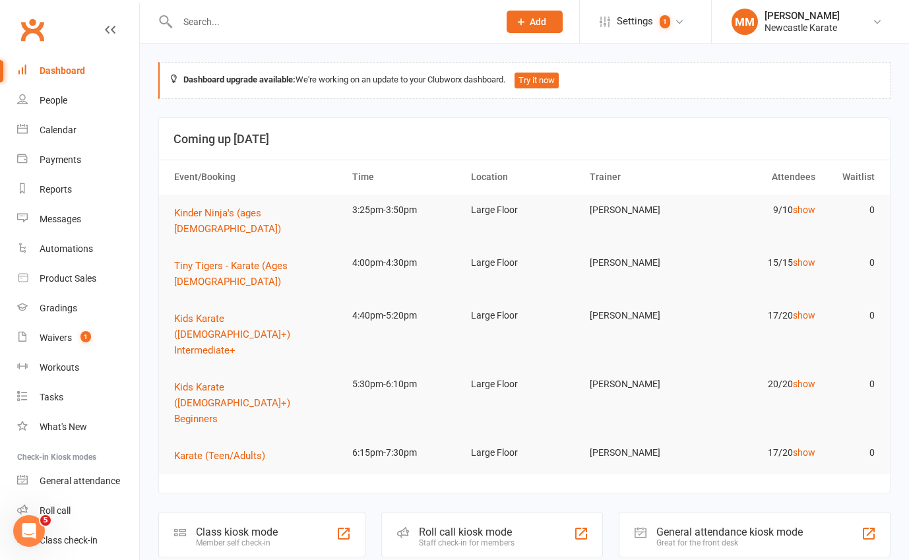
click at [198, 18] on input "text" at bounding box center [332, 22] width 316 height 18
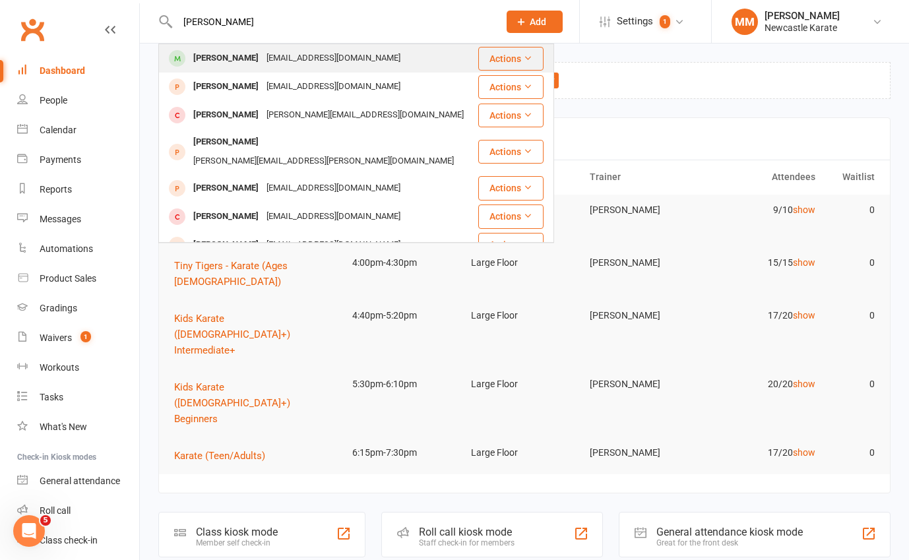
type input "[PERSON_NAME]"
click at [250, 49] on div "[PERSON_NAME]" at bounding box center [225, 58] width 73 height 19
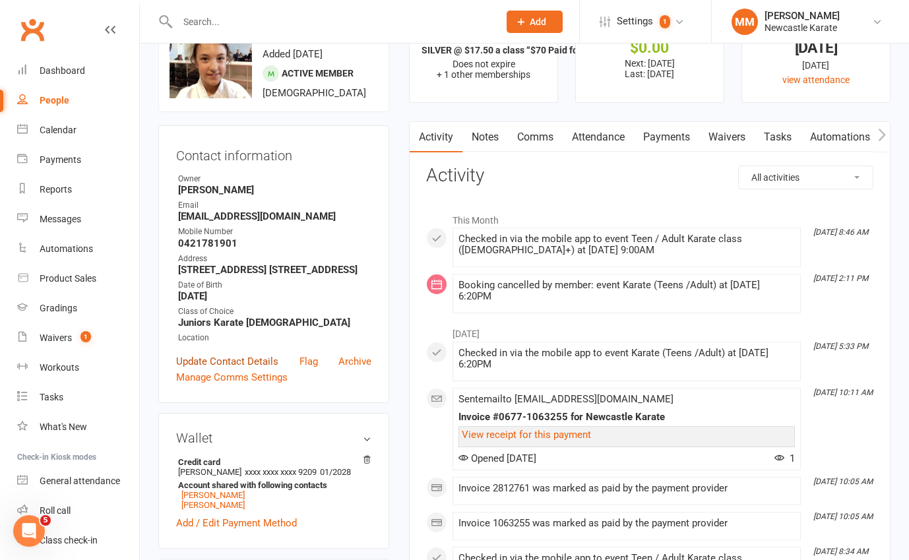
click at [187, 369] on link "Update Contact Details" at bounding box center [227, 362] width 102 height 16
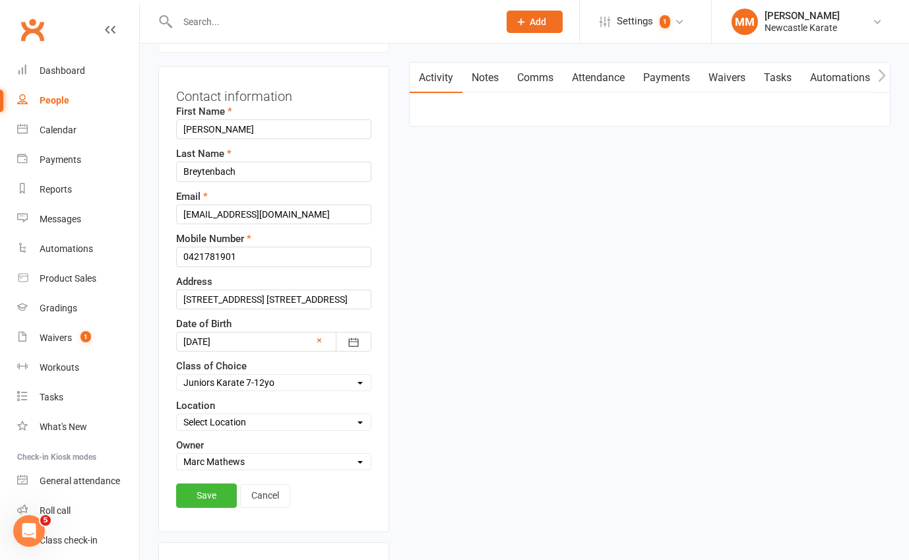
scroll to position [335, 0]
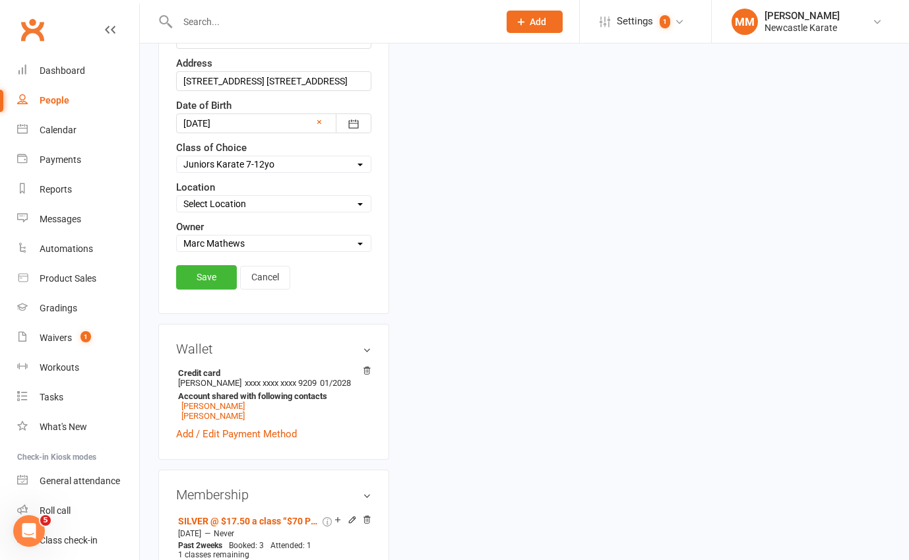
click at [252, 172] on select "Select Kinder Ninja [DEMOGRAPHIC_DATA] Tiny Tigers Karate [DEMOGRAPHIC_DATA] Ju…" at bounding box center [274, 164] width 194 height 15
select select "Teen/Adults Karate"
click at [177, 172] on select "Select Kinder Ninja [DEMOGRAPHIC_DATA] Tiny Tigers Karate [DEMOGRAPHIC_DATA] Ju…" at bounding box center [274, 164] width 194 height 15
click at [210, 289] on link "Save" at bounding box center [206, 277] width 61 height 24
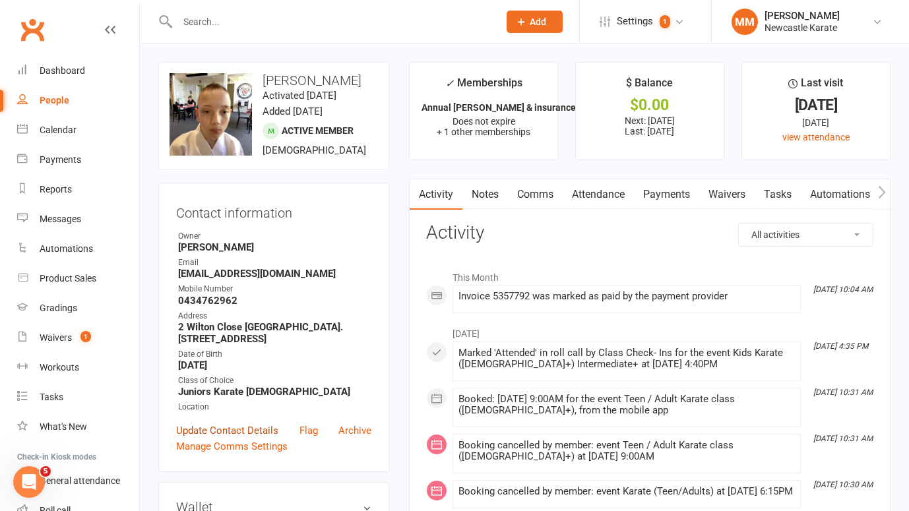
click at [187, 439] on link "Update Contact Details" at bounding box center [227, 431] width 102 height 16
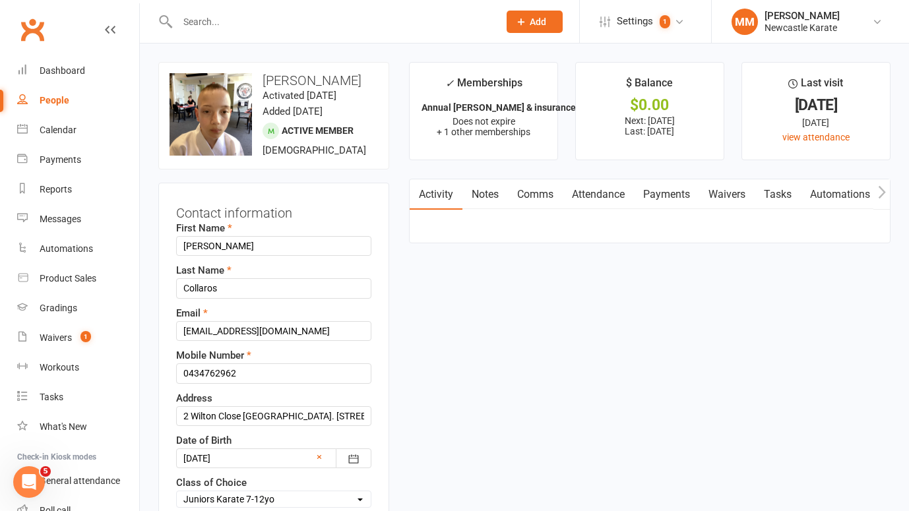
click at [672, 196] on link "Payments" at bounding box center [666, 194] width 65 height 30
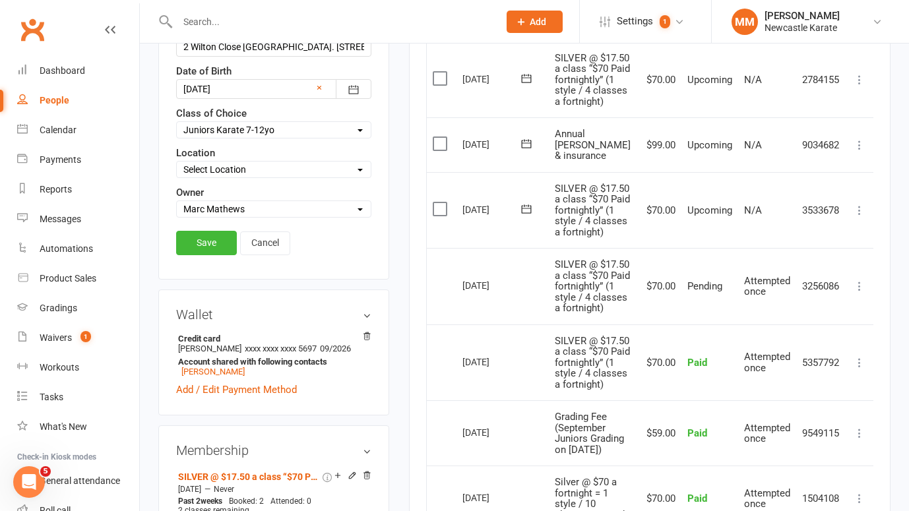
scroll to position [409, 0]
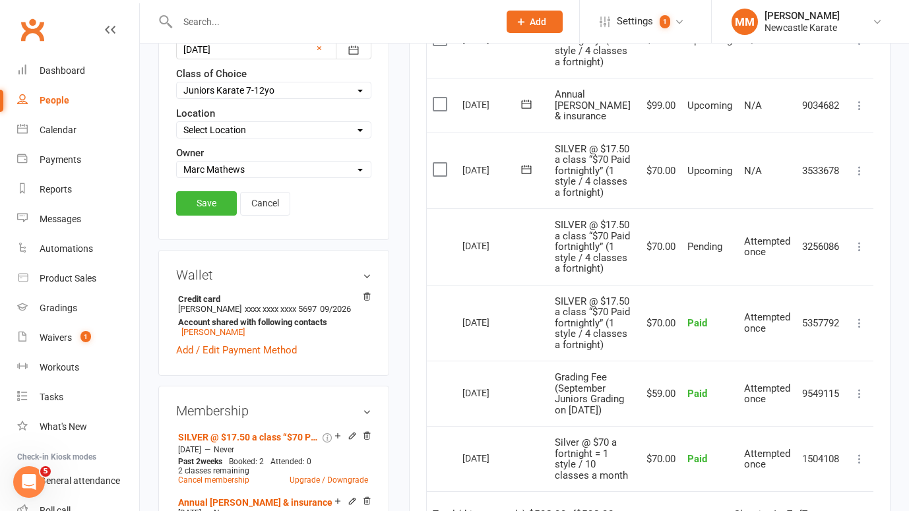
click at [246, 98] on select "Select Kinder Ninja [DEMOGRAPHIC_DATA] Tiny Tigers Karate [DEMOGRAPHIC_DATA] Ju…" at bounding box center [274, 90] width 194 height 15
select select "Teen/Adults Karate"
click at [177, 98] on select "Select Kinder Ninja [DEMOGRAPHIC_DATA] Tiny Tigers Karate [DEMOGRAPHIC_DATA] Ju…" at bounding box center [274, 90] width 194 height 15
click at [216, 215] on link "Save" at bounding box center [206, 203] width 61 height 24
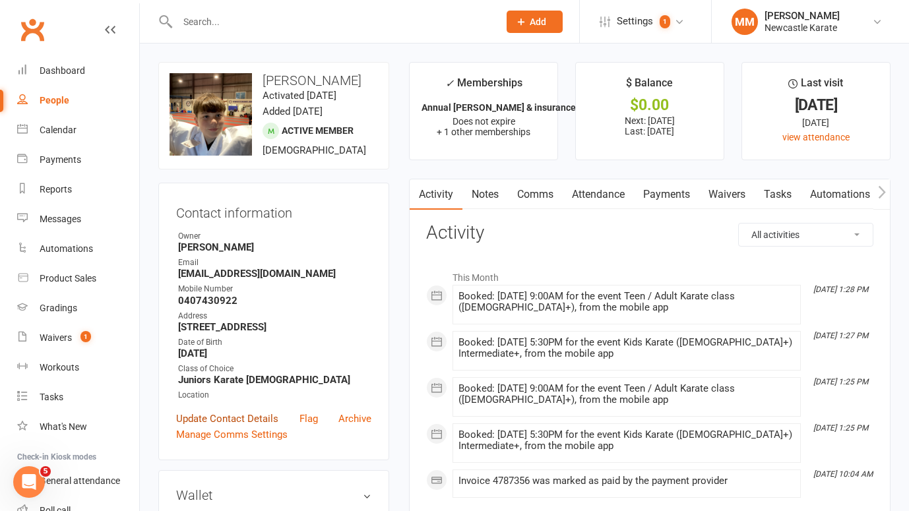
click at [191, 425] on link "Update Contact Details" at bounding box center [227, 419] width 102 height 16
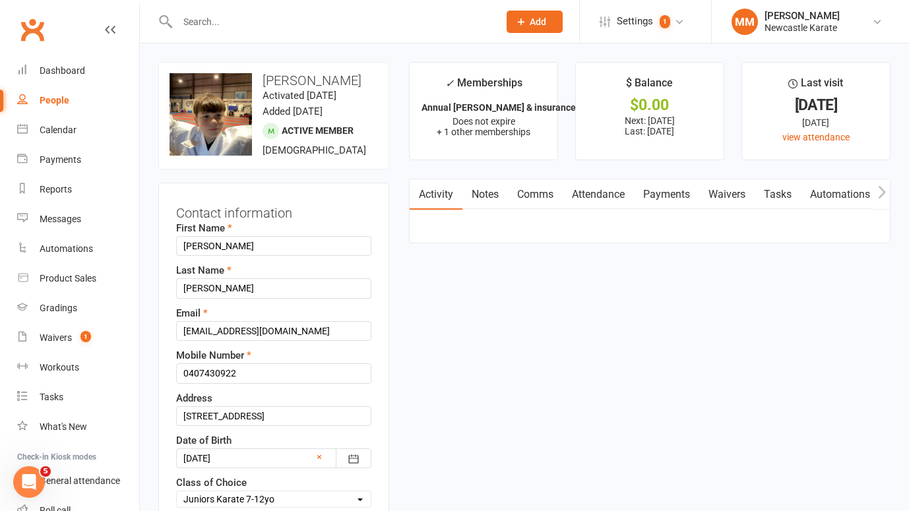
scroll to position [62, 0]
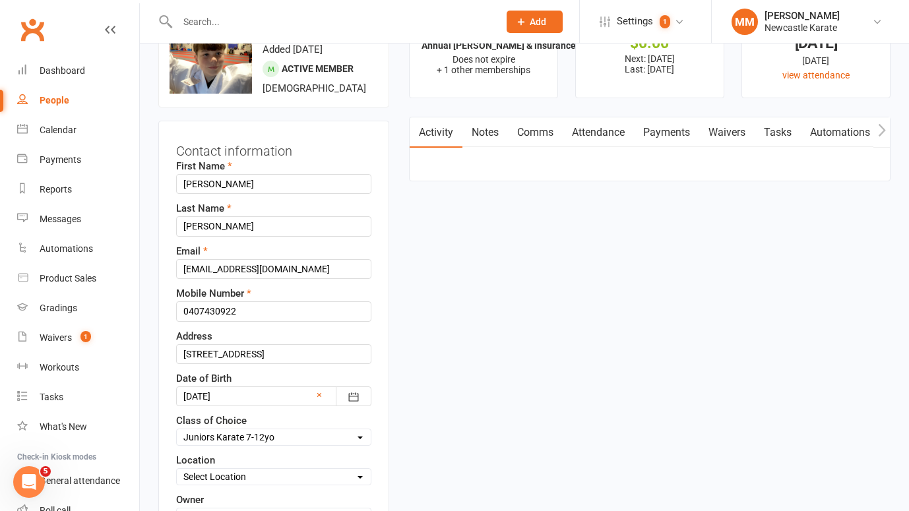
click at [253, 438] on select "Select Kinder Ninja [DEMOGRAPHIC_DATA] Tiny Tigers Karate [DEMOGRAPHIC_DATA] Ju…" at bounding box center [274, 437] width 194 height 15
select select "Teen/Adults Karate"
click at [177, 430] on select "Select Kinder Ninja [DEMOGRAPHIC_DATA] Tiny Tigers Karate [DEMOGRAPHIC_DATA] Ju…" at bounding box center [274, 437] width 194 height 15
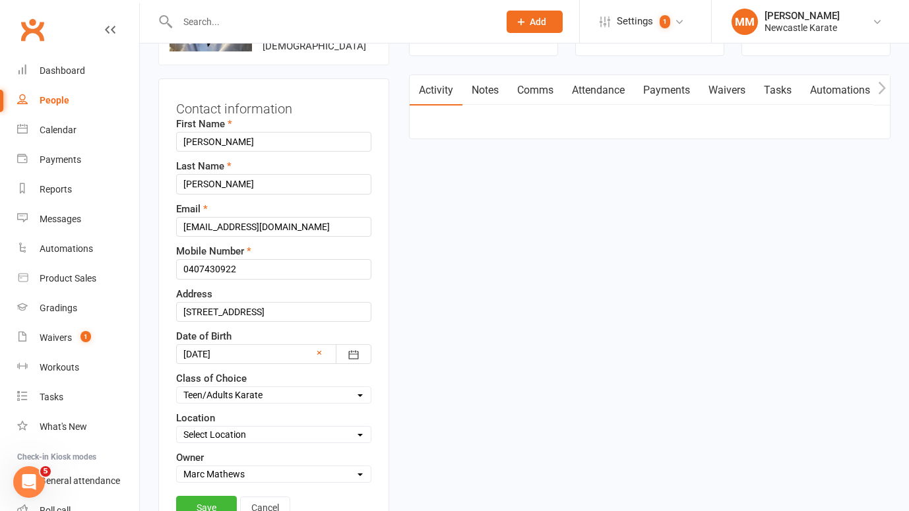
scroll to position [102, 0]
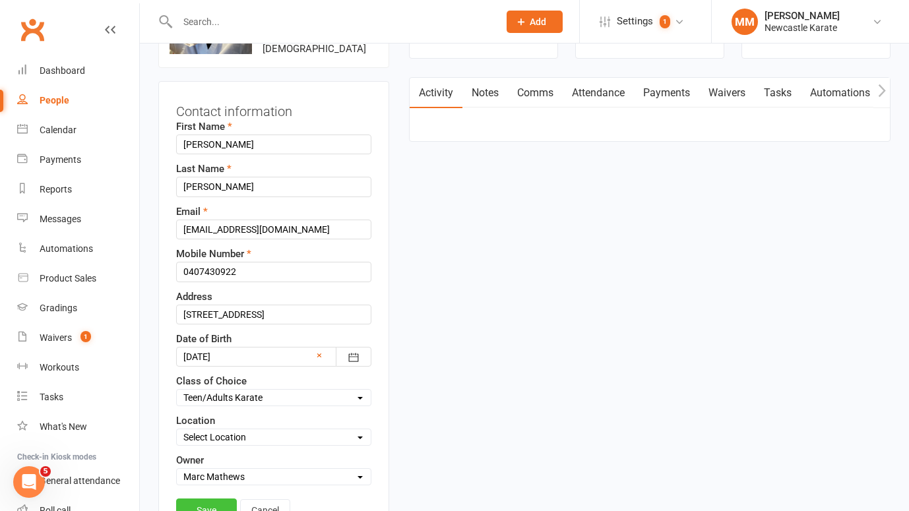
click at [213, 499] on link "Save" at bounding box center [206, 511] width 61 height 24
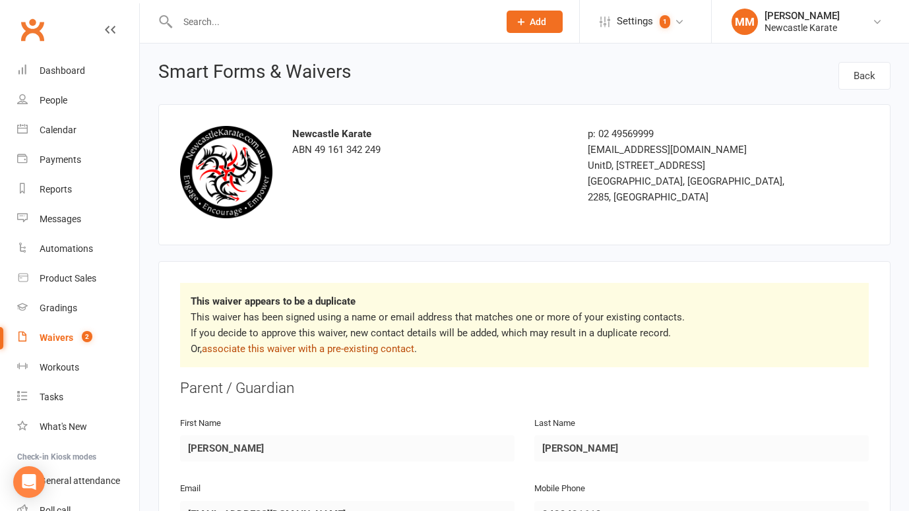
click at [387, 345] on link "associate this waiver with a pre-existing contact" at bounding box center [308, 349] width 212 height 12
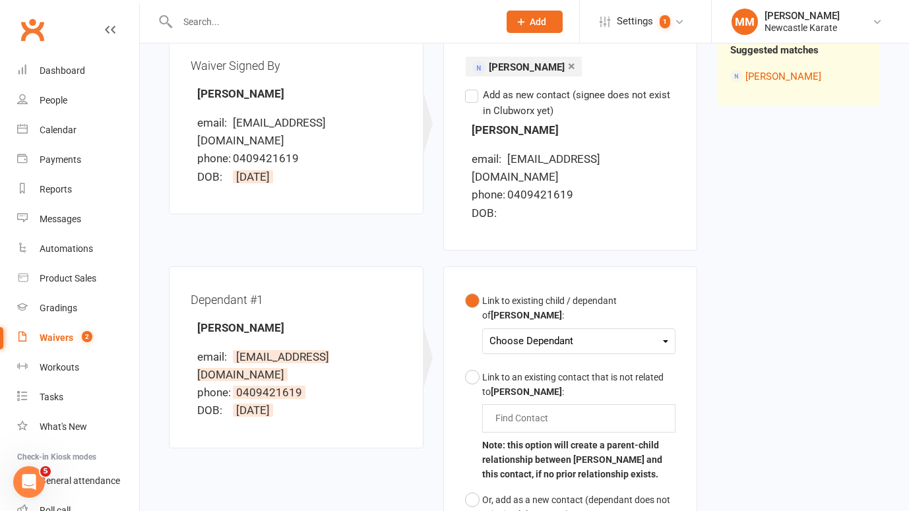
scroll to position [177, 0]
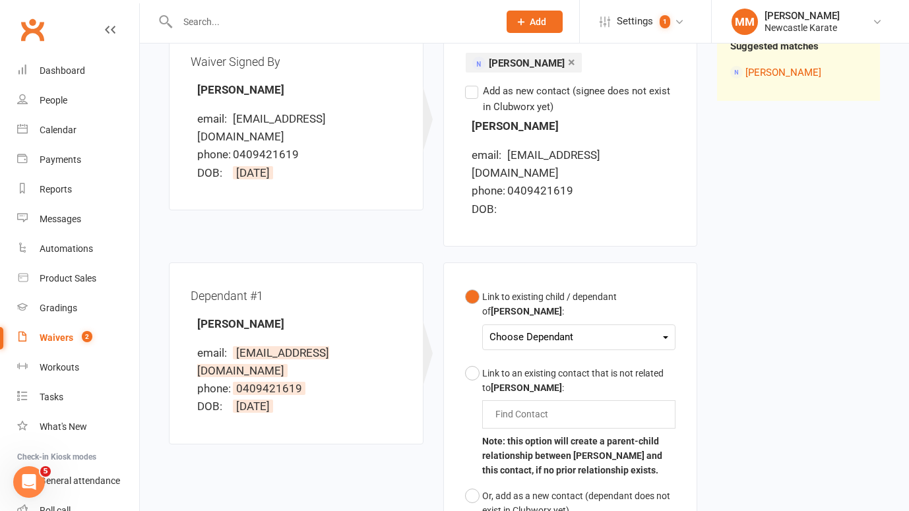
click at [488, 325] on div "Choose Dependant Arthur McCarthy" at bounding box center [579, 338] width 194 height 26
click at [521, 329] on div "Choose Dependant" at bounding box center [578, 338] width 179 height 18
drag, startPoint x: 535, startPoint y: 340, endPoint x: 606, endPoint y: 340, distance: 70.6
click at [535, 354] on link "Arthur McCarthy" at bounding box center [555, 368] width 131 height 28
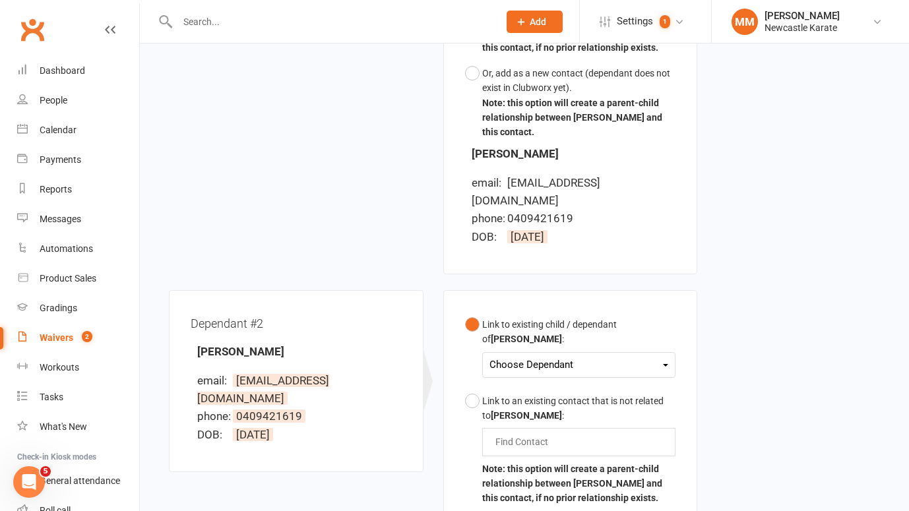
scroll to position [681, 0]
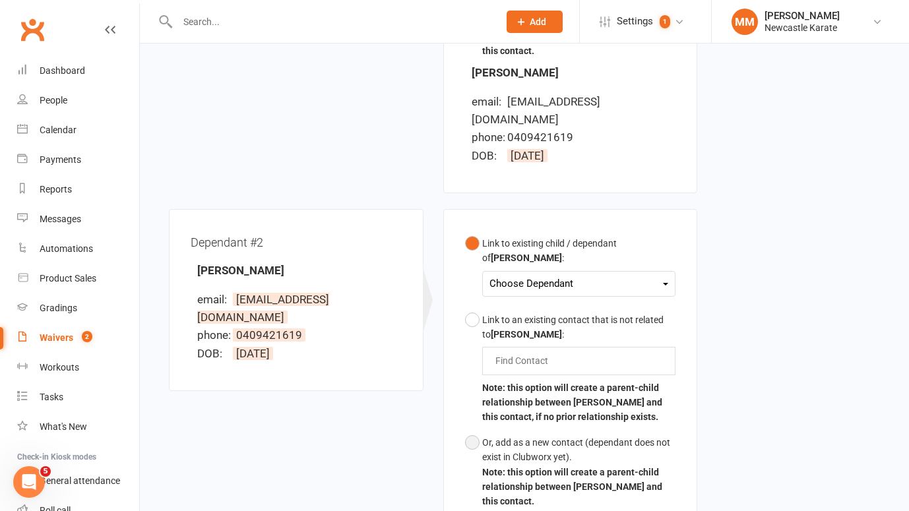
click at [474, 430] on button "Or, add as a new contact (dependant does not exist in Clubworx yet). Note: this…" at bounding box center [570, 472] width 211 height 84
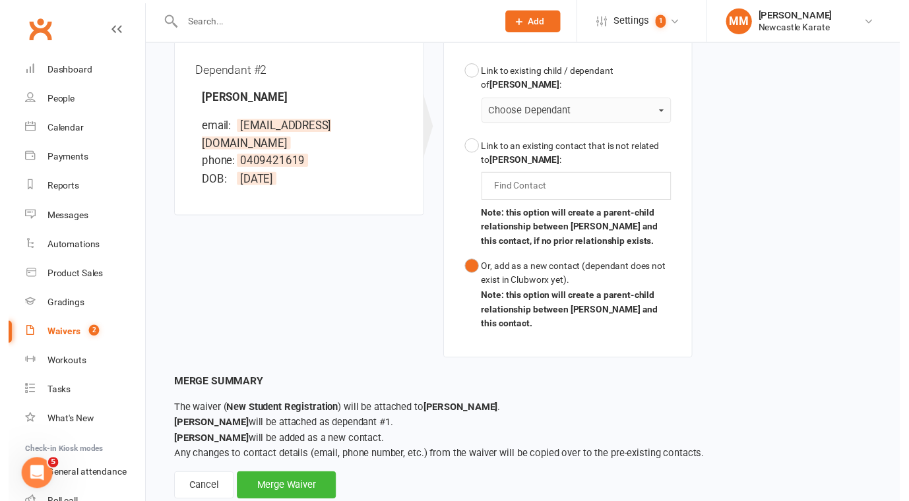
scroll to position [855, 0]
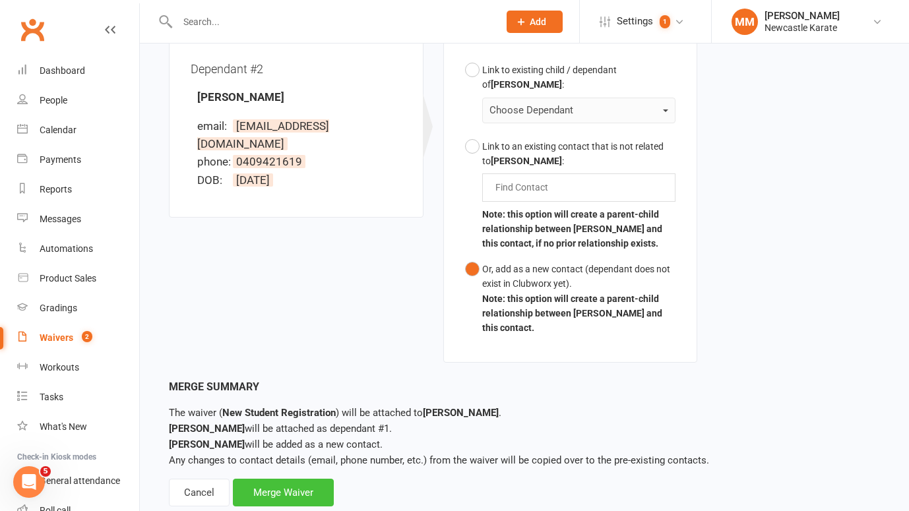
click at [269, 479] on div "Merge Waiver" at bounding box center [283, 493] width 101 height 28
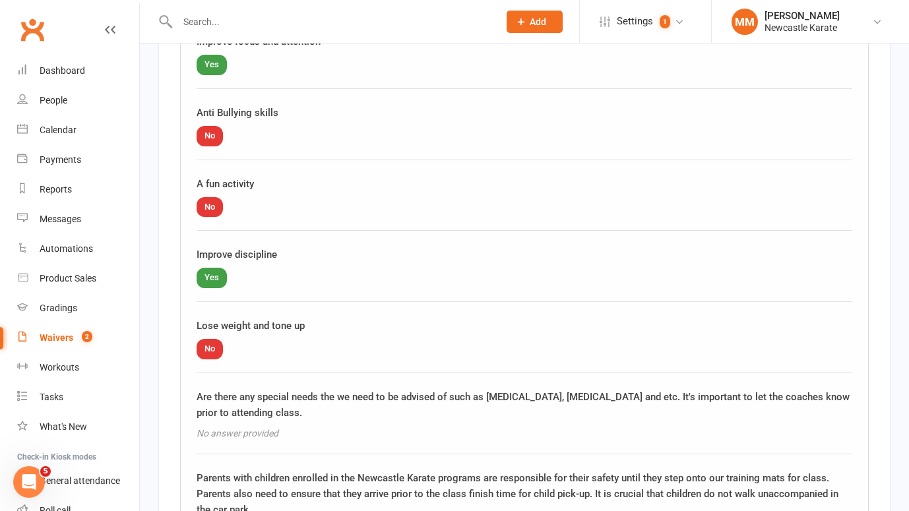
scroll to position [2311, 0]
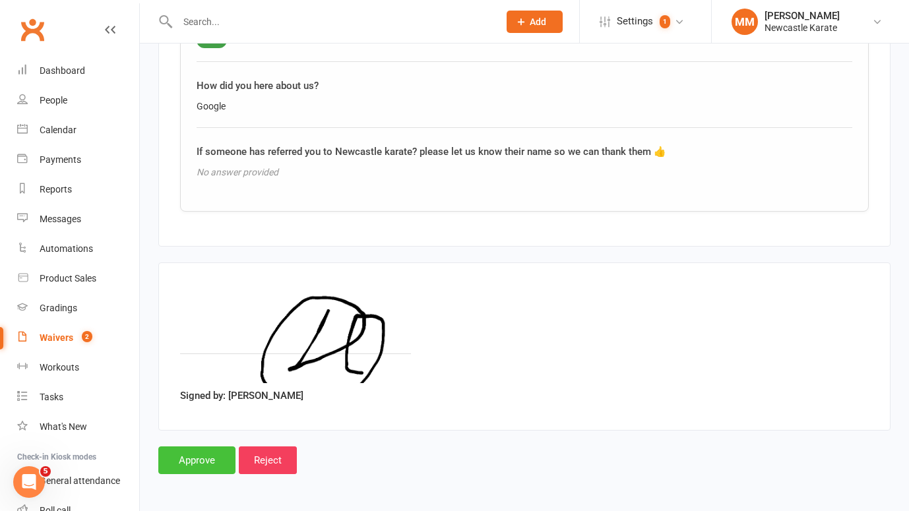
click at [174, 462] on input "Approve" at bounding box center [196, 461] width 77 height 28
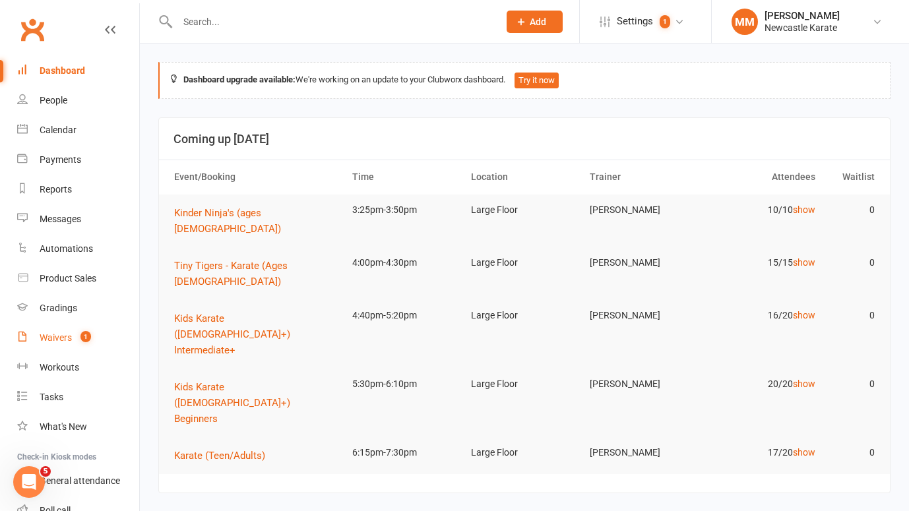
click at [63, 340] on div "Waivers" at bounding box center [56, 337] width 32 height 11
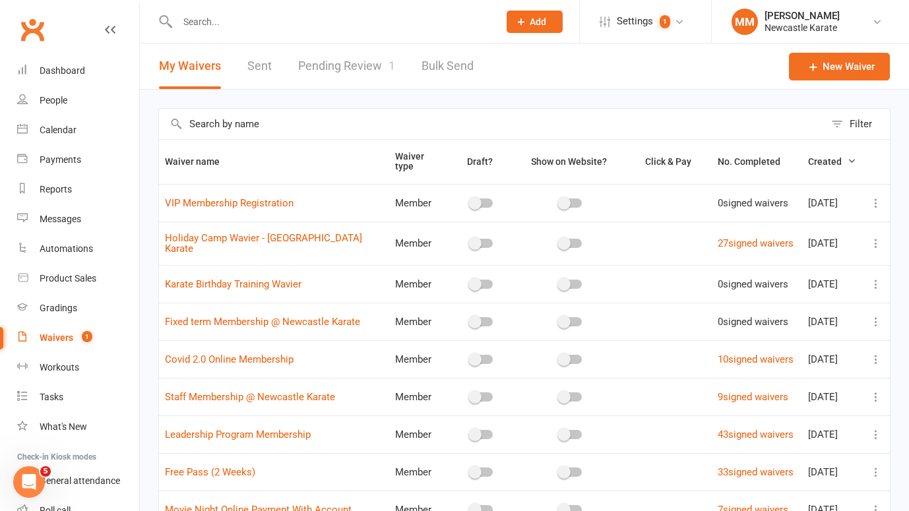
click at [31, 24] on link "Clubworx" at bounding box center [32, 29] width 33 height 33
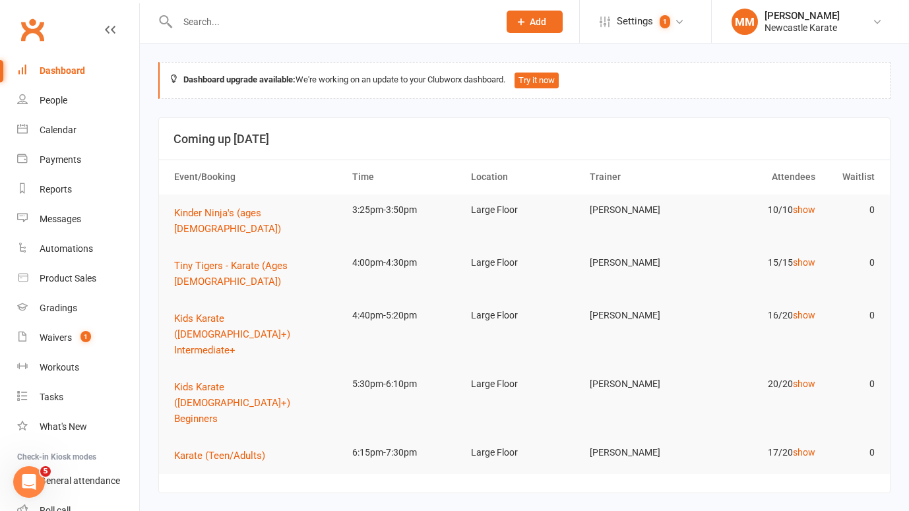
click at [203, 13] on input "text" at bounding box center [332, 22] width 316 height 18
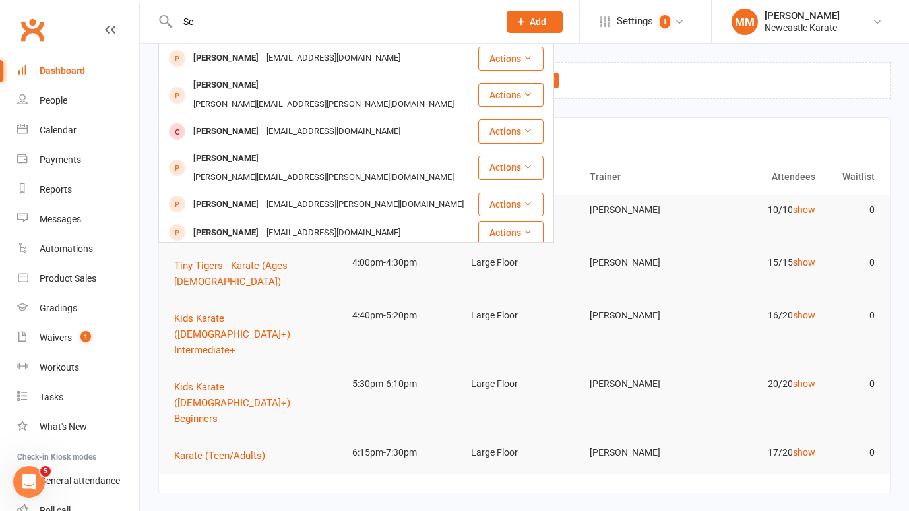
type input "S"
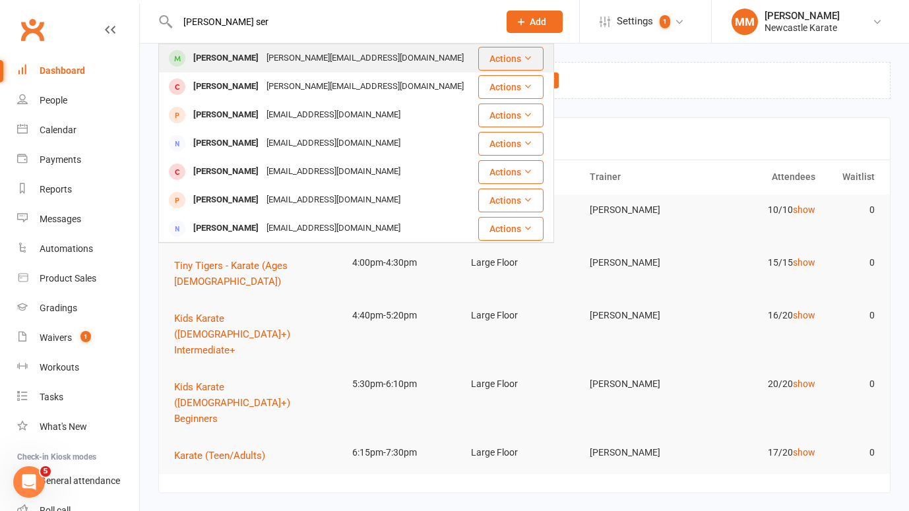
type input "Emily ser"
click at [263, 58] on div "sievert@iinet.net.au" at bounding box center [365, 58] width 205 height 19
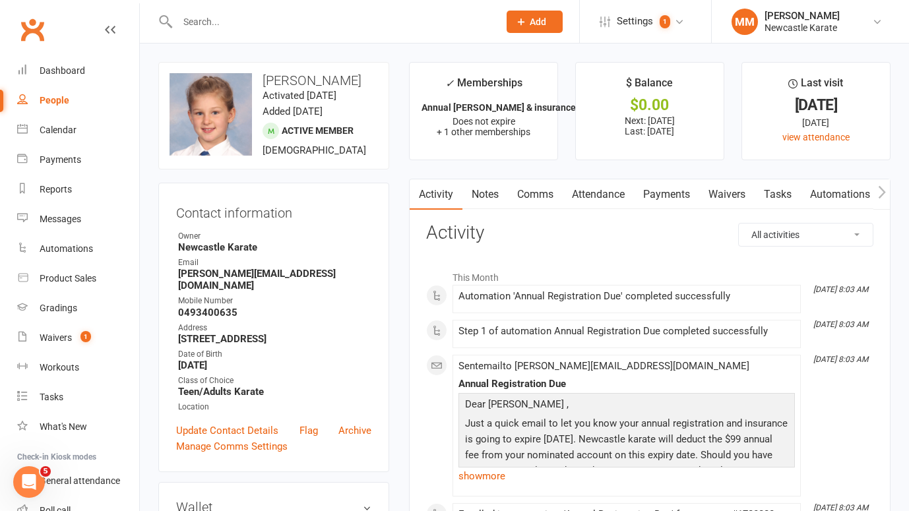
click at [215, 28] on input "text" at bounding box center [332, 22] width 316 height 18
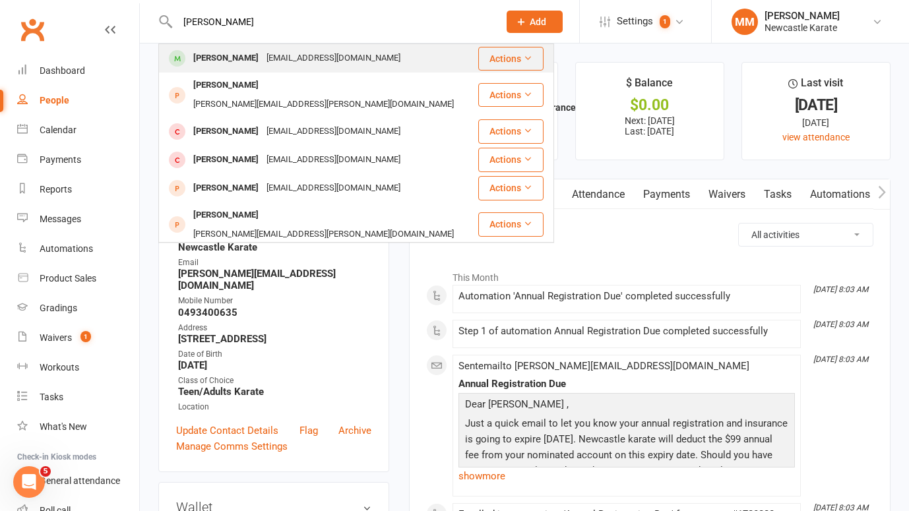
type input "Michael roman"
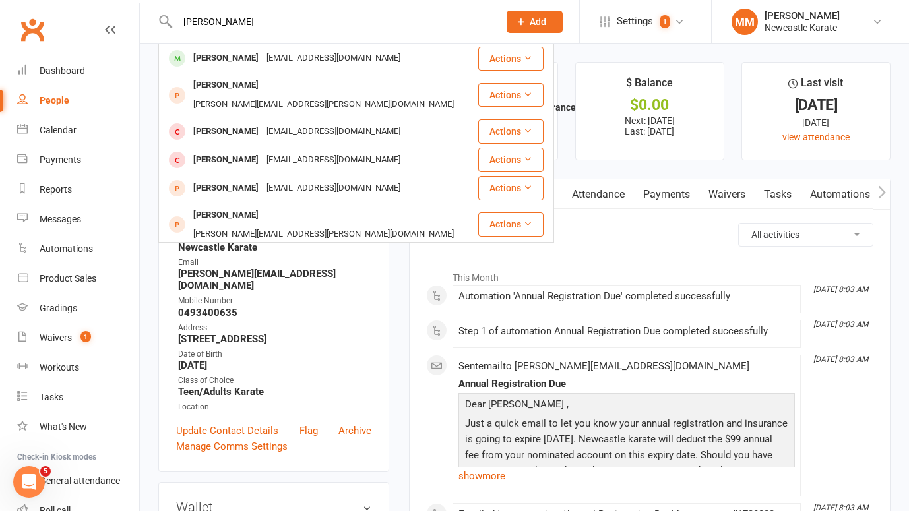
click at [292, 59] on div "mfromanin@bigpond.com" at bounding box center [334, 58] width 142 height 19
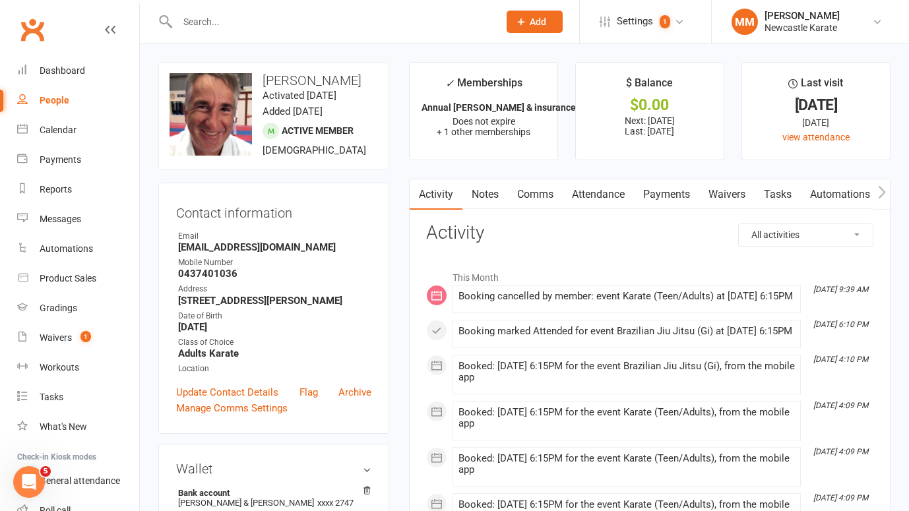
click at [203, 20] on input "text" at bounding box center [332, 22] width 316 height 18
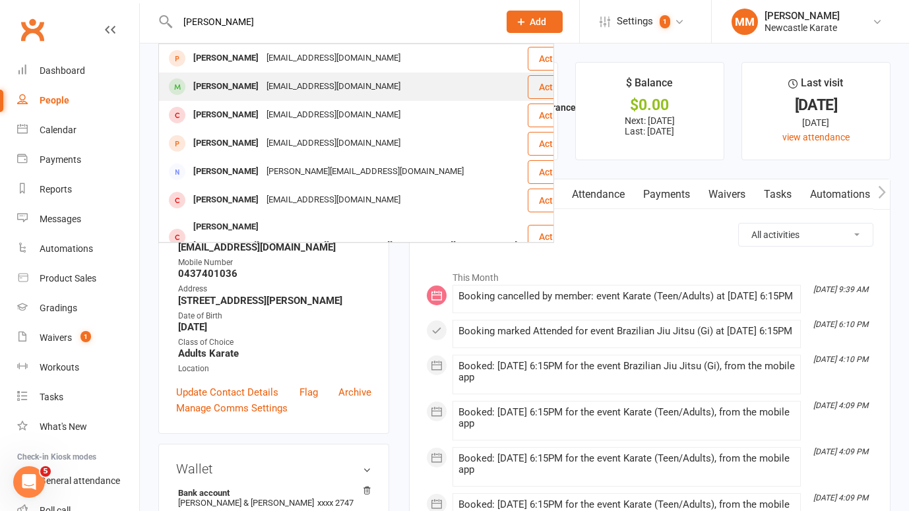
type input "Scott"
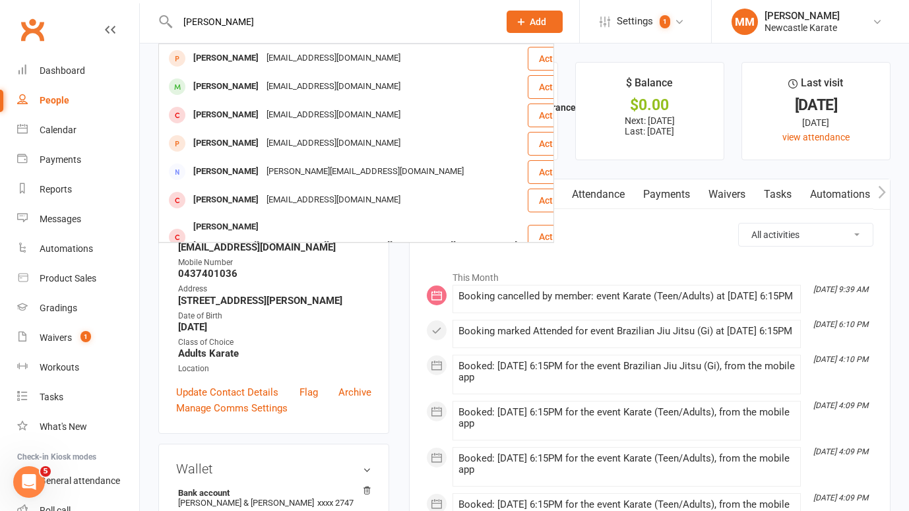
click at [236, 82] on div "Scott Kozary" at bounding box center [225, 86] width 73 height 19
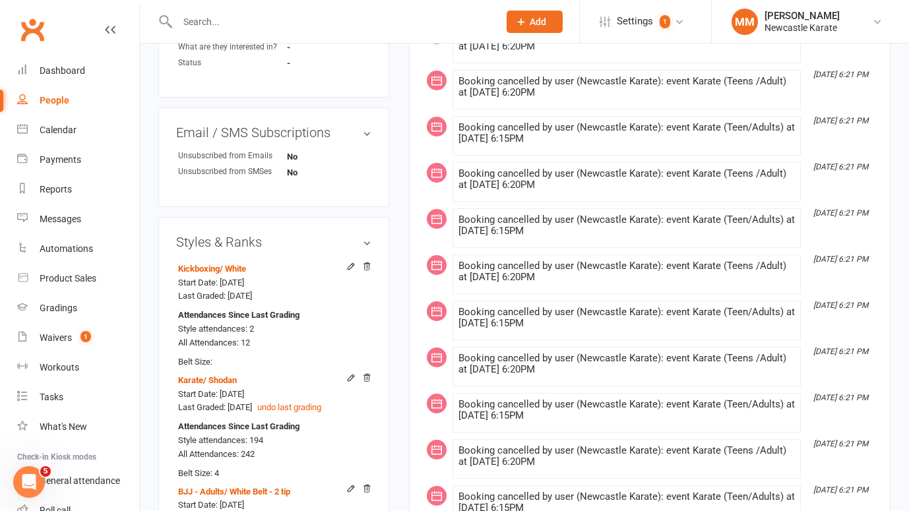
scroll to position [386, 0]
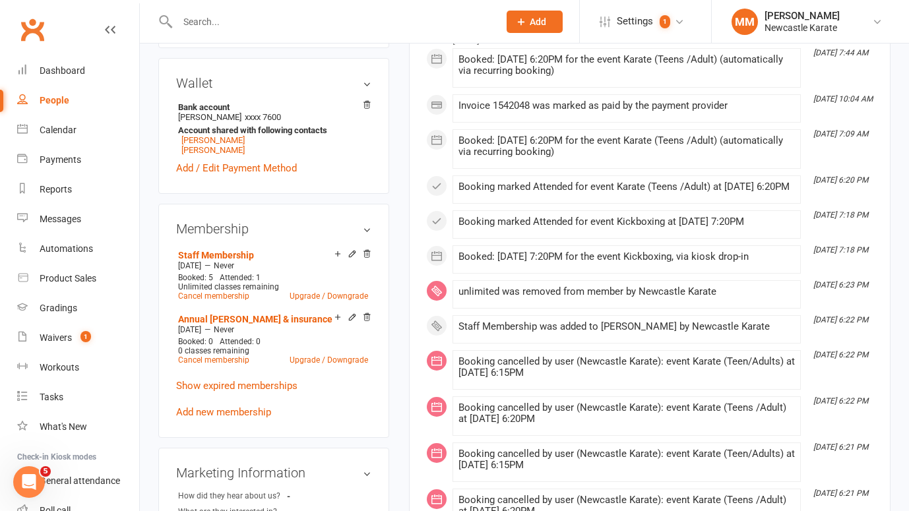
click at [204, 13] on input "text" at bounding box center [332, 22] width 316 height 18
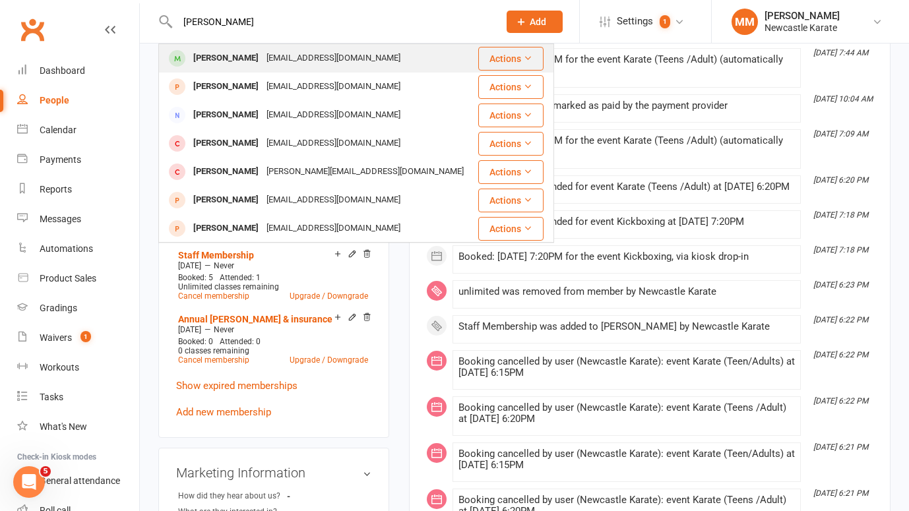
type input "Shane"
click at [236, 52] on div "Shane Toms" at bounding box center [225, 58] width 73 height 19
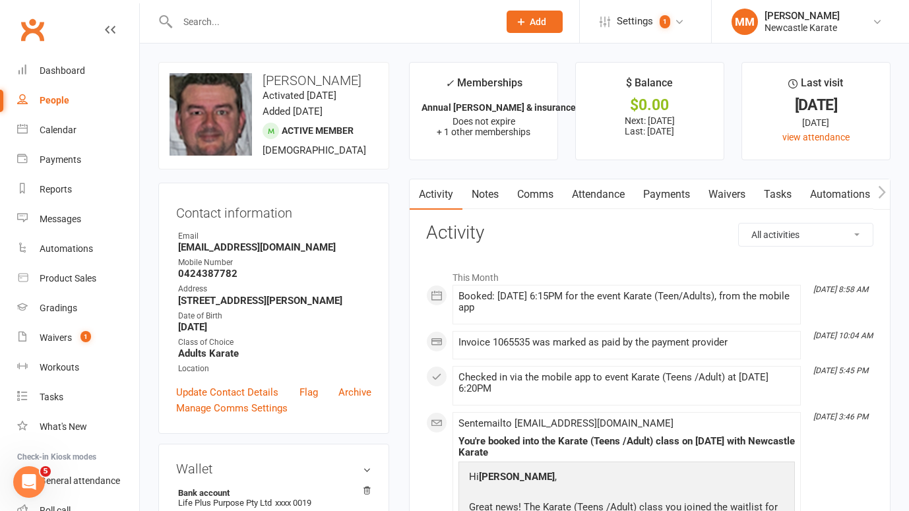
click at [212, 18] on input "text" at bounding box center [332, 22] width 316 height 18
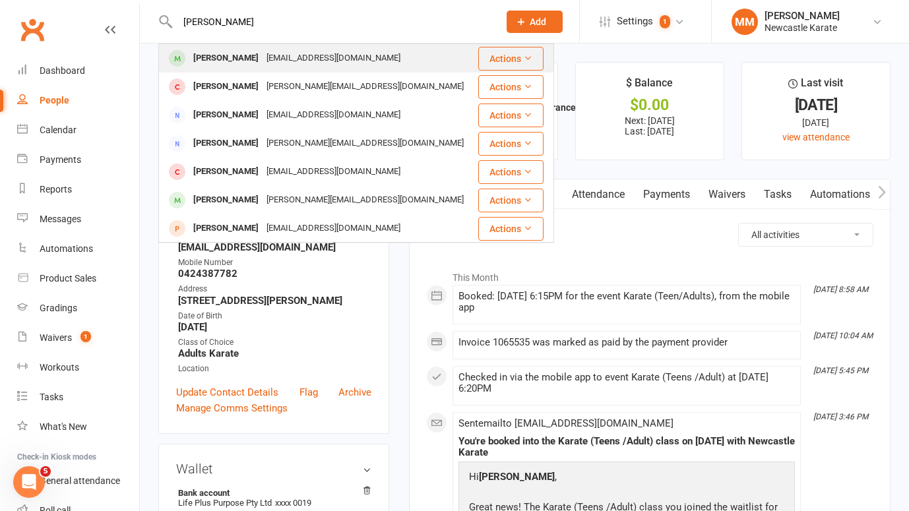
type input "Jack harr"
click at [263, 58] on div "[EMAIL_ADDRESS][DOMAIN_NAME]" at bounding box center [334, 58] width 142 height 19
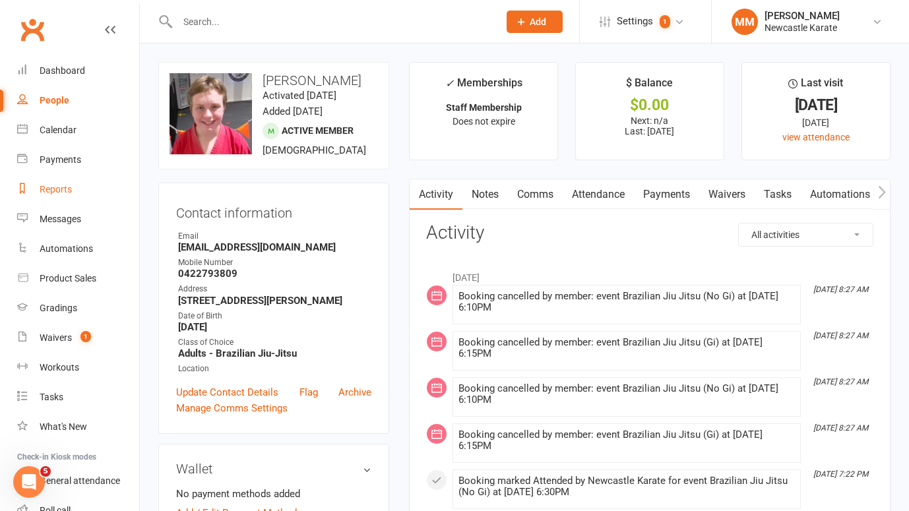
click at [65, 181] on link "Reports" at bounding box center [78, 190] width 122 height 30
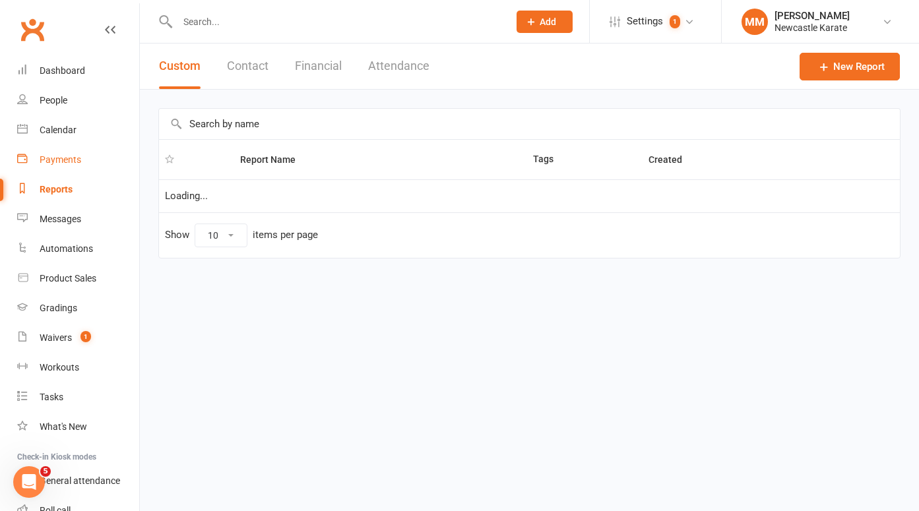
select select "100"
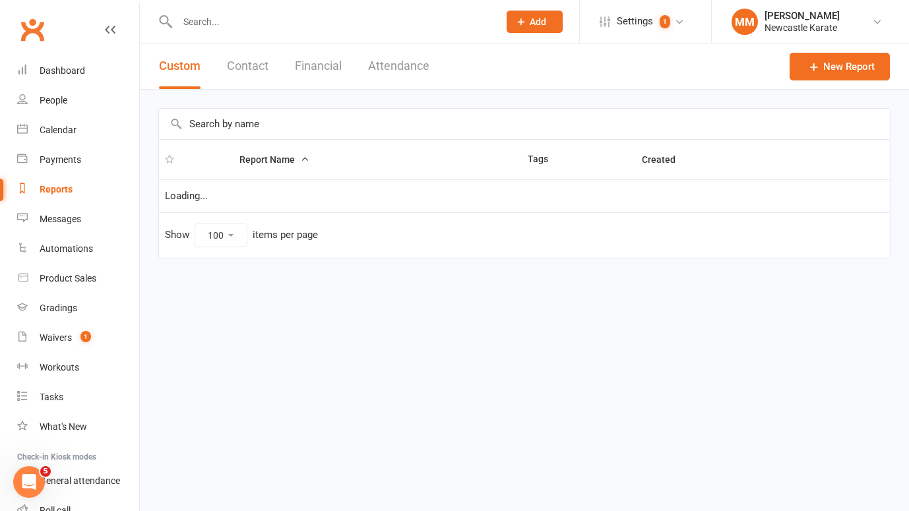
click at [239, 18] on input "text" at bounding box center [332, 22] width 316 height 18
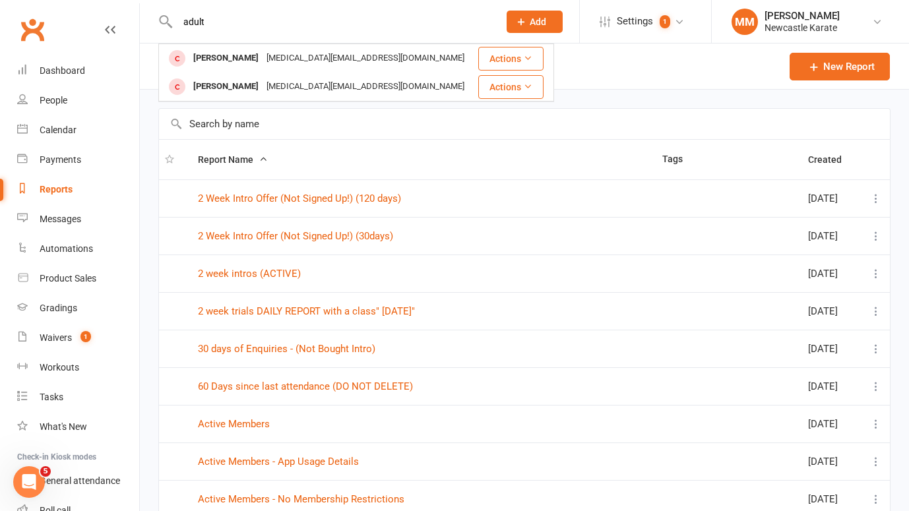
type input "adult"
click at [647, 57] on header "Custom Contact Financial Attendance New Report" at bounding box center [524, 67] width 769 height 46
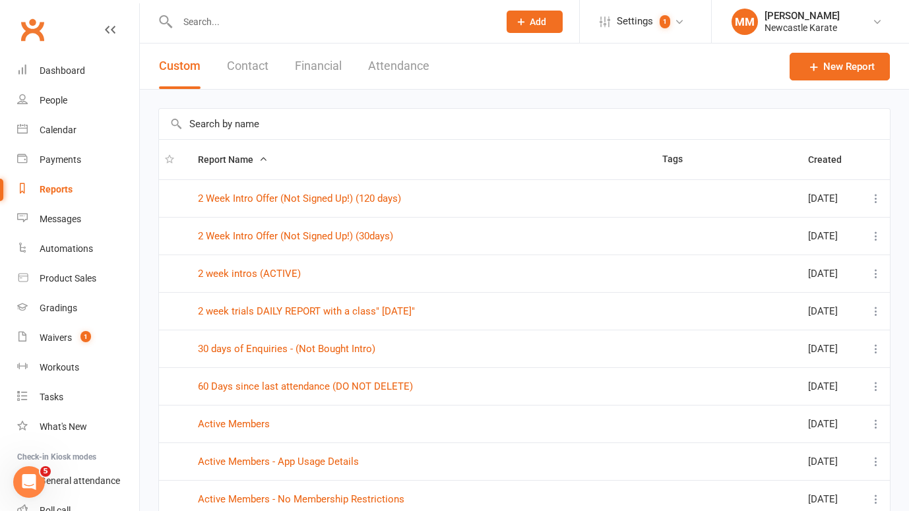
click at [240, 125] on input "text" at bounding box center [524, 124] width 731 height 30
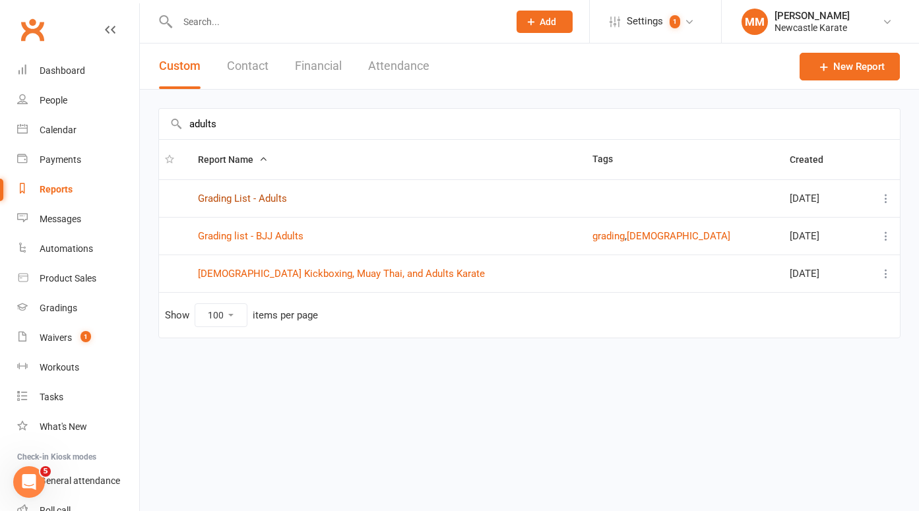
type input "adults"
click at [269, 199] on link "Grading List - Adults" at bounding box center [242, 199] width 89 height 12
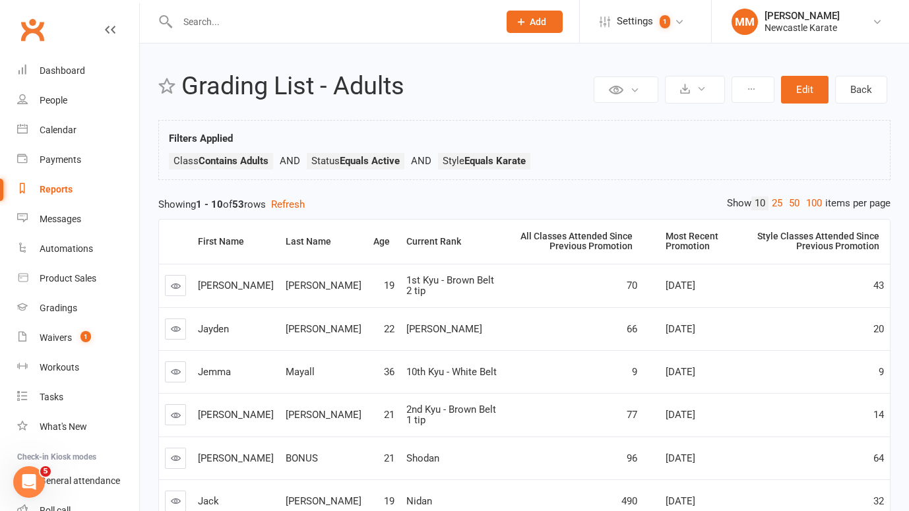
click at [811, 195] on div "Private Report Only visible by me Public Report Visible to everyone Export to C…" at bounding box center [524, 412] width 769 height 736
click at [810, 197] on link "100" at bounding box center [814, 204] width 22 height 14
click at [406, 237] on div "Current Rank" at bounding box center [450, 242] width 89 height 10
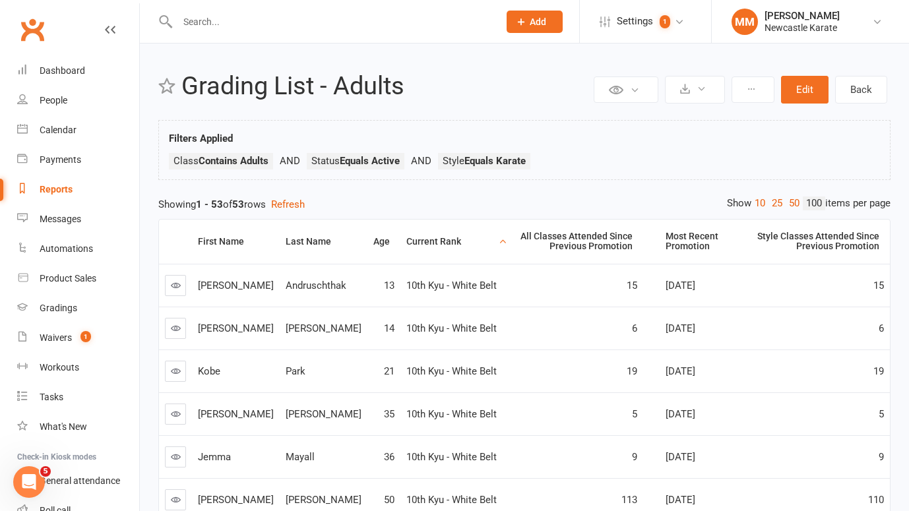
click at [413, 237] on div "Current Rank" at bounding box center [450, 242] width 89 height 10
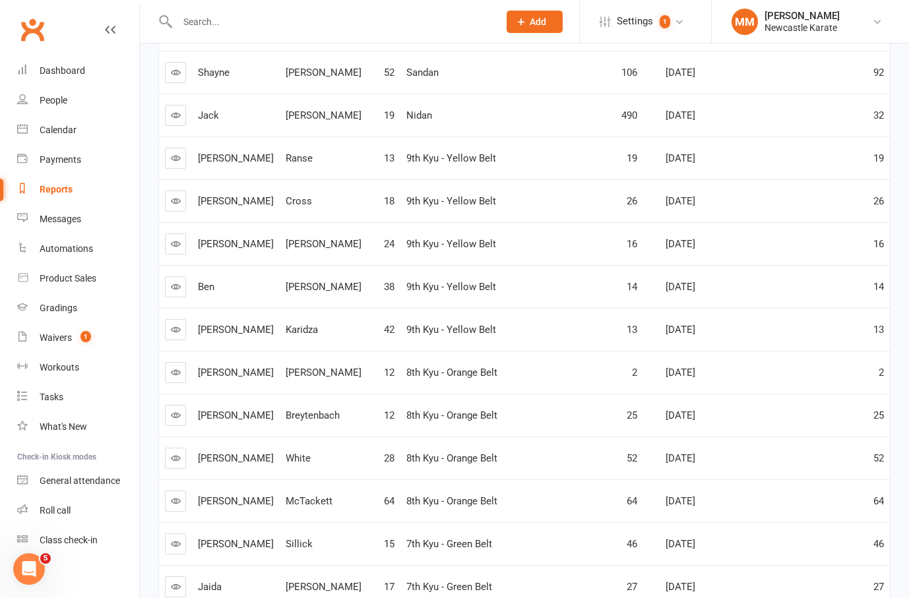
scroll to position [798, 0]
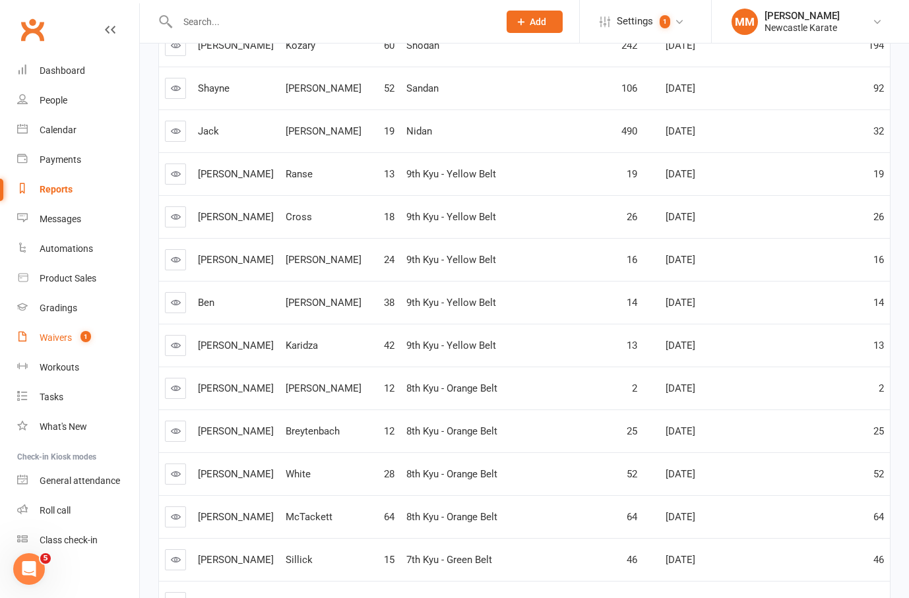
click at [61, 336] on div "Waivers" at bounding box center [56, 337] width 32 height 11
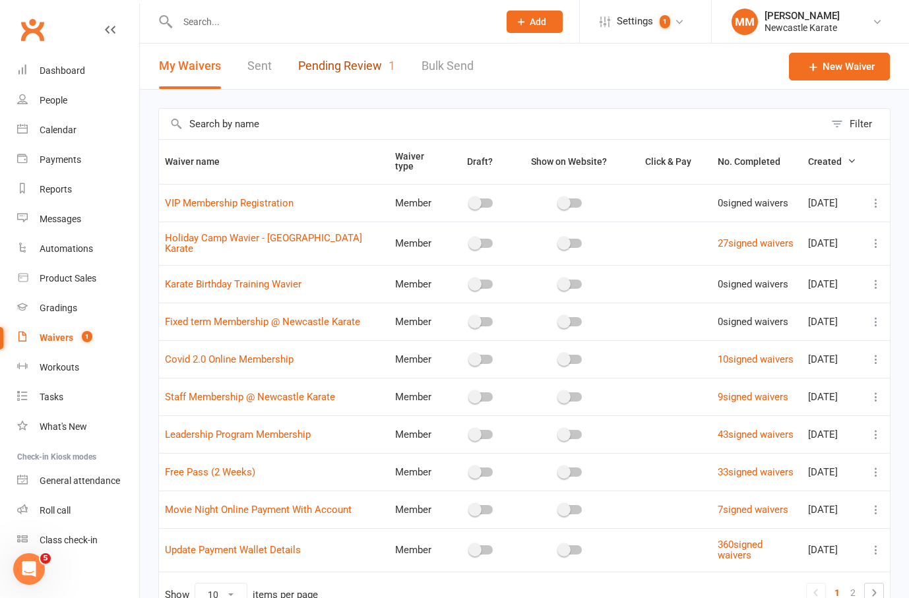
click at [378, 51] on link "Pending Review 1" at bounding box center [346, 67] width 97 height 46
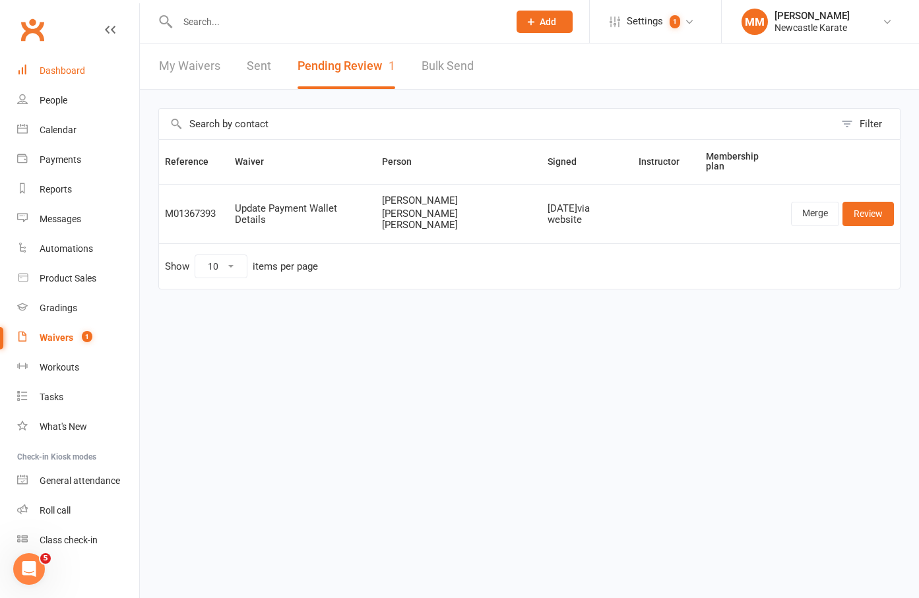
click at [58, 67] on div "Dashboard" at bounding box center [63, 70] width 46 height 11
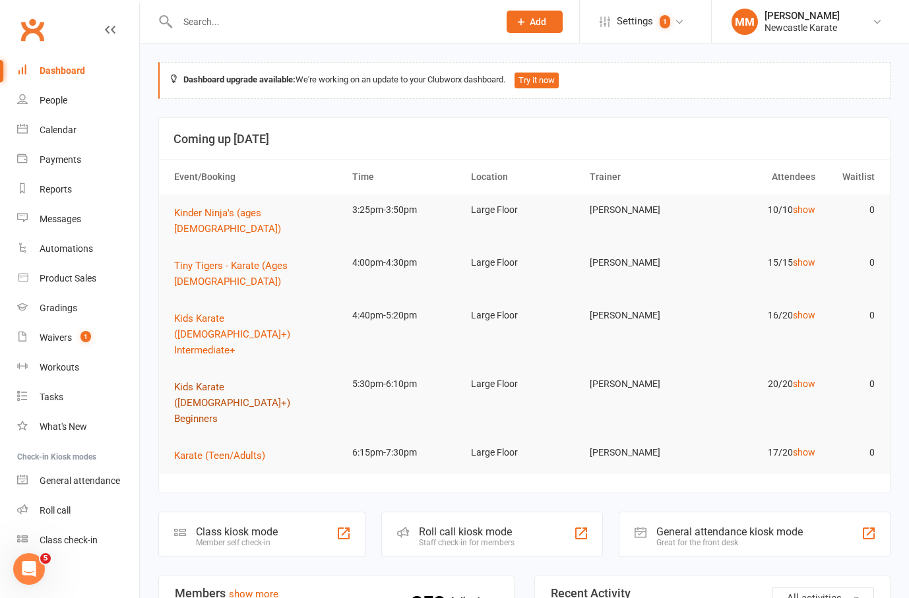
click at [236, 381] on span "Kids Karate ([DEMOGRAPHIC_DATA]+) Beginners" at bounding box center [232, 403] width 116 height 44
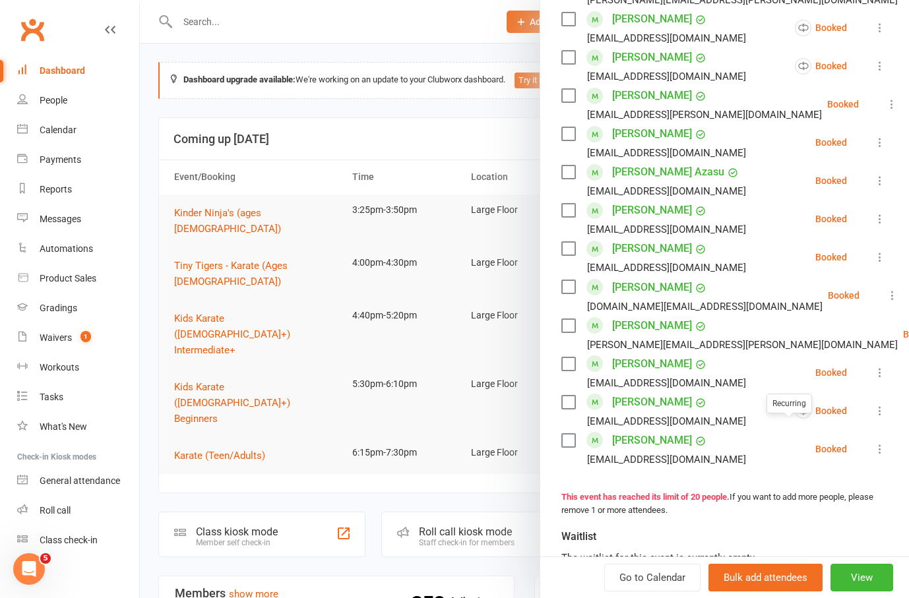
scroll to position [540, 0]
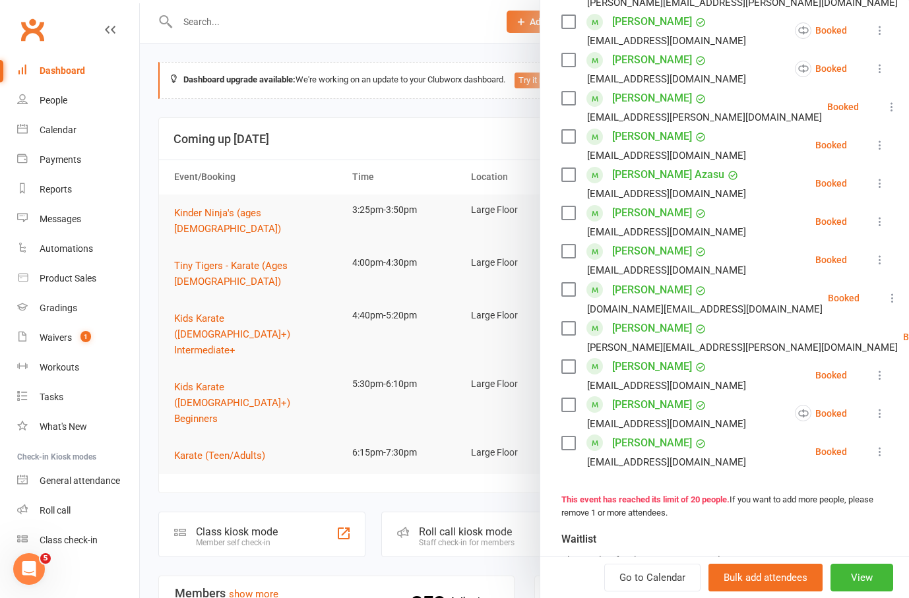
click at [297, 344] on div at bounding box center [524, 299] width 769 height 598
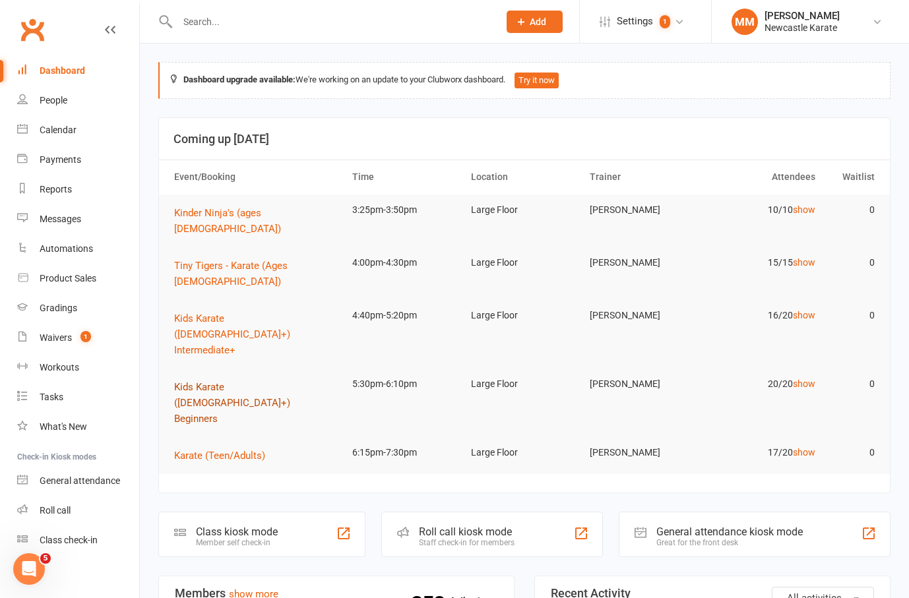
click at [266, 381] on span "Kids Karate ([DEMOGRAPHIC_DATA]+) Beginners" at bounding box center [232, 403] width 116 height 44
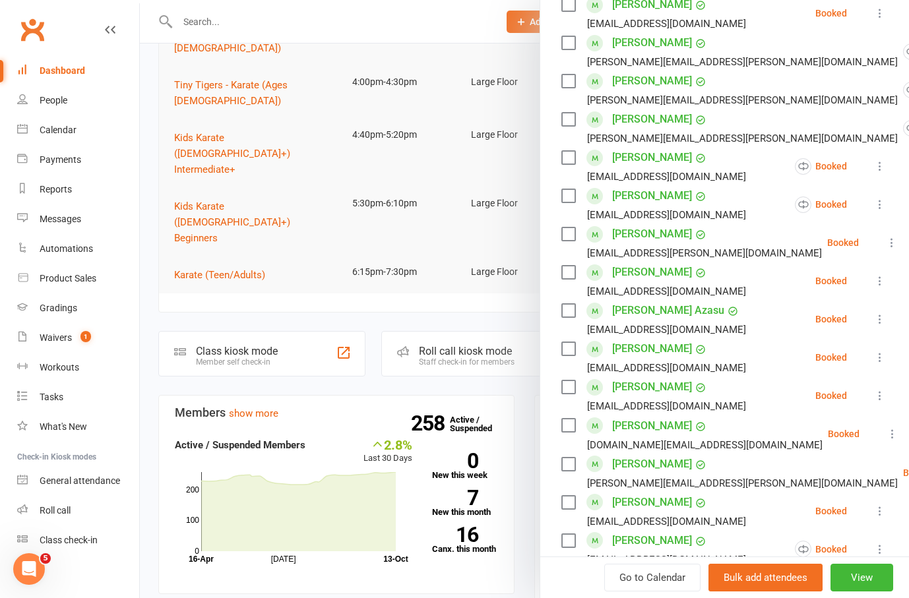
scroll to position [552, 0]
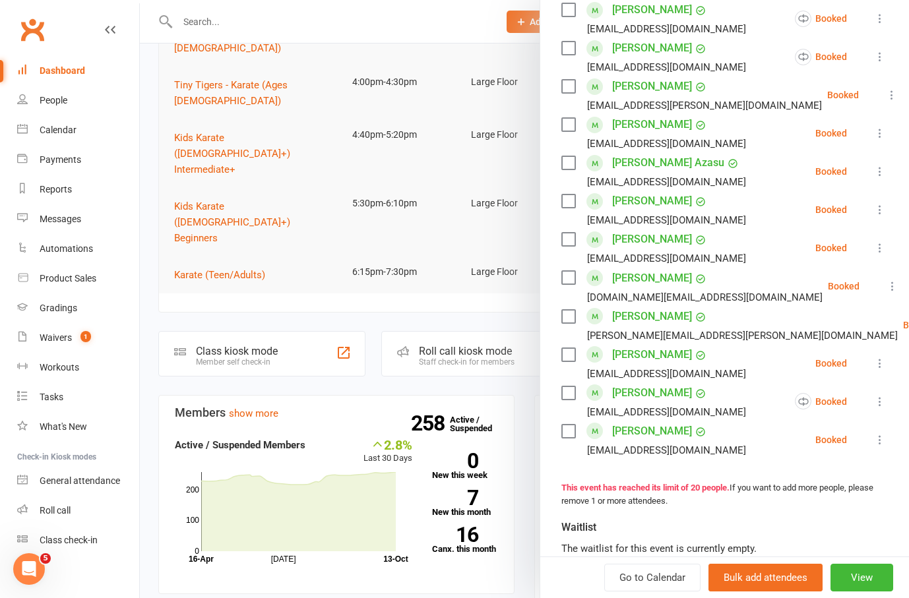
click at [630, 135] on link "Sora Hoffman" at bounding box center [652, 124] width 80 height 21
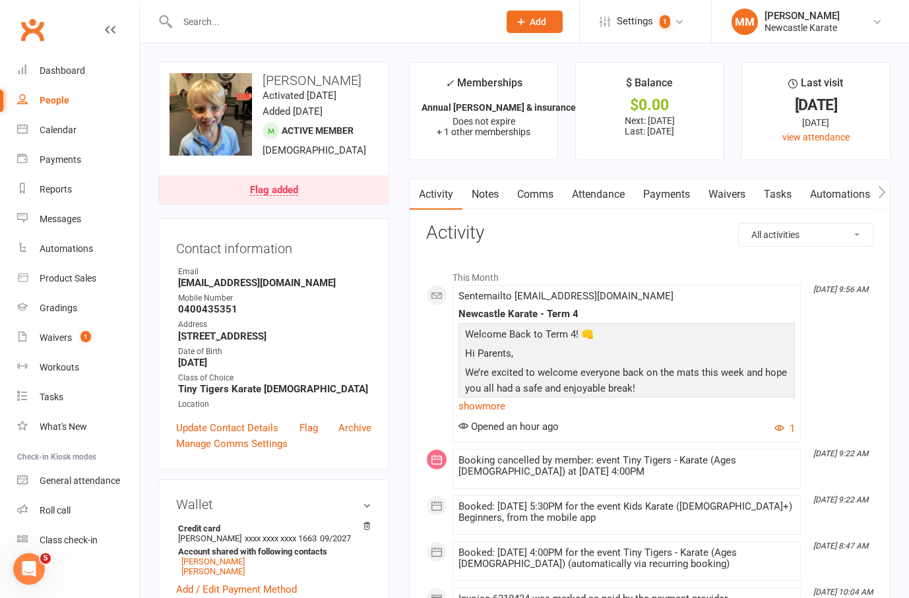
click at [687, 194] on link "Payments" at bounding box center [666, 194] width 65 height 30
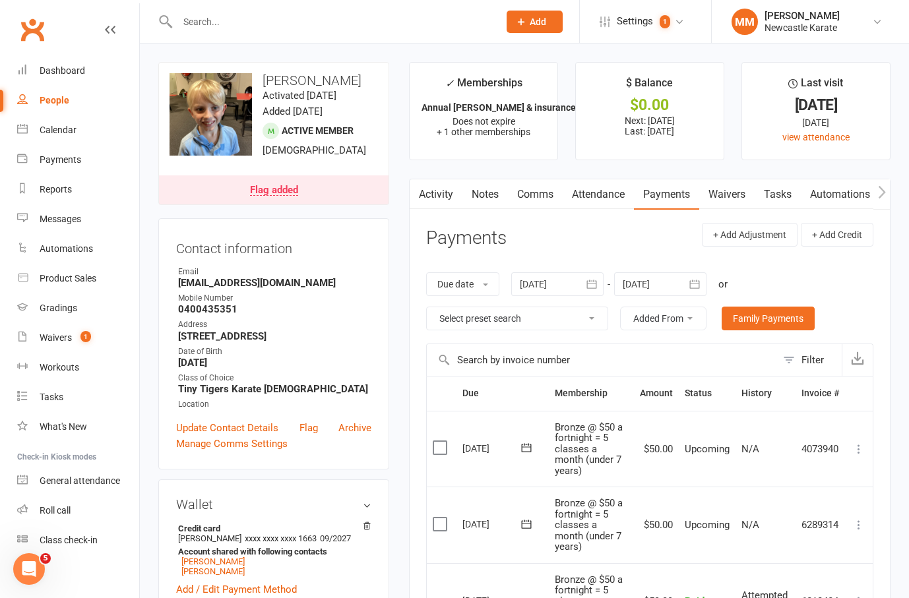
click at [611, 197] on link "Attendance" at bounding box center [598, 194] width 71 height 30
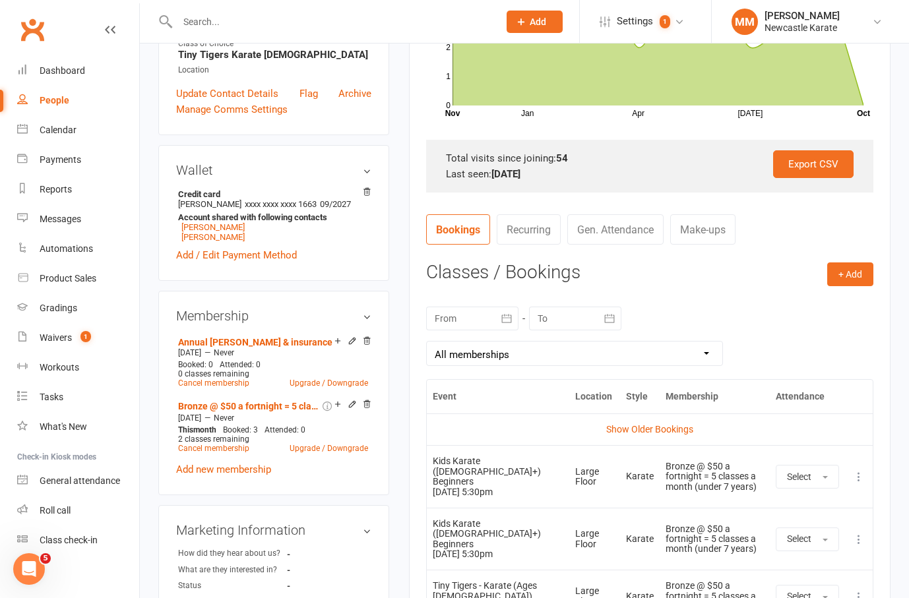
scroll to position [392, 0]
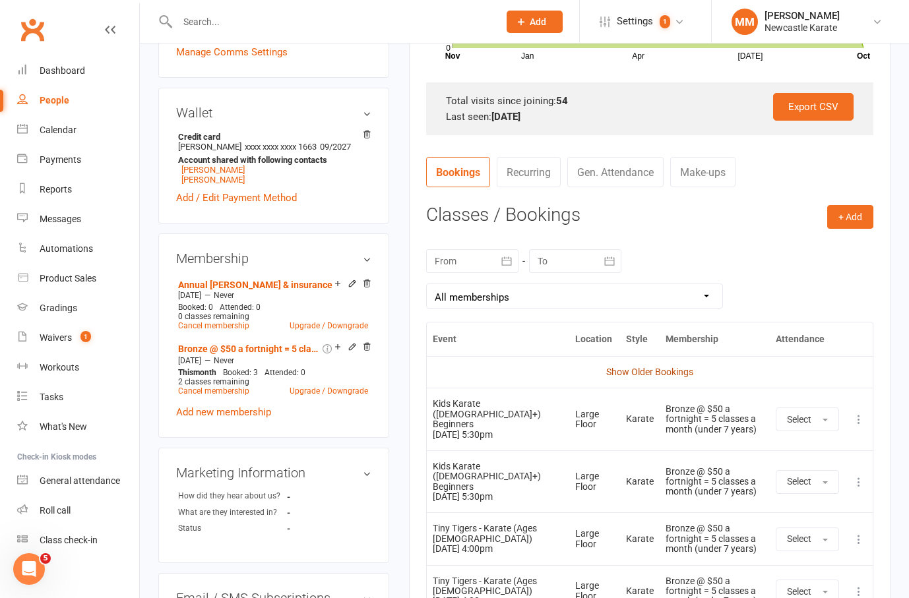
click at [656, 371] on link "Show Older Bookings" at bounding box center [649, 372] width 87 height 11
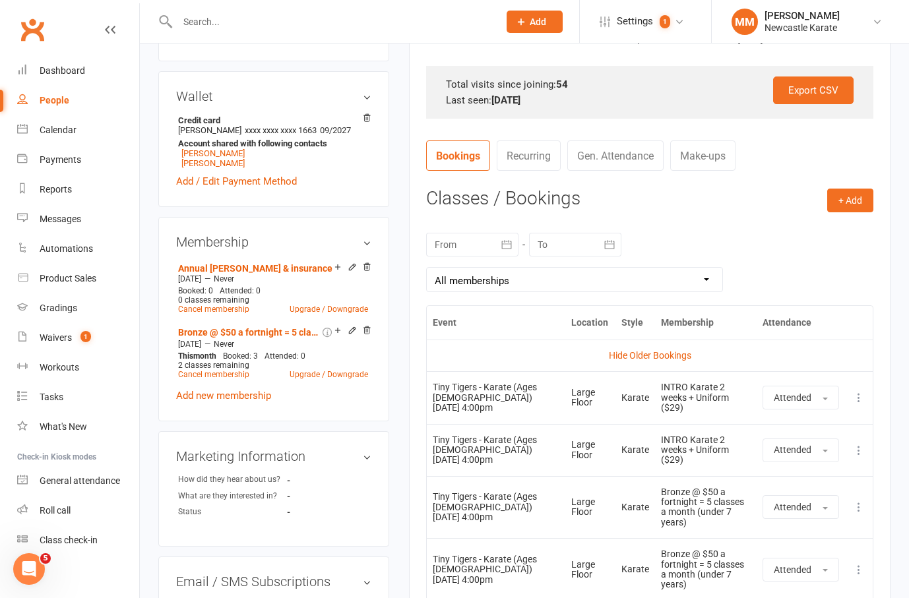
scroll to position [478, 0]
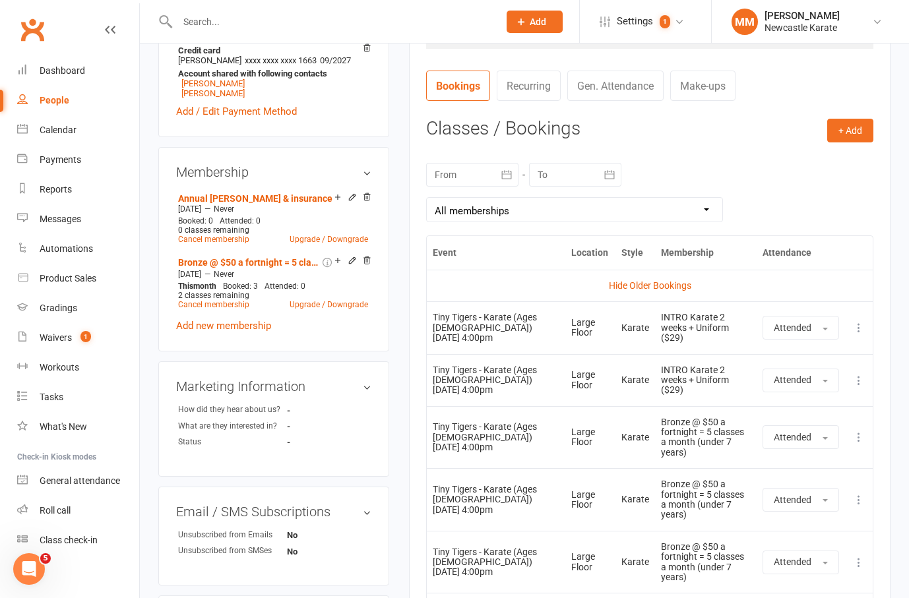
click at [507, 172] on icon "button" at bounding box center [506, 174] width 13 height 13
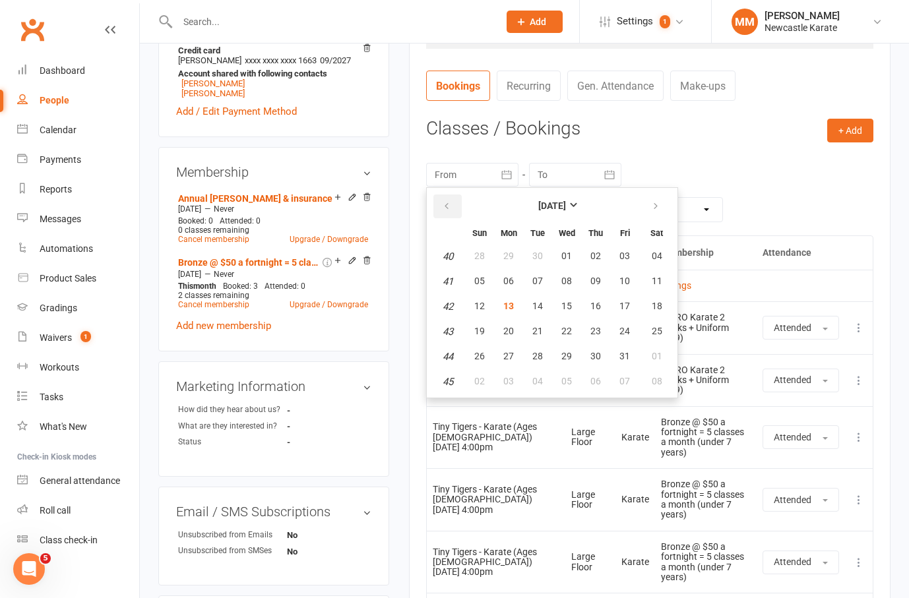
click at [448, 203] on icon "button" at bounding box center [446, 206] width 9 height 11
click at [474, 351] on span "28" at bounding box center [479, 356] width 11 height 11
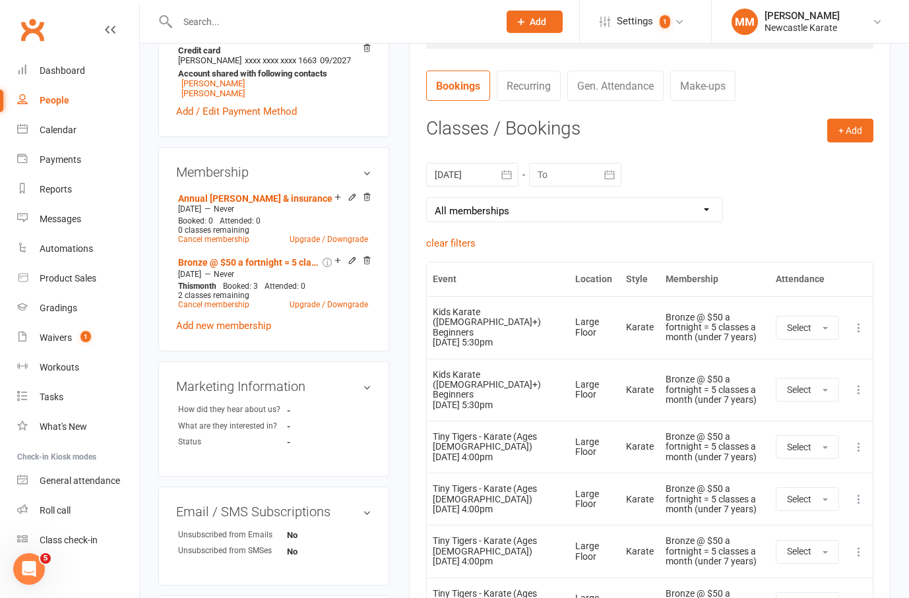
click at [507, 175] on icon "button" at bounding box center [506, 174] width 13 height 13
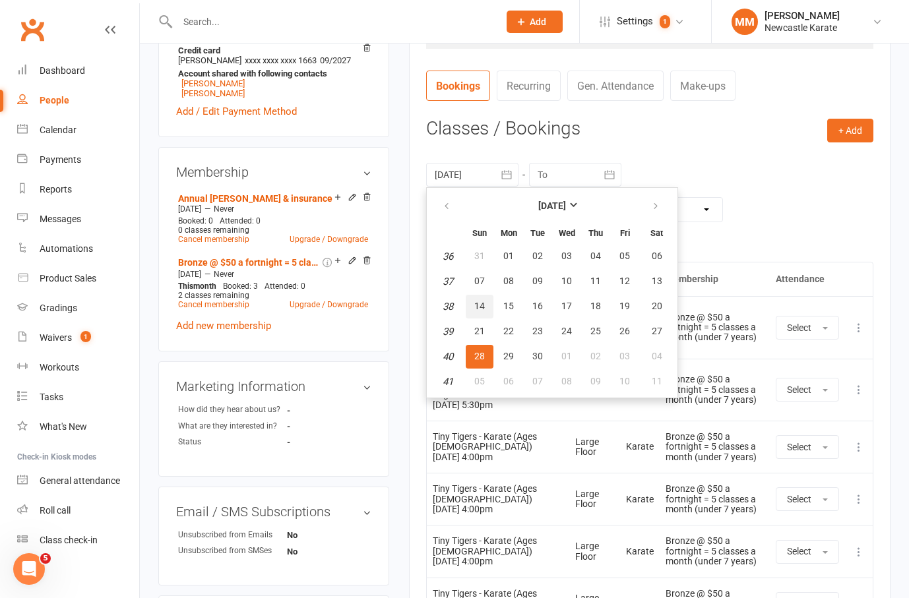
click at [478, 301] on span "14" at bounding box center [479, 306] width 11 height 11
type input "14 Sep 2025"
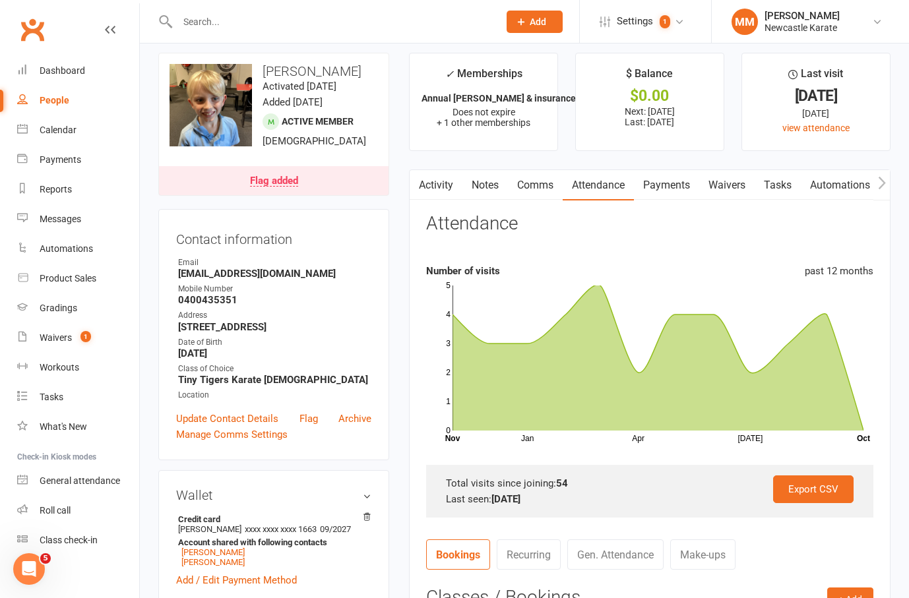
scroll to position [0, 0]
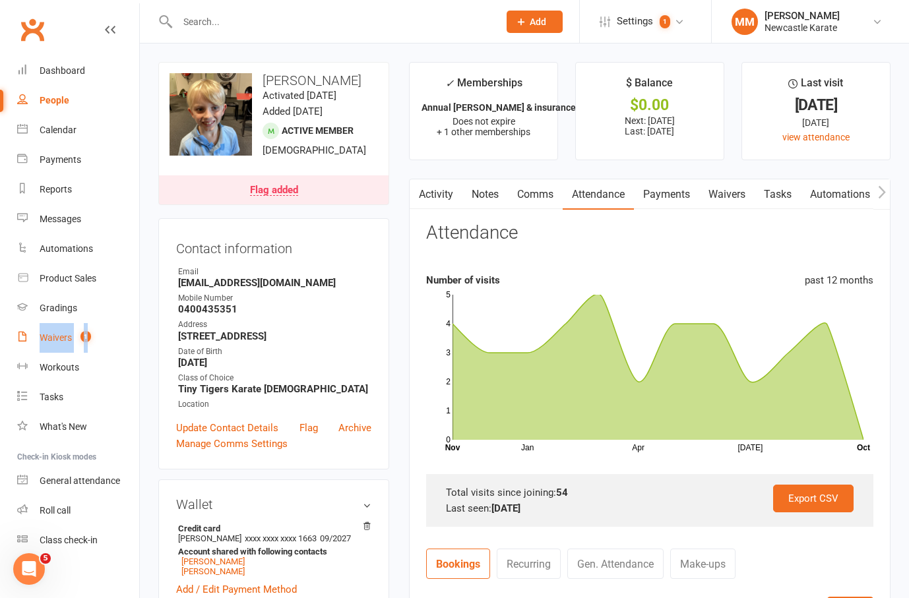
click at [539, 185] on link "Comms" at bounding box center [535, 194] width 55 height 30
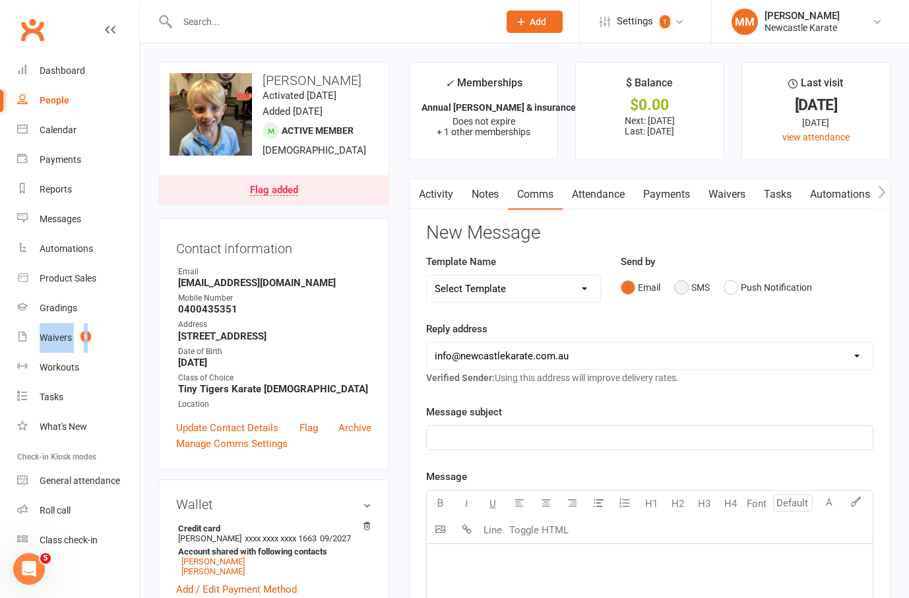
click at [688, 281] on button "SMS" at bounding box center [692, 287] width 36 height 25
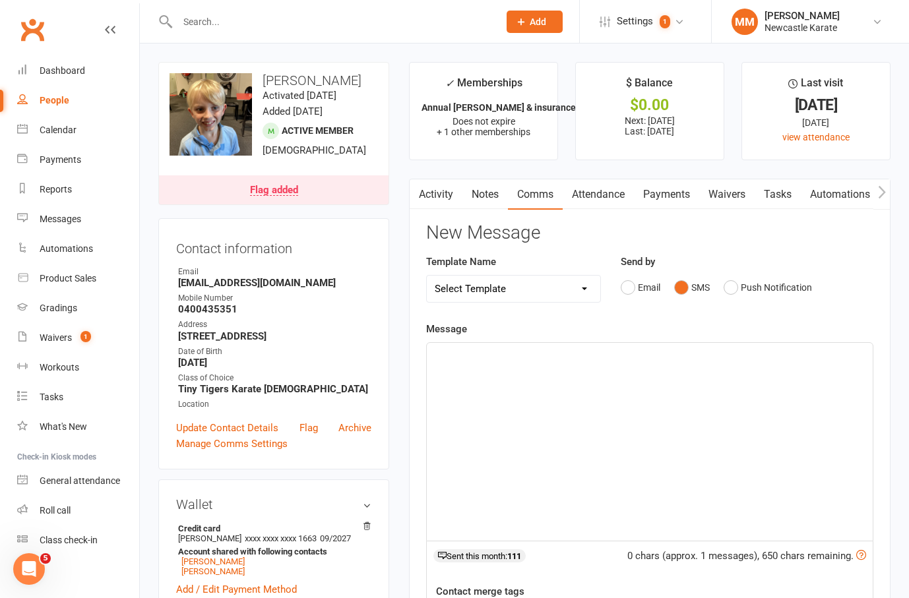
click at [477, 398] on div "﻿" at bounding box center [650, 442] width 446 height 198
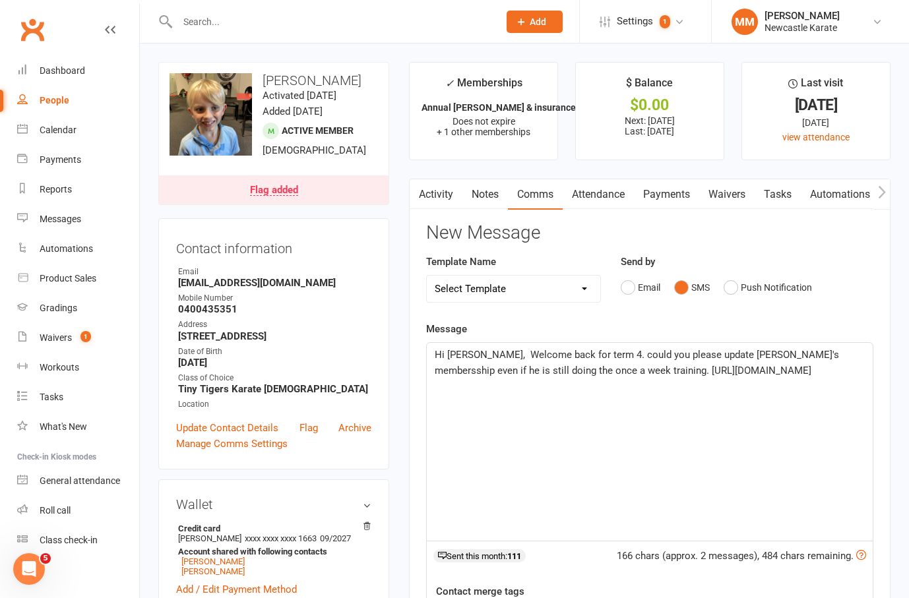
drag, startPoint x: 585, startPoint y: 372, endPoint x: 608, endPoint y: 360, distance: 25.4
click at [585, 371] on span "Hi Kathrine, Welcome back for term 4. could you please update Sora's membersshi…" at bounding box center [638, 363] width 407 height 28
click at [790, 369] on span "Hi Kathrine, Welcome back for term 4. could you please update Sora's membersshi…" at bounding box center [650, 371] width 431 height 44
drag, startPoint x: 783, startPoint y: 351, endPoint x: 808, endPoint y: 345, distance: 25.8
click at [784, 350] on span "Hi Kathrine, Welcome back for term 4. could you please update Sora's membersshi…" at bounding box center [650, 371] width 431 height 44
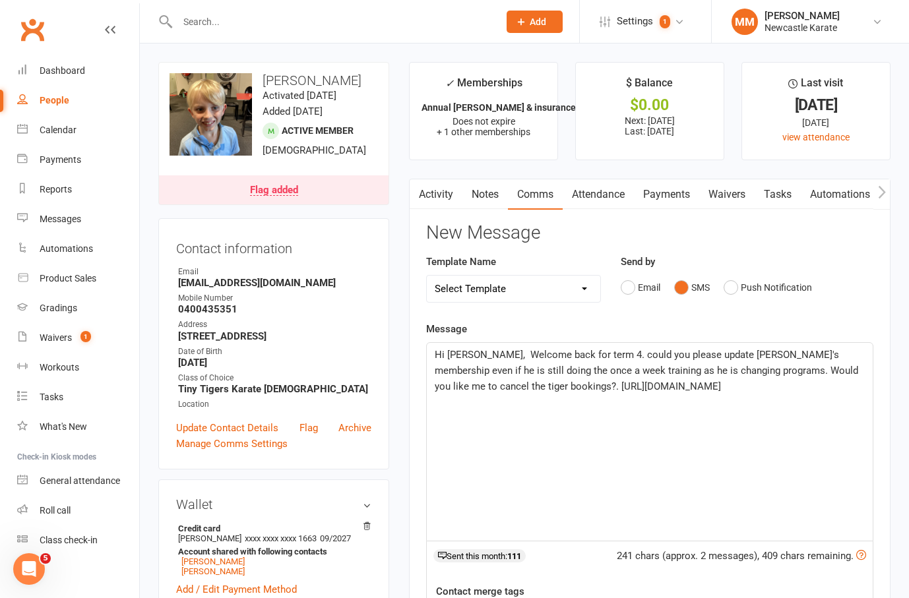
drag, startPoint x: 613, startPoint y: 356, endPoint x: 618, endPoint y: 352, distance: 7.0
click at [614, 356] on span "Hi Kathrine, Welcome back for term 4. could you please update Sora's membership…" at bounding box center [648, 371] width 426 height 44
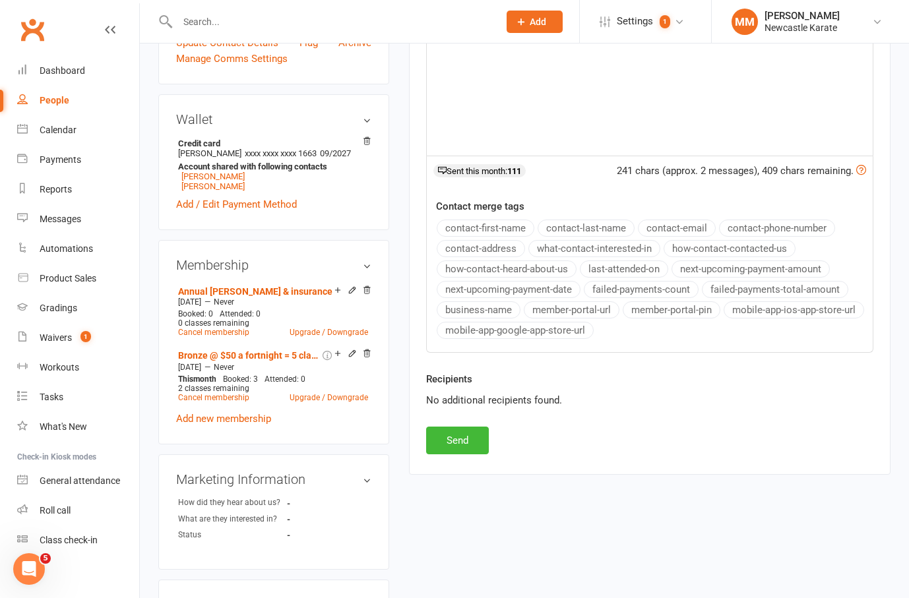
scroll to position [420, 0]
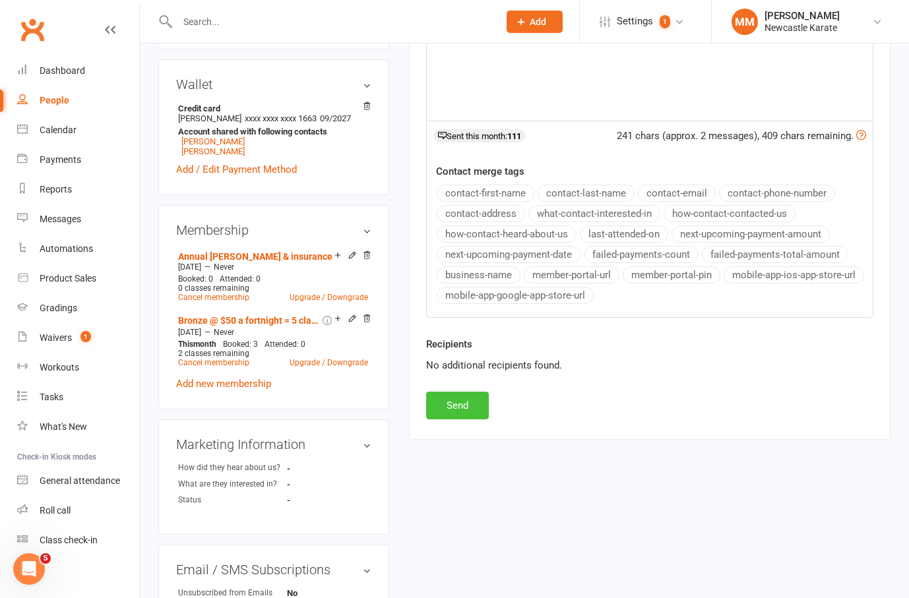
click at [462, 400] on button "Send" at bounding box center [457, 406] width 63 height 28
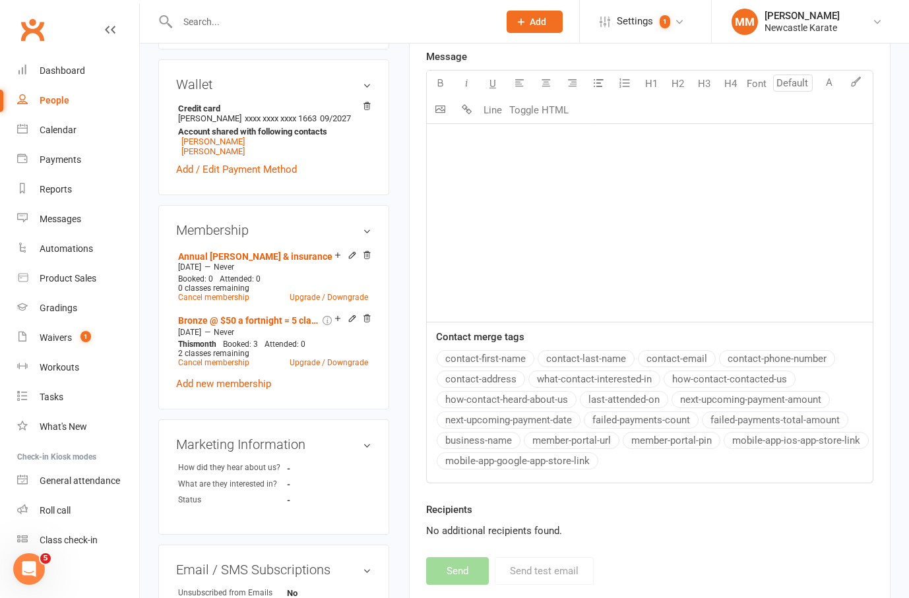
click at [34, 16] on link "Clubworx" at bounding box center [32, 29] width 33 height 33
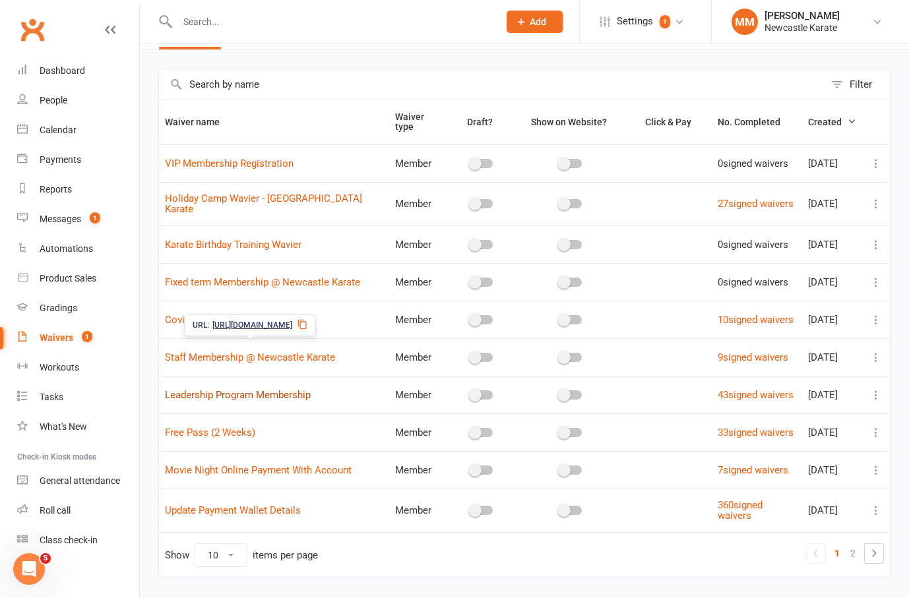
scroll to position [41, 0]
click at [883, 542] on li at bounding box center [874, 552] width 20 height 20
click at [879, 544] on icon at bounding box center [874, 552] width 16 height 16
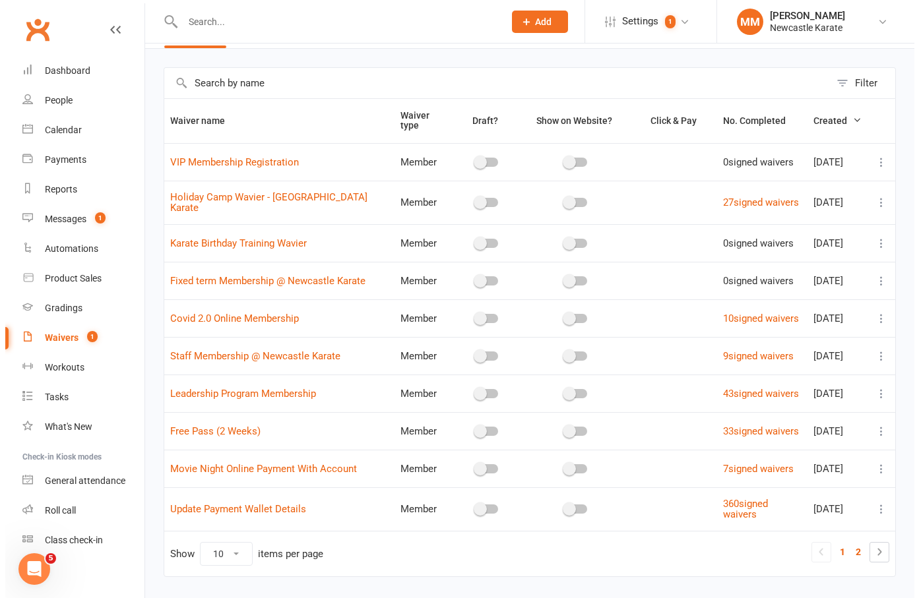
scroll to position [0, 0]
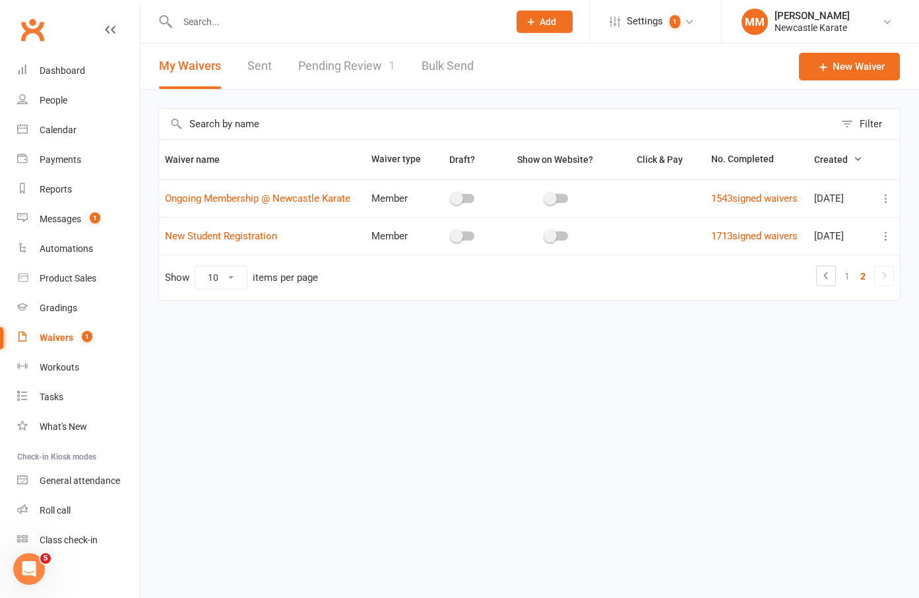
click at [882, 193] on icon at bounding box center [885, 198] width 13 height 13
drag, startPoint x: 811, startPoint y: 271, endPoint x: 791, endPoint y: 273, distance: 20.5
click at [811, 271] on link "Copy external link to clipboard" at bounding box center [815, 277] width 155 height 26
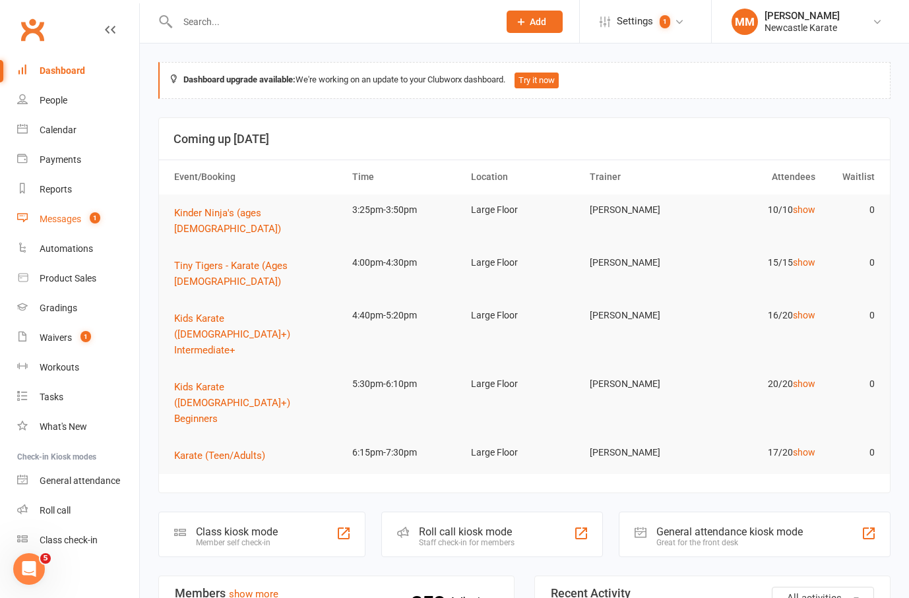
click at [80, 214] on div "Messages" at bounding box center [61, 219] width 42 height 11
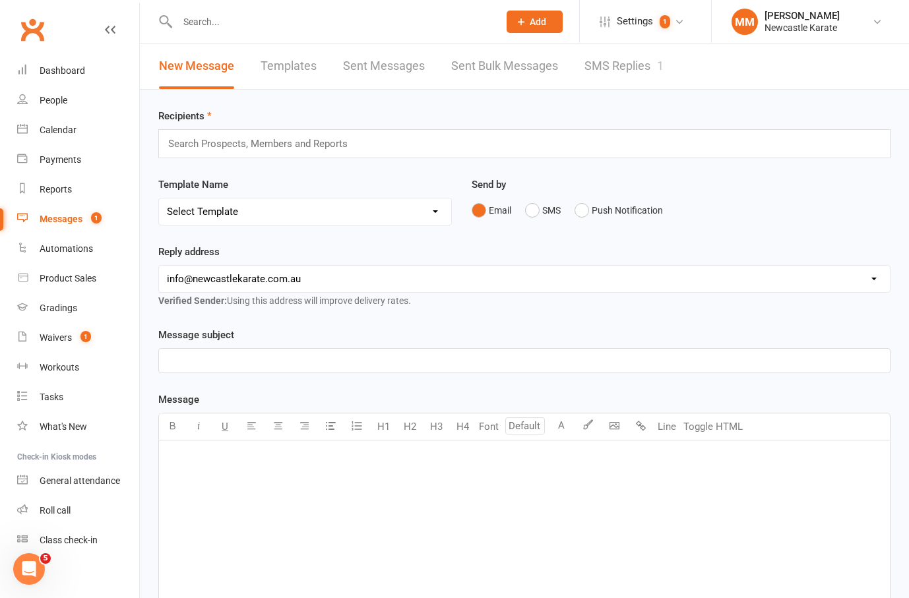
click at [624, 62] on link "SMS Replies 1" at bounding box center [623, 67] width 79 height 46
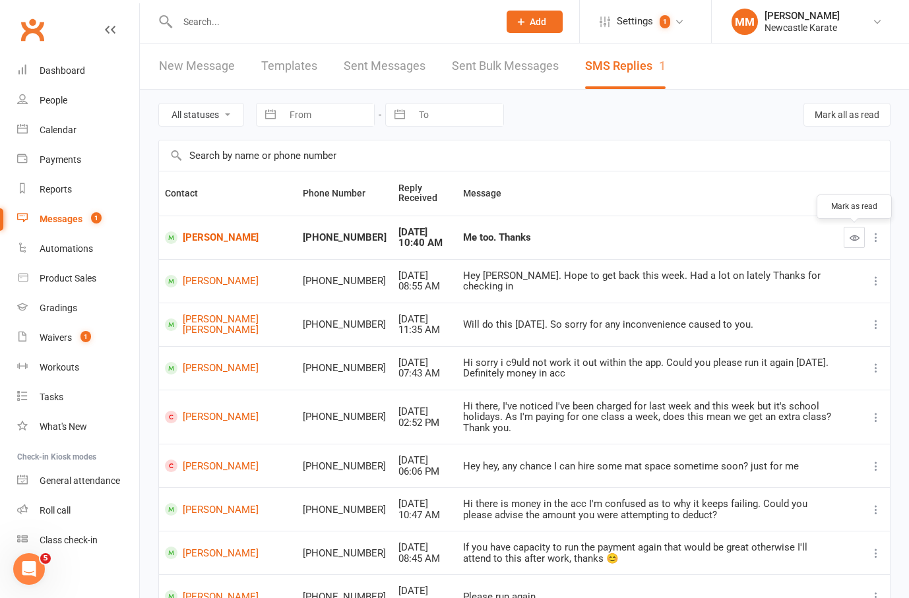
click at [851, 241] on icon "button" at bounding box center [855, 238] width 10 height 10
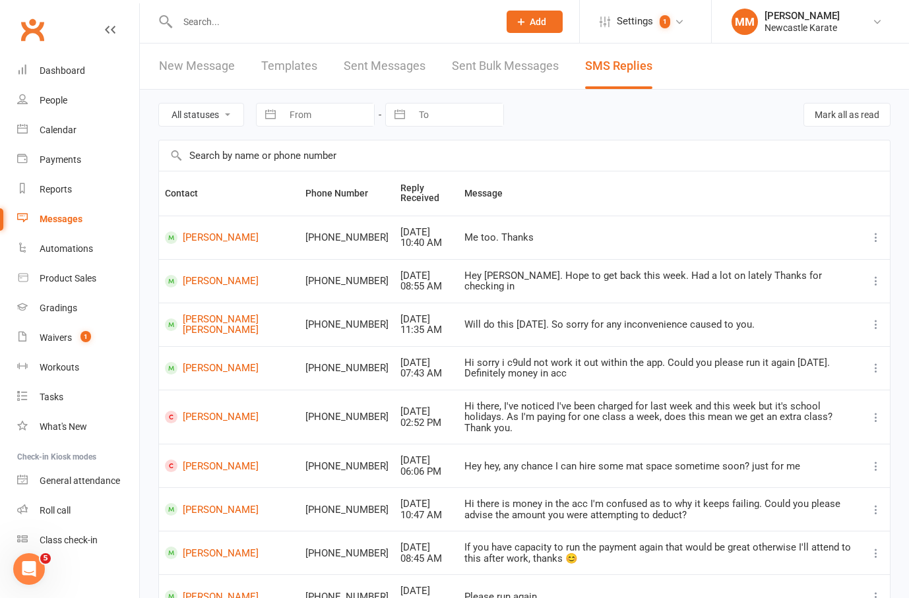
click at [31, 18] on link "Clubworx" at bounding box center [32, 29] width 33 height 33
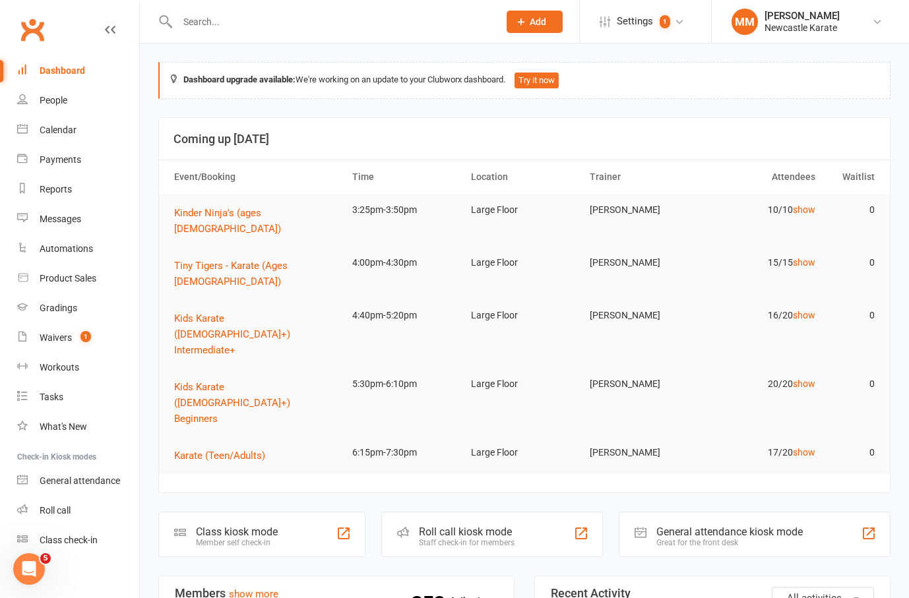
click at [32, 31] on link "Clubworx" at bounding box center [32, 29] width 33 height 33
drag, startPoint x: 215, startPoint y: 20, endPoint x: 248, endPoint y: 0, distance: 38.5
click at [214, 20] on input "text" at bounding box center [332, 22] width 316 height 18
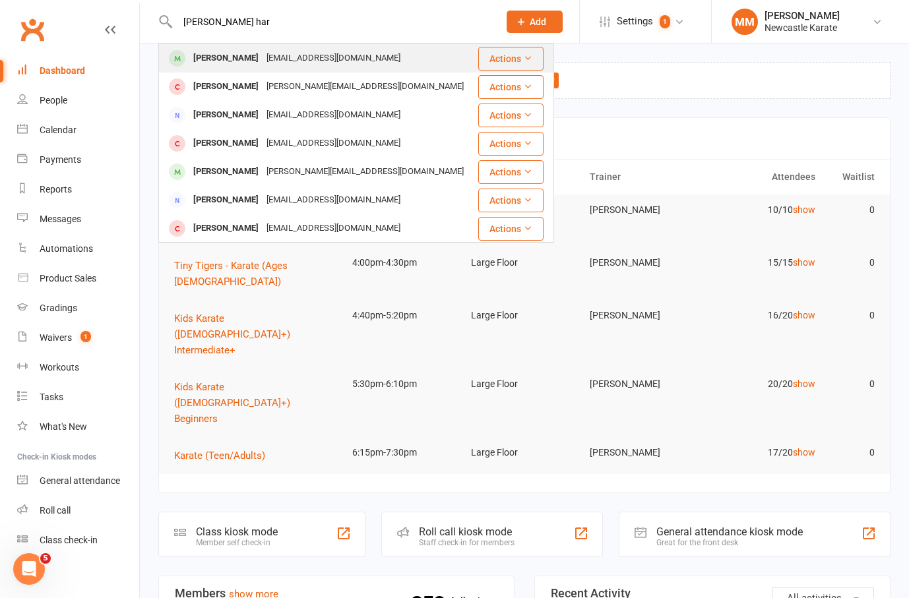
type input "Jack har"
click at [242, 57] on div "Jack Harrold" at bounding box center [225, 58] width 73 height 19
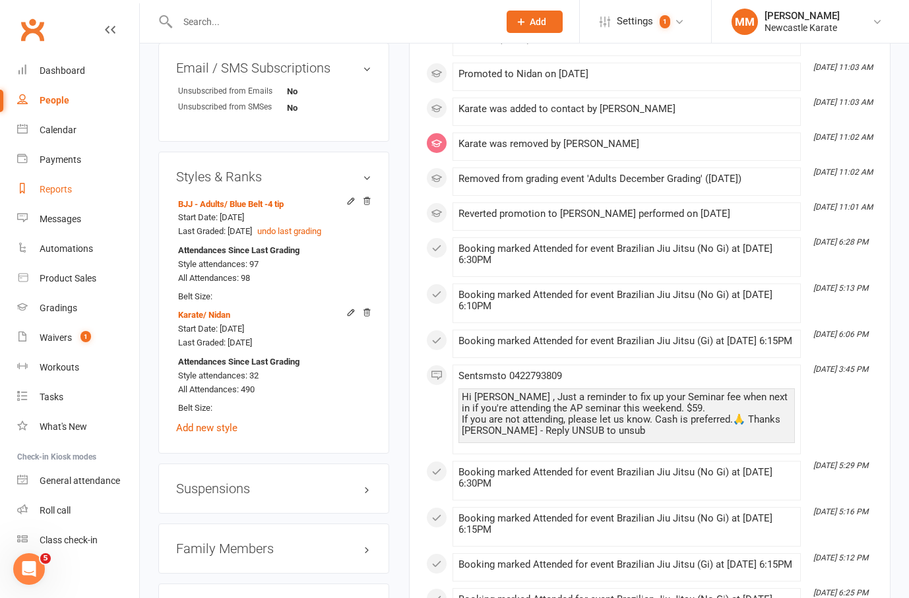
scroll to position [3, 0]
click at [68, 181] on div "Reports" at bounding box center [56, 186] width 32 height 11
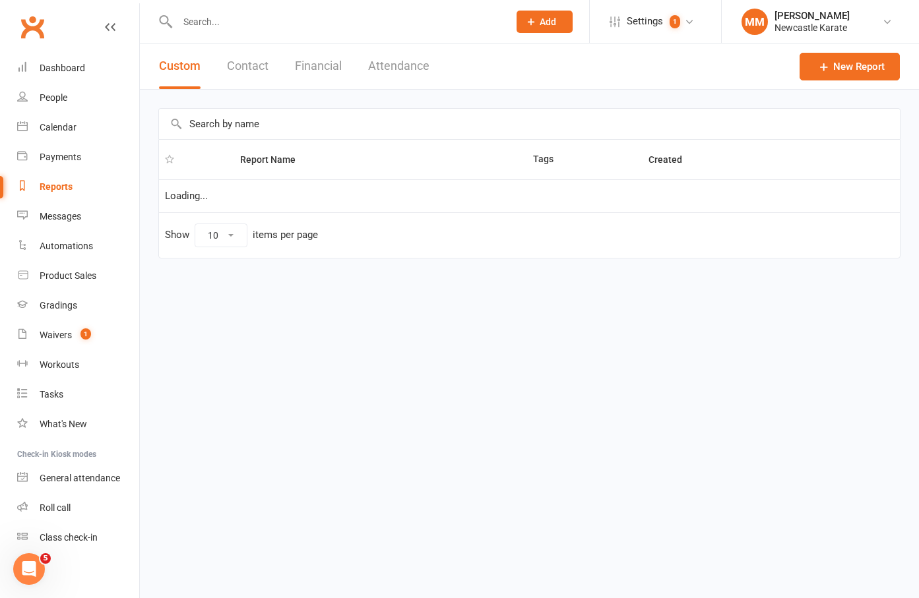
select select "100"
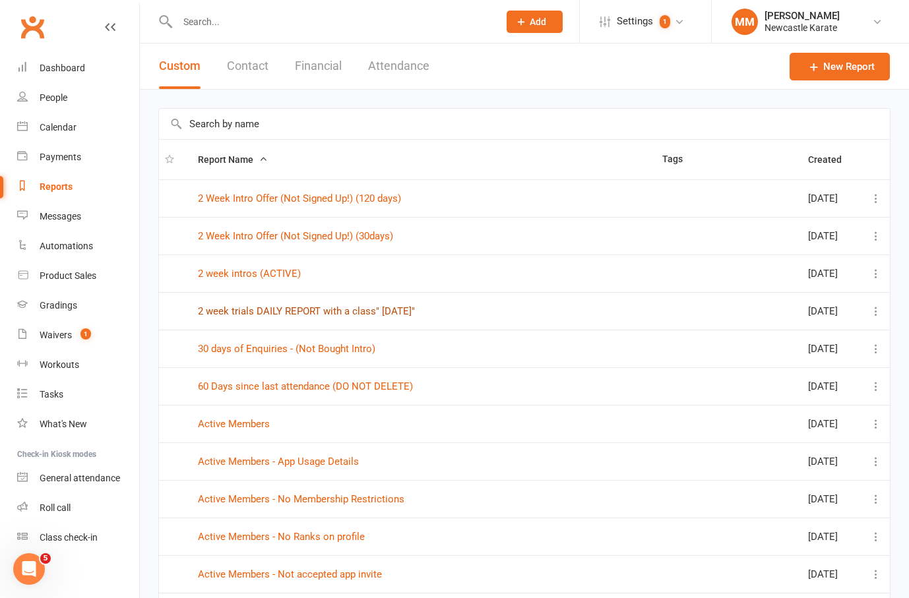
click at [316, 307] on link "2 week trials DAILY REPORT with a class" [DATE]"" at bounding box center [306, 311] width 217 height 12
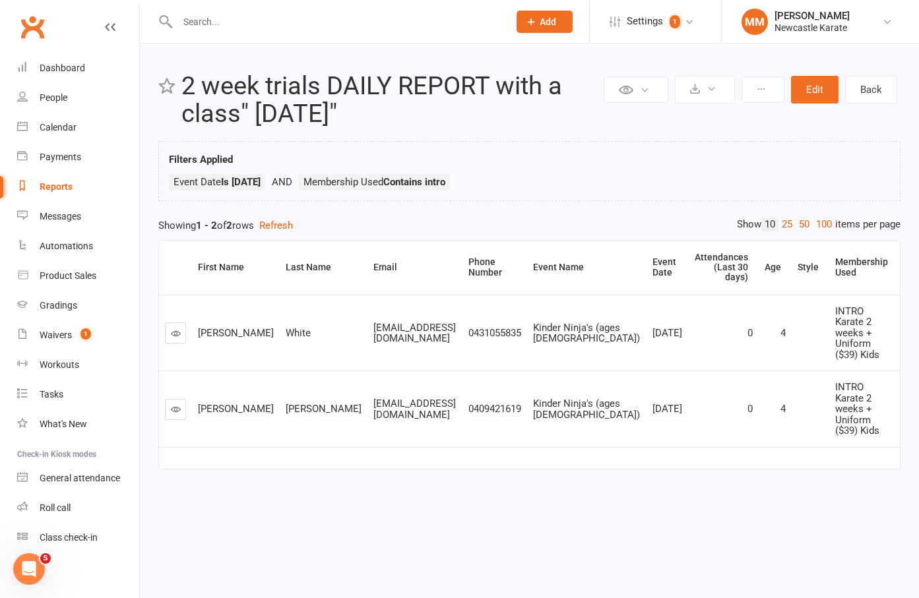
click at [24, 23] on link "Clubworx" at bounding box center [32, 27] width 33 height 33
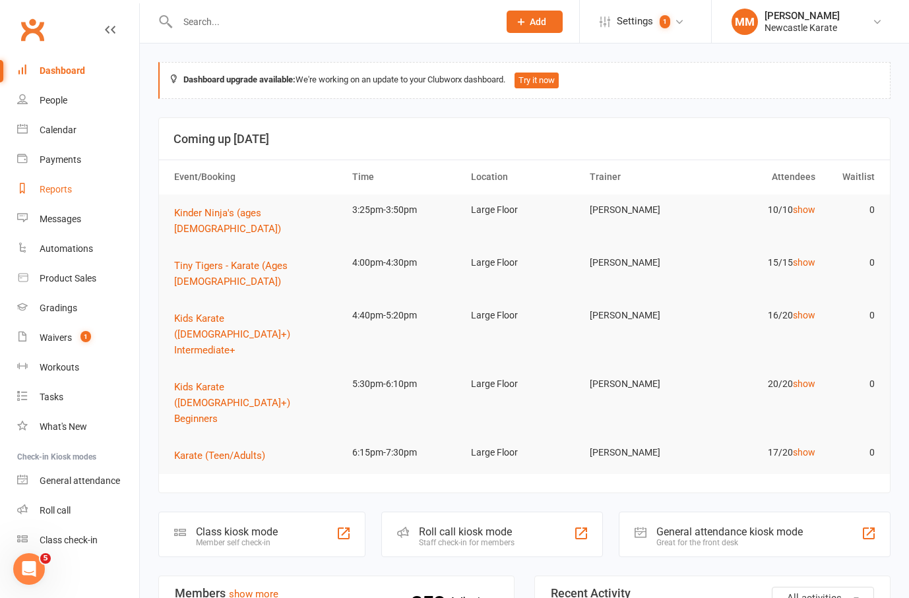
click at [62, 190] on div "Reports" at bounding box center [56, 189] width 32 height 11
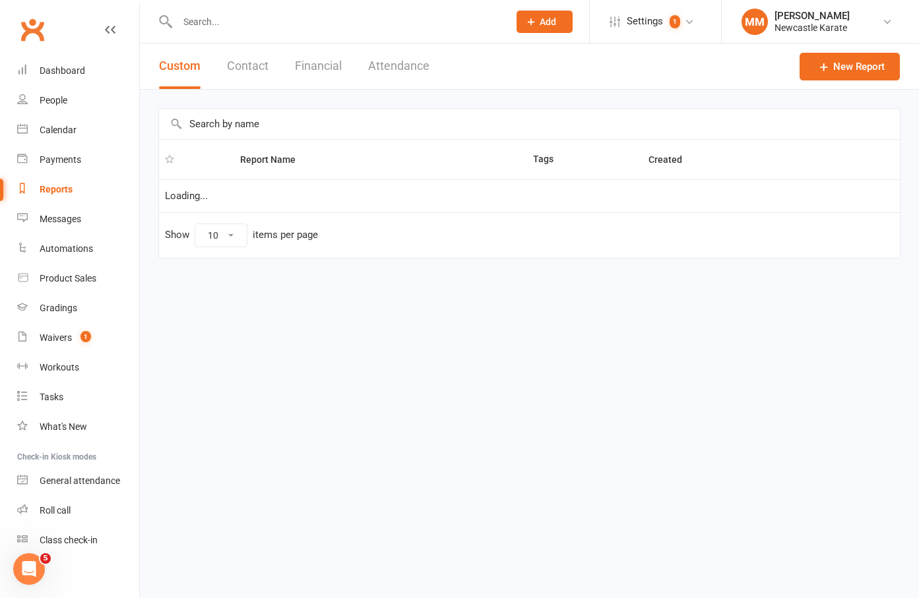
select select "100"
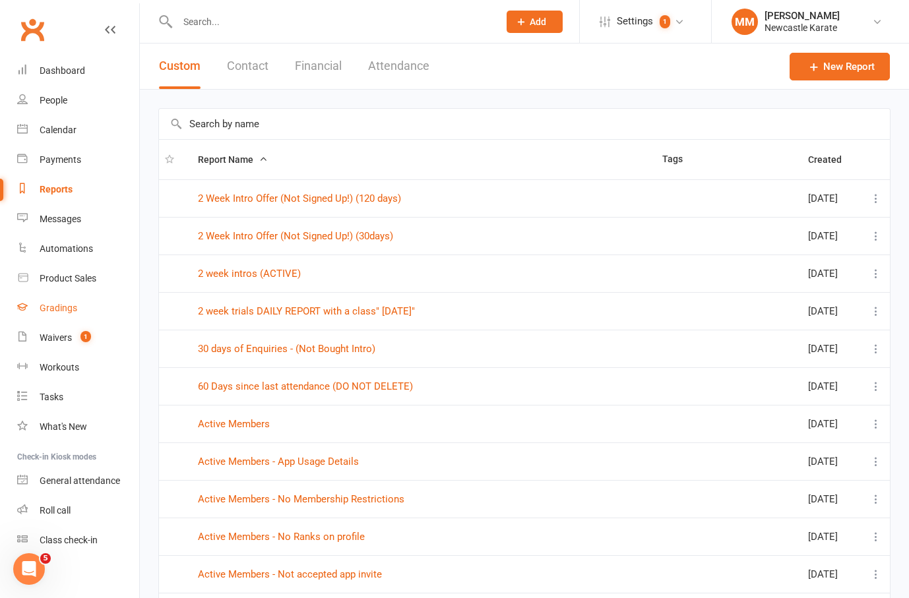
click at [64, 303] on div "Gradings" at bounding box center [59, 308] width 38 height 11
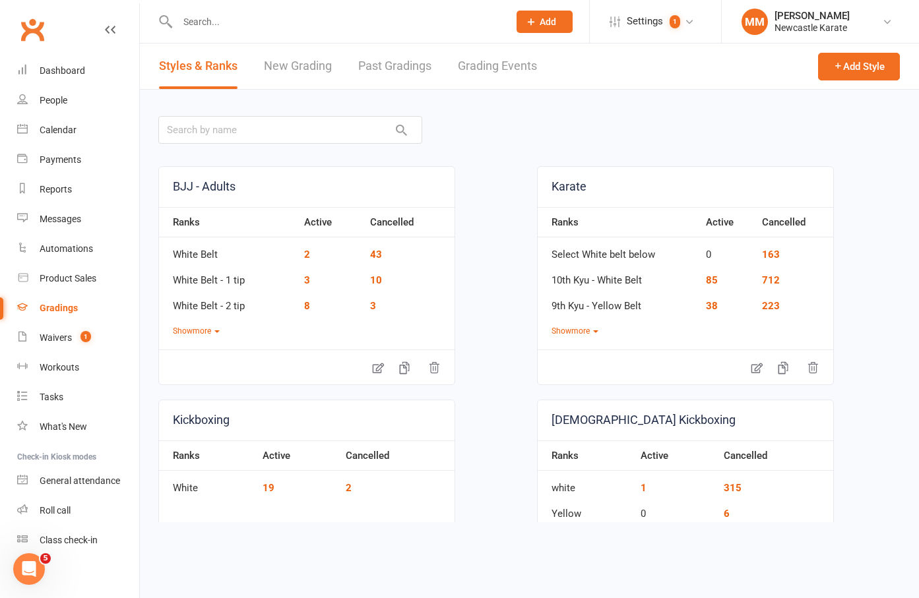
click at [55, 305] on div "Gradings" at bounding box center [59, 308] width 38 height 11
click at [398, 67] on link "Past Gradings" at bounding box center [394, 67] width 73 height 46
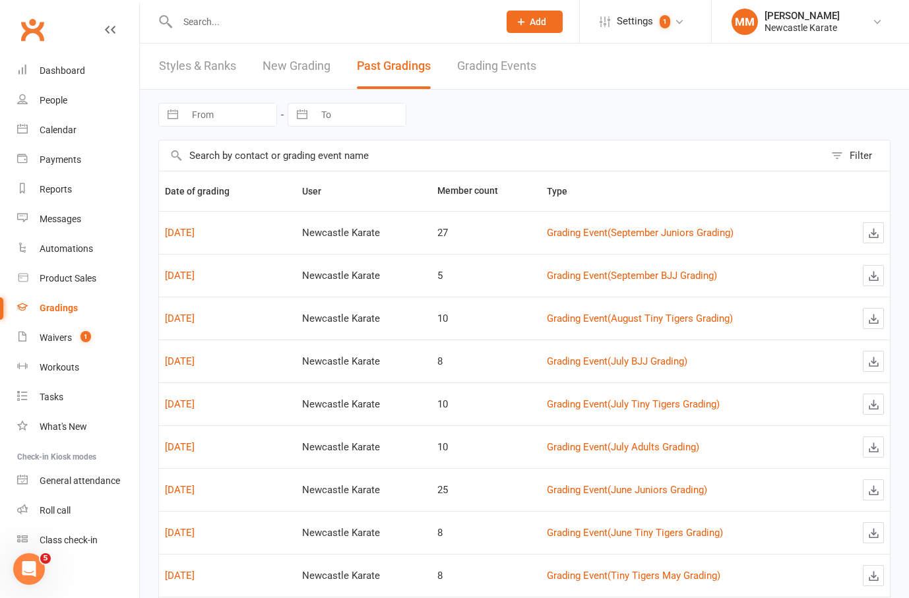
click at [497, 66] on link "Grading Events" at bounding box center [496, 67] width 79 height 46
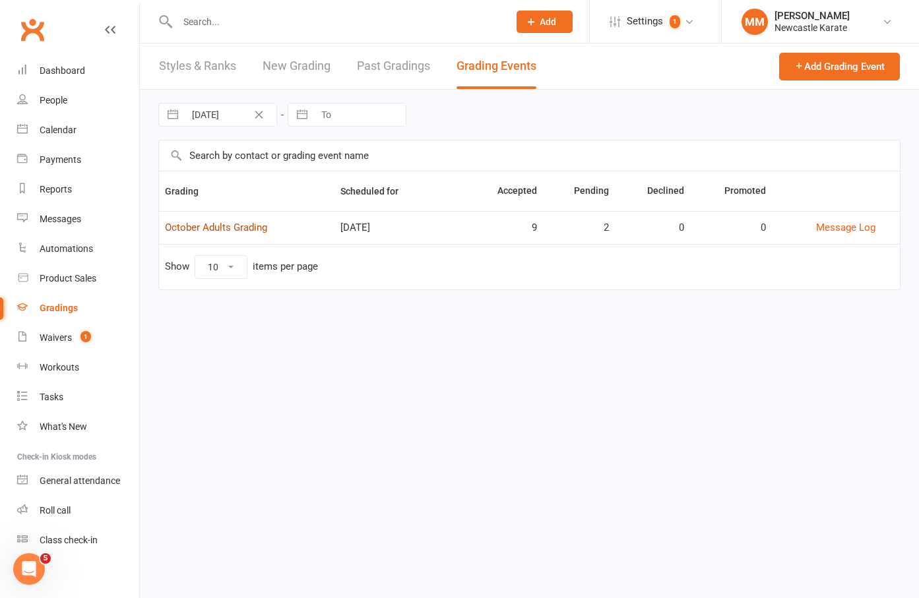
click at [222, 224] on link "October Adults Grading" at bounding box center [216, 228] width 102 height 12
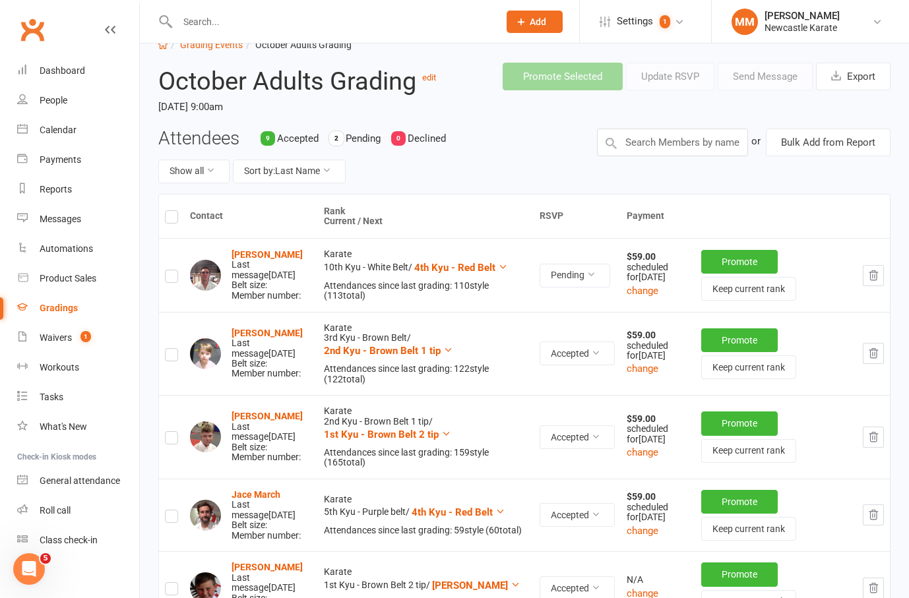
scroll to position [90, 0]
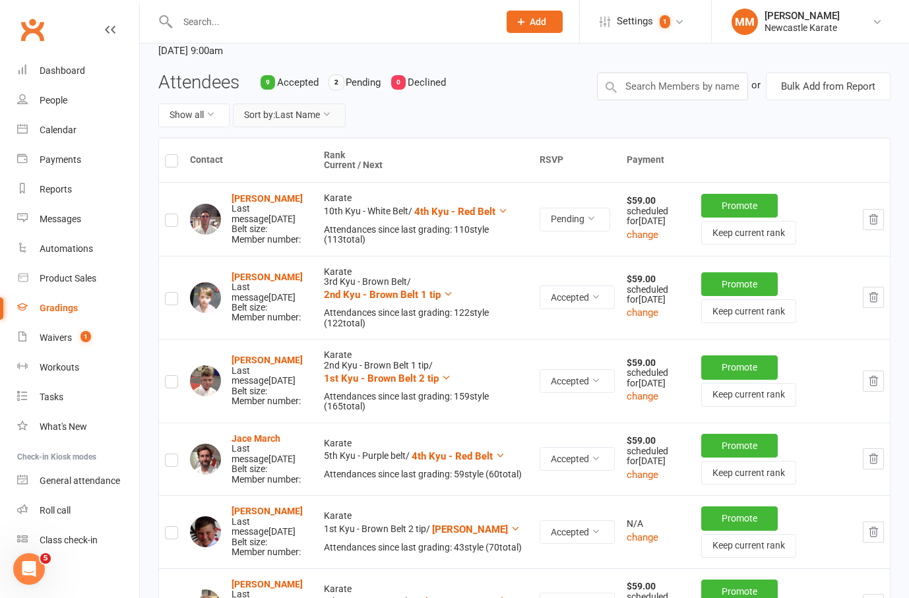
click at [324, 115] on button "Sort by: Last Name" at bounding box center [289, 116] width 113 height 24
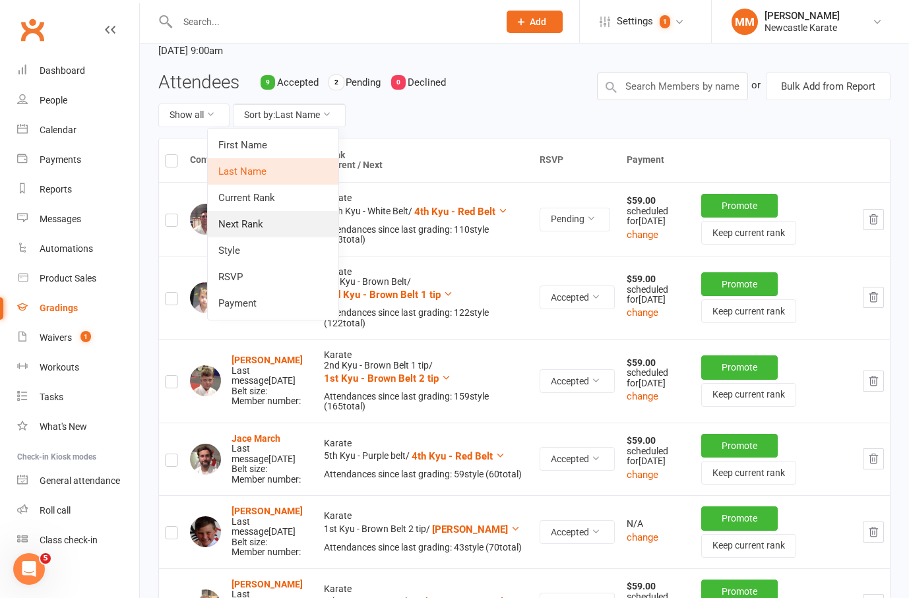
click at [280, 219] on link "Next Rank" at bounding box center [273, 224] width 131 height 26
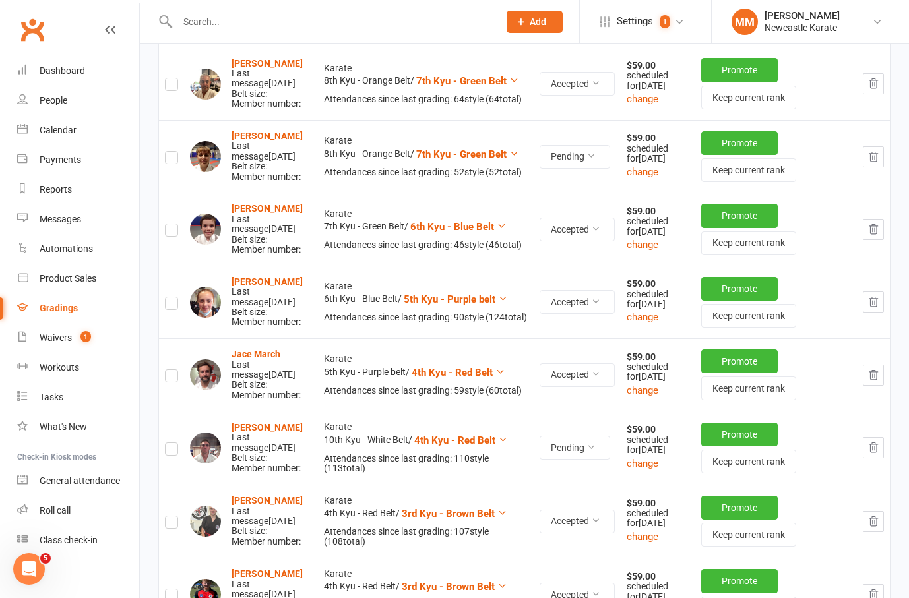
scroll to position [0, 0]
